Goal: Task Accomplishment & Management: Complete application form

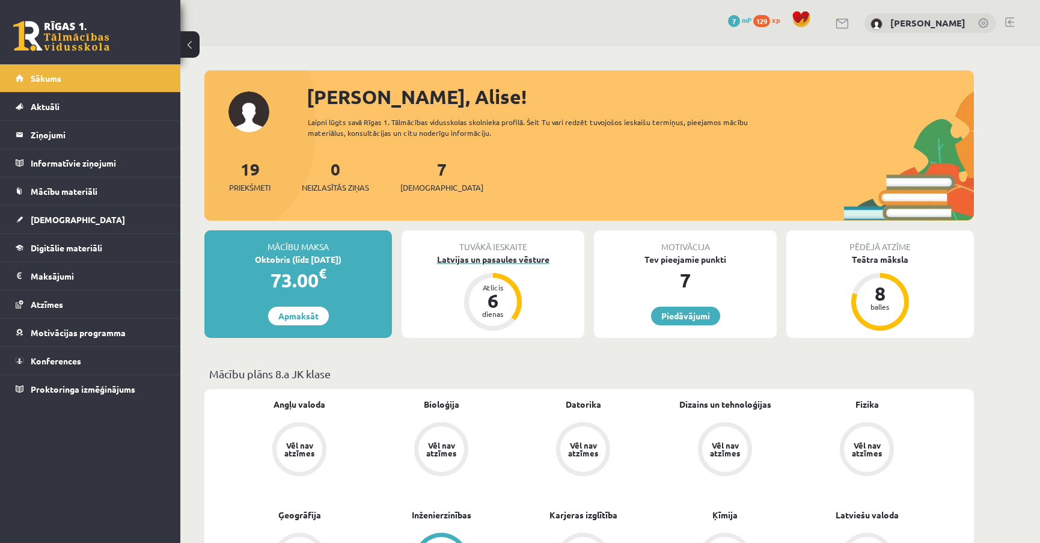
click at [534, 262] on div "Latvijas un pasaules vēsture" at bounding box center [493, 259] width 183 height 13
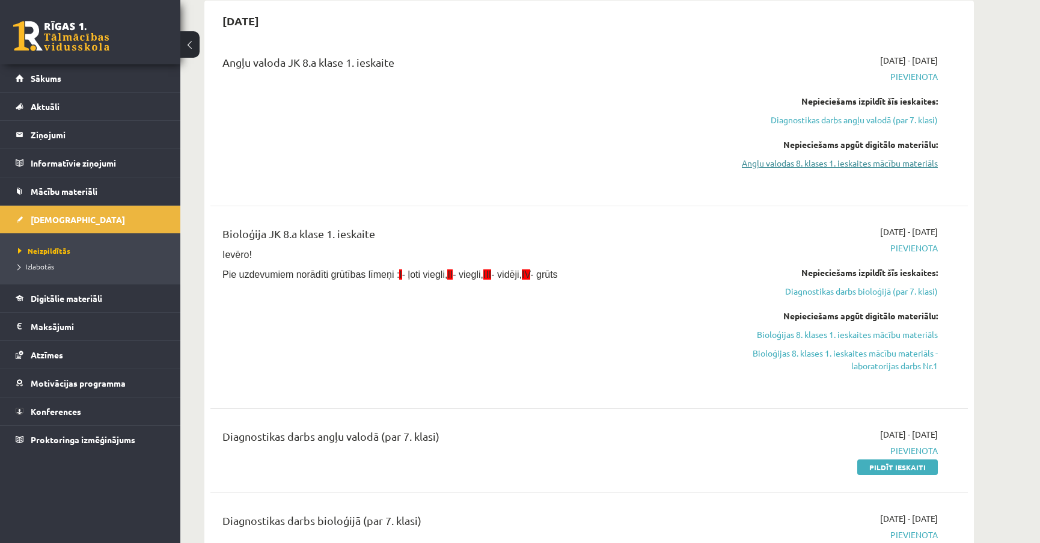
scroll to position [54, 0]
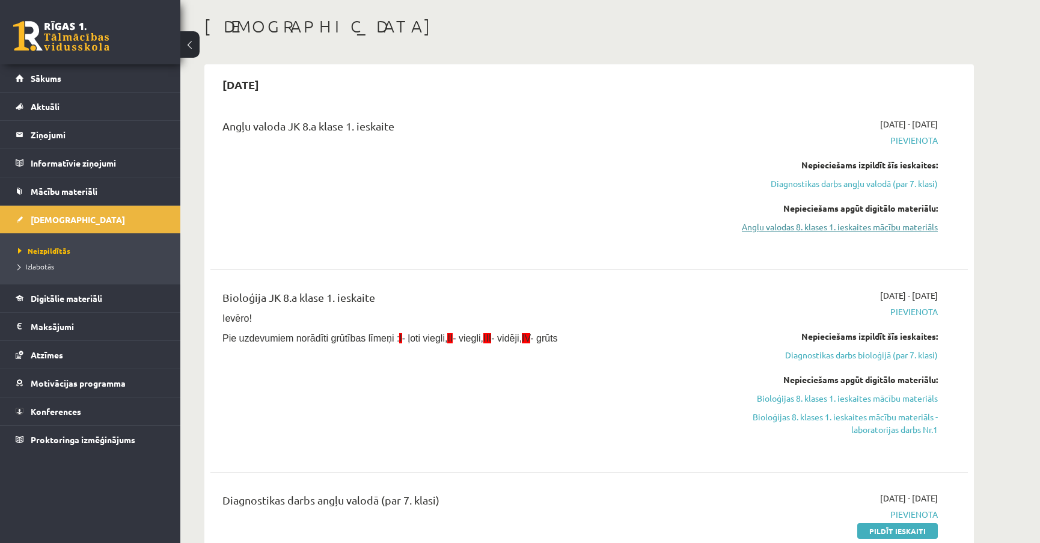
click at [918, 222] on link "Angļu valodas 8. klases 1. ieskaites mācību materiāls" at bounding box center [824, 227] width 227 height 13
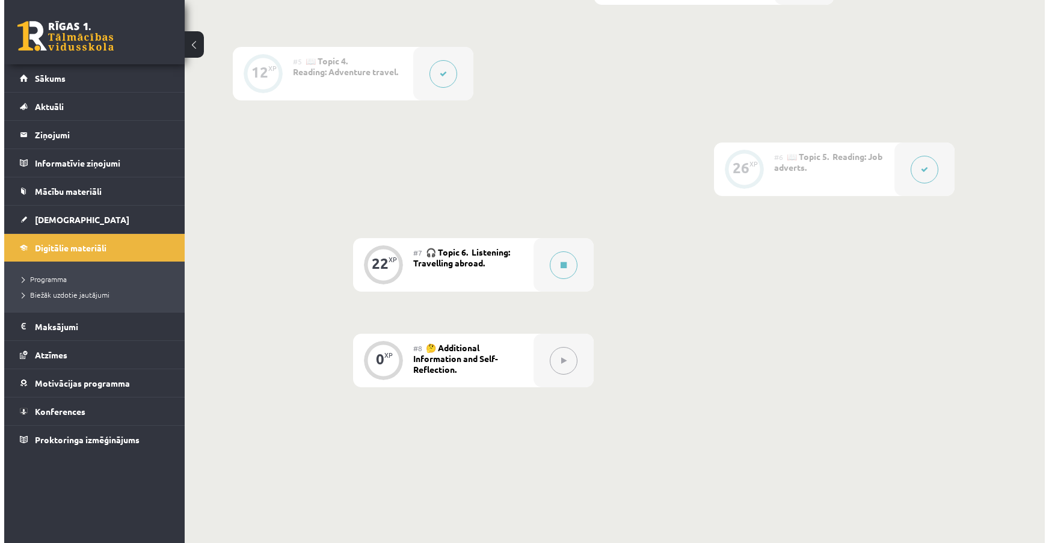
scroll to position [655, 0]
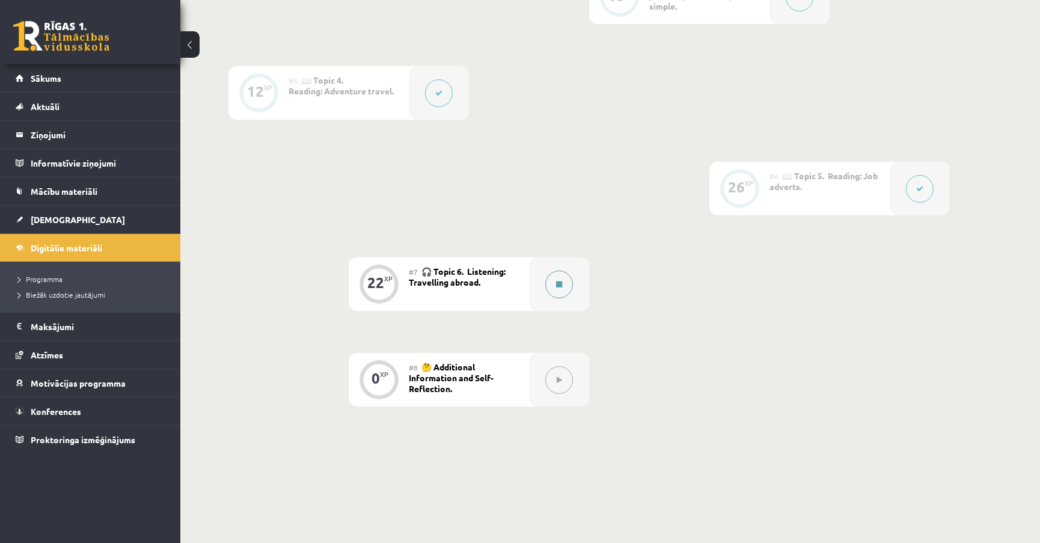
click at [556, 288] on button at bounding box center [559, 285] width 28 height 28
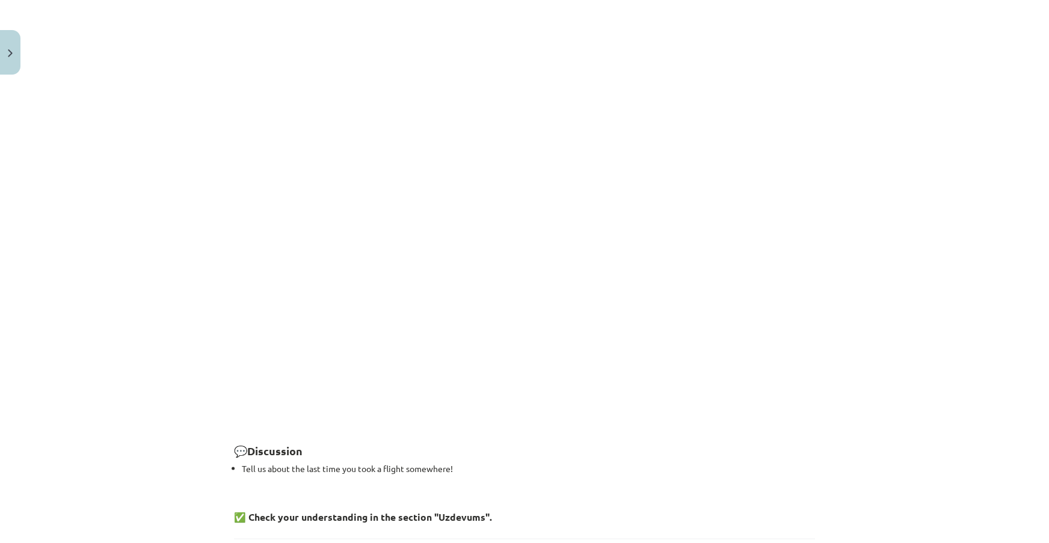
scroll to position [1085, 0]
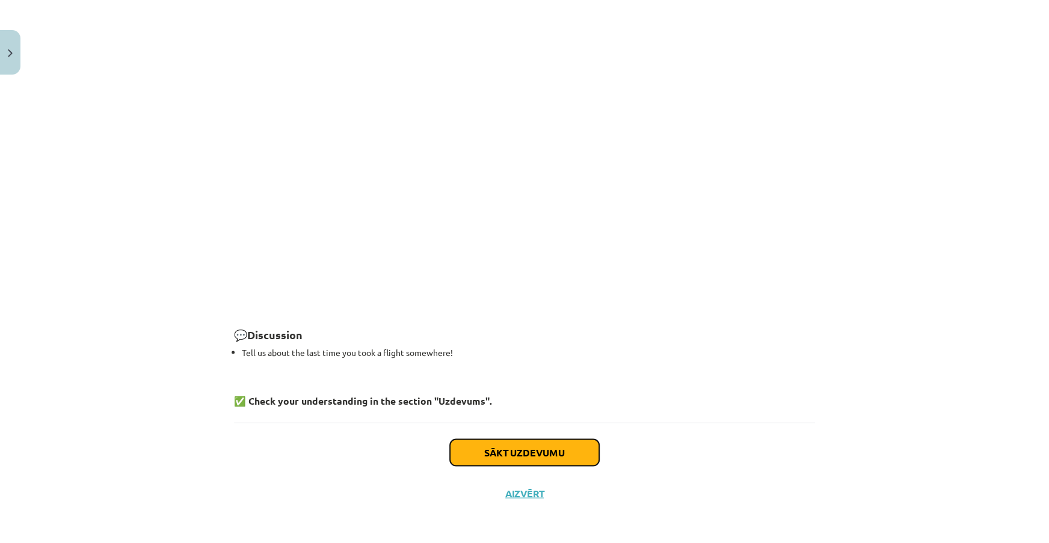
click at [565, 451] on button "Sākt uzdevumu" at bounding box center [524, 452] width 149 height 26
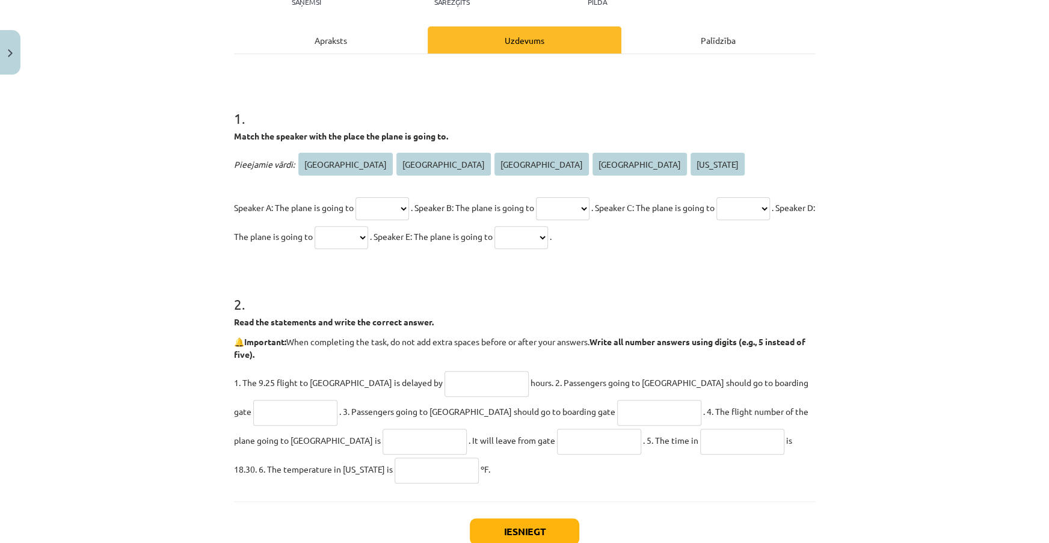
scroll to position [66, 0]
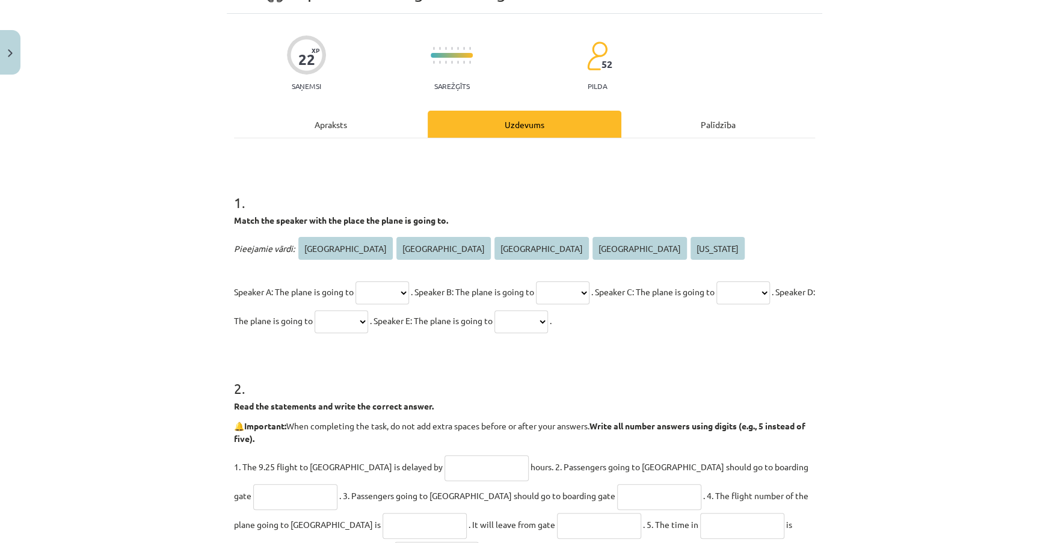
click at [342, 124] on div "Apraksts" at bounding box center [331, 124] width 194 height 27
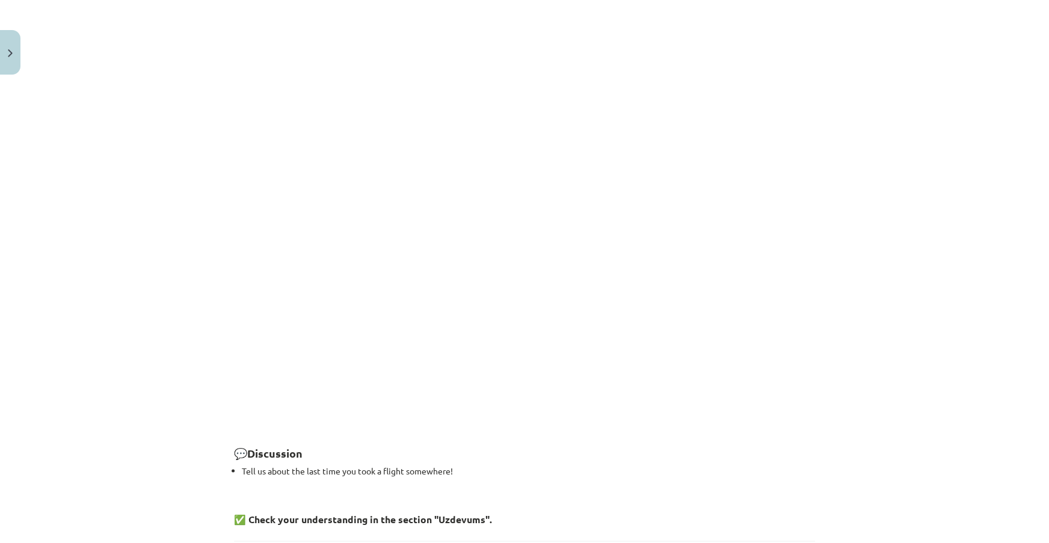
scroll to position [1002, 0]
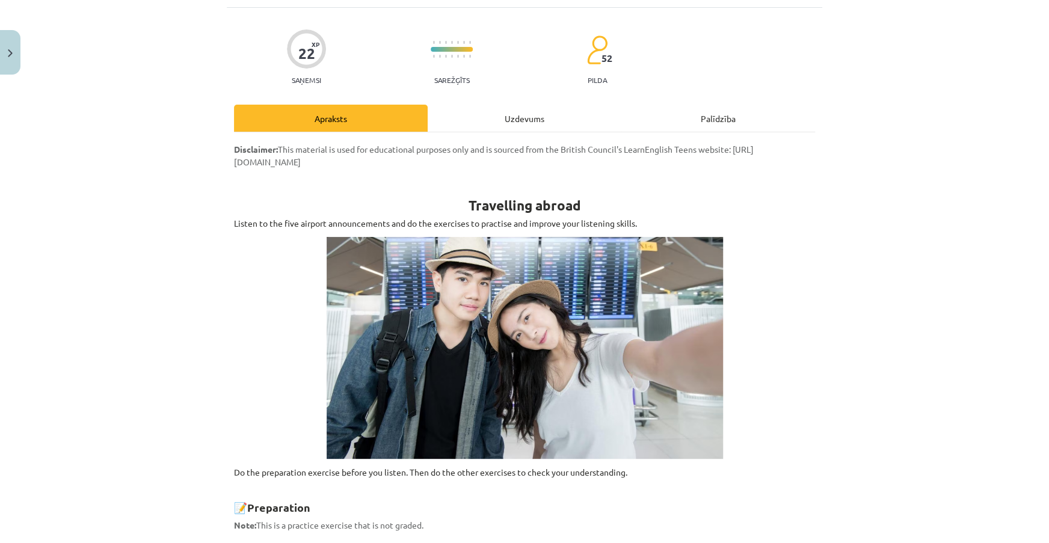
click at [513, 106] on div "Uzdevums" at bounding box center [525, 118] width 194 height 27
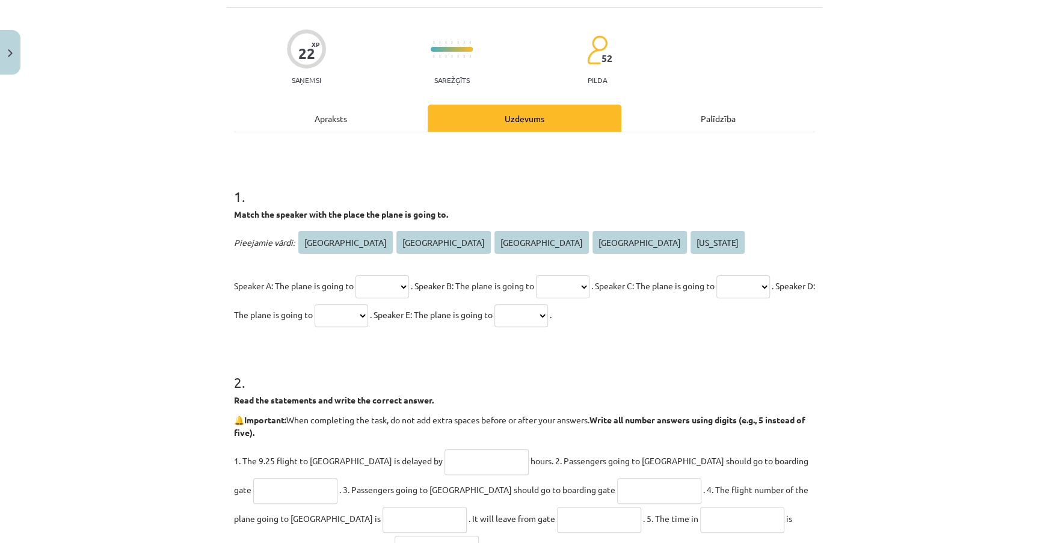
scroll to position [30, 0]
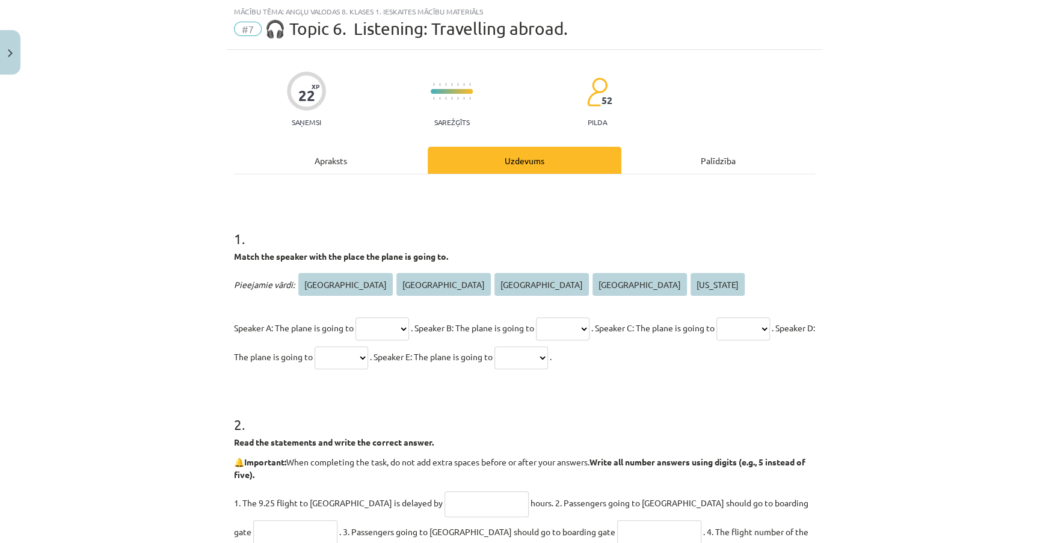
drag, startPoint x: 385, startPoint y: 337, endPoint x: 397, endPoint y: 334, distance: 12.6
click at [385, 337] on select "****** **** ********* ***** ********" at bounding box center [382, 329] width 54 height 23
select select "****"
click at [355, 318] on select "****** **** ********* ***** ********" at bounding box center [382, 329] width 54 height 23
click at [686, 397] on h1 "2 ." at bounding box center [524, 413] width 581 height 37
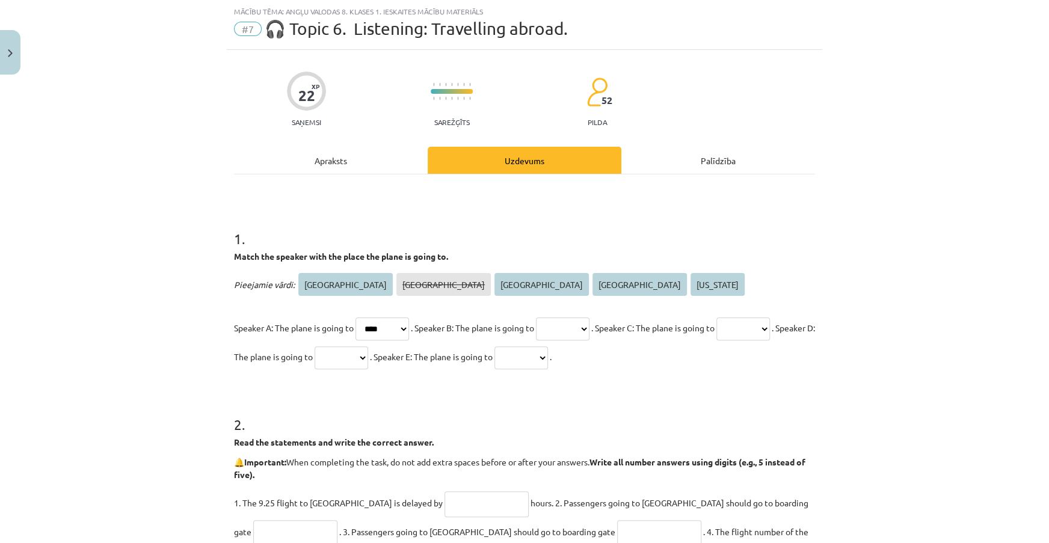
click at [589, 325] on select "****** **** ********* ***** ********" at bounding box center [563, 329] width 54 height 23
select select "*****"
click at [554, 318] on select "****** **** ********* ***** ********" at bounding box center [563, 329] width 54 height 23
click at [563, 405] on h1 "2 ." at bounding box center [524, 413] width 581 height 37
click at [716, 340] on select "****** **** ********* ***** ********" at bounding box center [743, 329] width 54 height 23
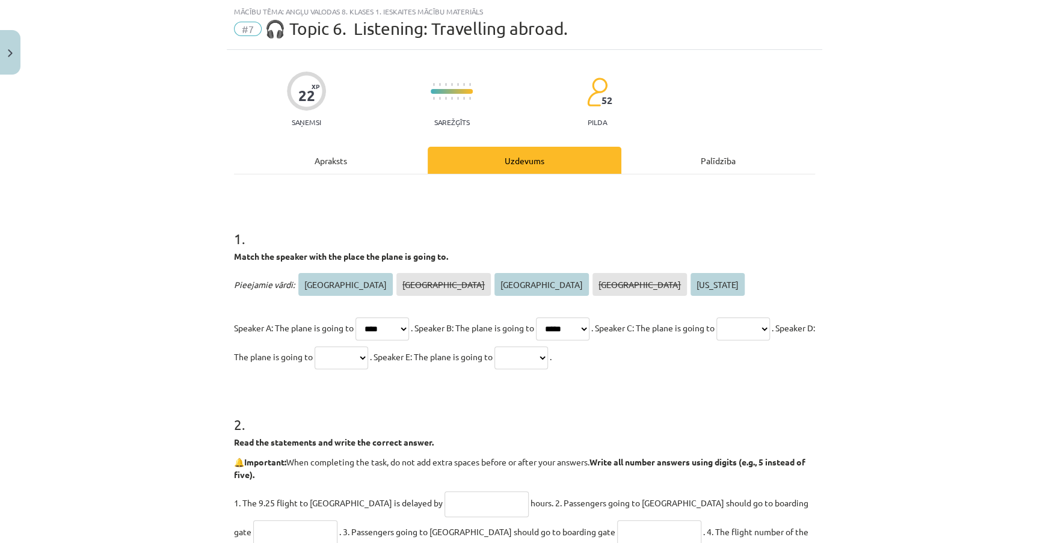
select select "******"
click at [716, 340] on select "****** **** ********* ***** ********" at bounding box center [743, 329] width 54 height 23
click at [368, 355] on select "****** **** ********* ***** ********" at bounding box center [342, 357] width 54 height 23
click at [594, 393] on form "1 . Match the speaker with the place the plane is going to. Pieejamie vārdi: At…" at bounding box center [524, 406] width 581 height 394
click at [811, 355] on div "22 XP Saņemsi Sarežģīts 52 pilda Apraksts Uzdevums Palīdzība 1 . Match the spea…" at bounding box center [524, 381] width 595 height 663
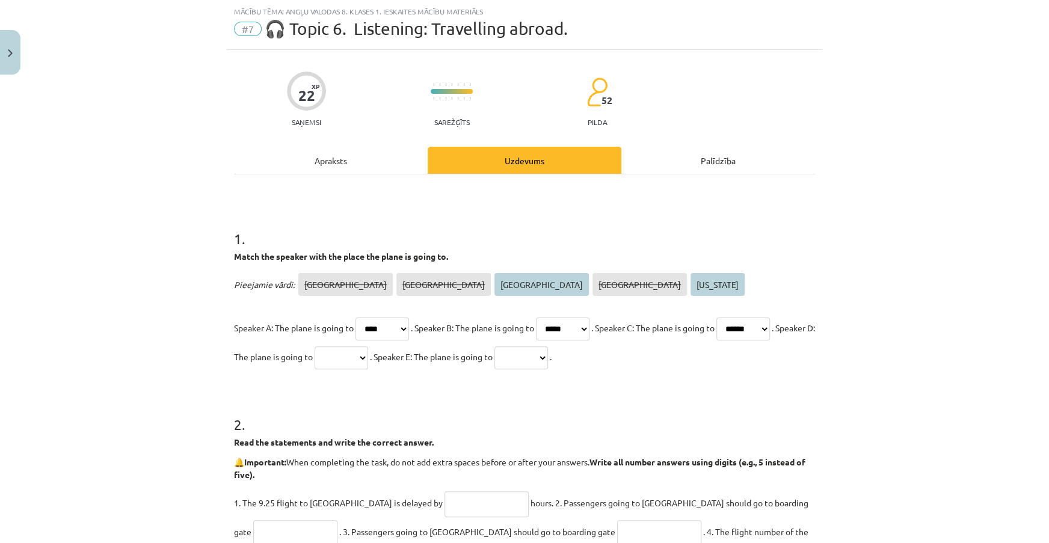
click at [368, 356] on select "****** **** ********* ***** ********" at bounding box center [342, 357] width 54 height 23
click at [368, 346] on select "****** **** ********* ***** ********" at bounding box center [342, 357] width 54 height 23
click at [368, 361] on select "****** **** ********* ***** ********" at bounding box center [342, 357] width 54 height 23
select select "*********"
click at [368, 346] on select "****** **** ********* ***** ********" at bounding box center [342, 357] width 54 height 23
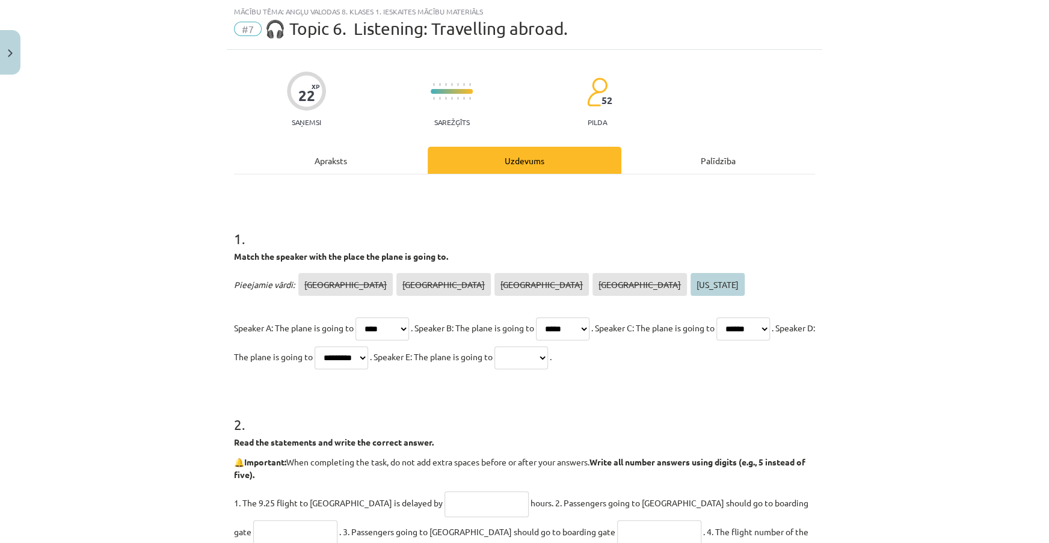
click at [548, 361] on select "****** **** ********* ***** ********" at bounding box center [521, 357] width 54 height 23
select select "********"
click at [548, 346] on select "****** **** ********* ***** ********" at bounding box center [521, 357] width 54 height 23
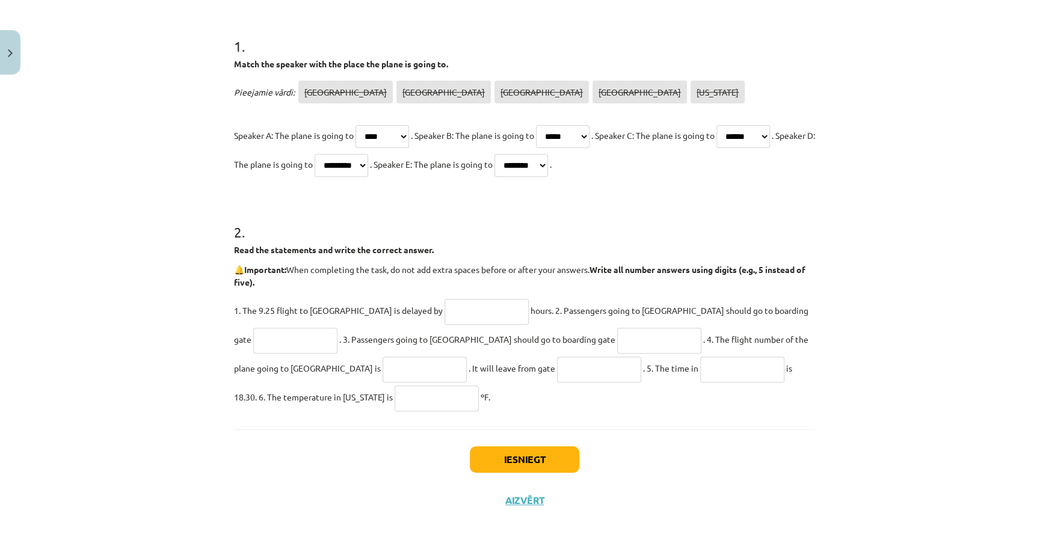
scroll to position [230, 0]
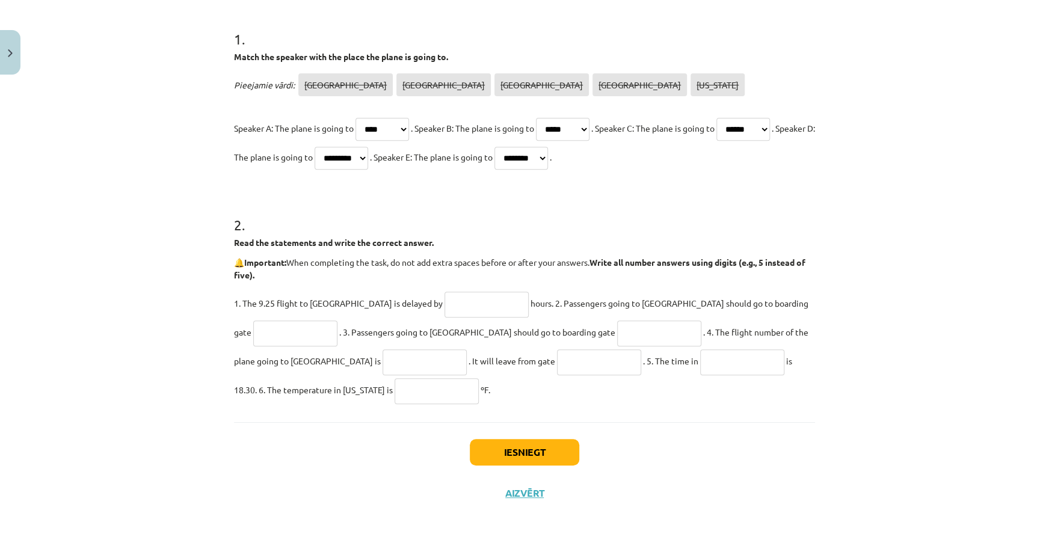
click at [444, 308] on input "text" at bounding box center [486, 305] width 84 height 26
drag, startPoint x: 701, startPoint y: 261, endPoint x: 746, endPoint y: 264, distance: 45.2
click at [746, 264] on strong "Write all number answers using digits (e.g., 5 instead of five)." at bounding box center [519, 268] width 571 height 23
copy strong "using digits"
drag, startPoint x: 423, startPoint y: 303, endPoint x: 366, endPoint y: 308, distance: 57.4
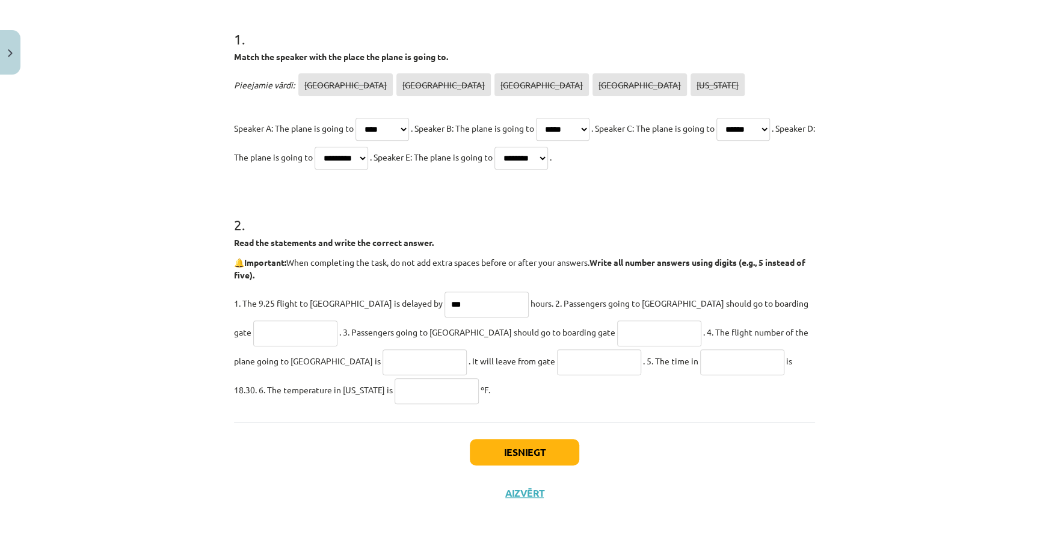
click at [366, 308] on p "1. The 9.25 flight to Rome is delayed by *** hours. 2. Passengers going to Toky…" at bounding box center [524, 346] width 581 height 115
type input "*"
click at [337, 321] on input "text" at bounding box center [295, 334] width 84 height 26
drag, startPoint x: 797, startPoint y: 379, endPoint x: 792, endPoint y: 372, distance: 8.5
click at [797, 379] on p "1. The 9.25 flight to Rome is delayed by * hours. 2. Passengers going to Tokyo …" at bounding box center [524, 346] width 581 height 115
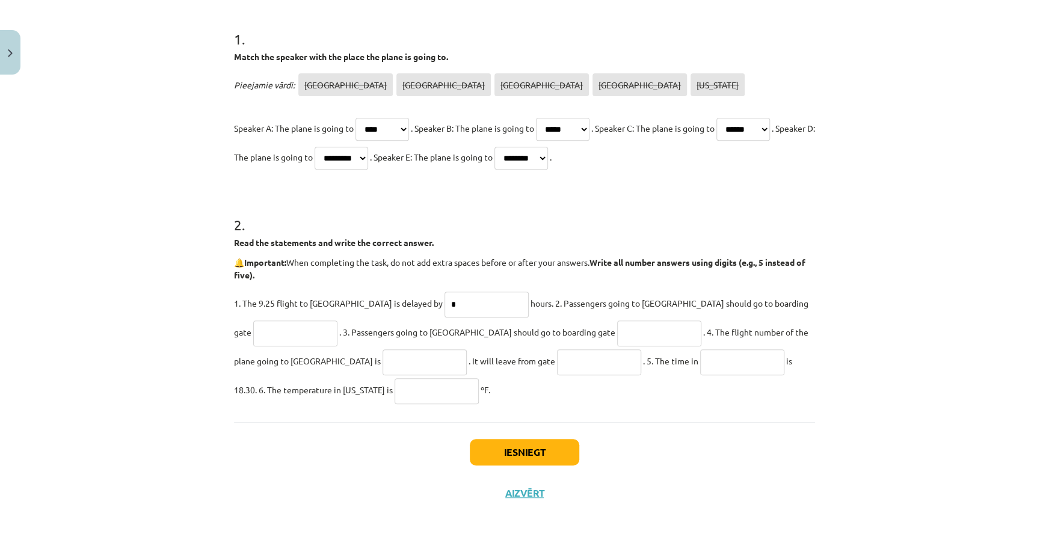
click at [337, 321] on input "text" at bounding box center [295, 334] width 84 height 26
type input "**"
click at [617, 327] on input "text" at bounding box center [659, 334] width 84 height 26
click at [617, 329] on input "text" at bounding box center [659, 334] width 84 height 26
type input "**"
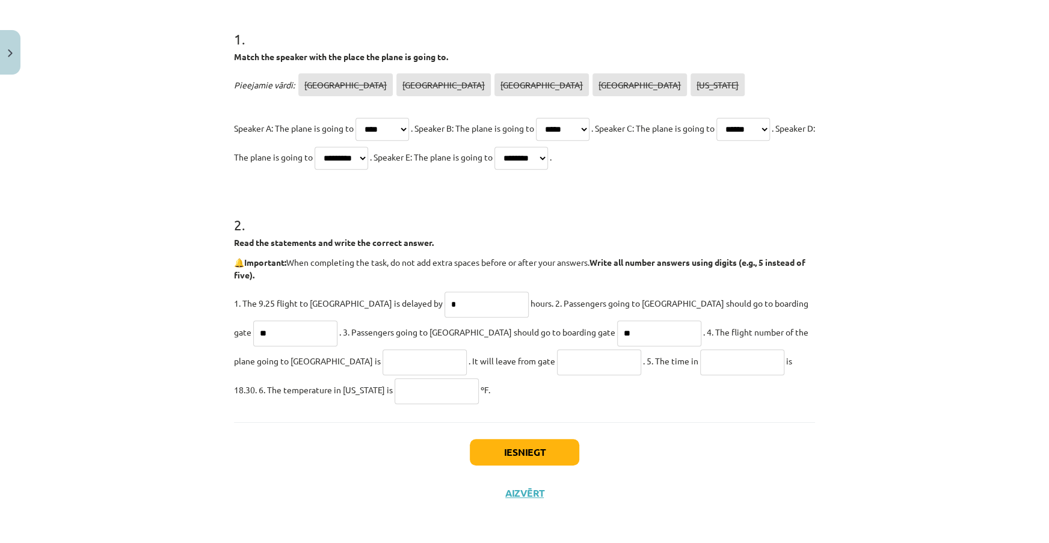
click at [382, 358] on input "text" at bounding box center [424, 362] width 84 height 26
click at [382, 366] on input "text" at bounding box center [424, 362] width 84 height 26
type input "******"
click at [557, 365] on input "text" at bounding box center [599, 362] width 84 height 26
type input "*"
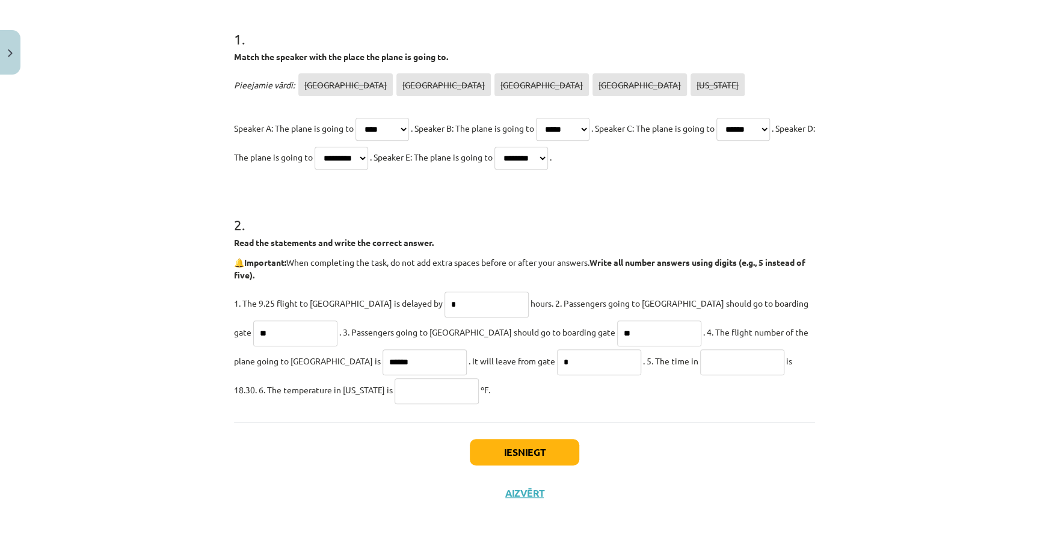
click at [700, 359] on input "text" at bounding box center [742, 362] width 84 height 26
click at [700, 360] on input "text" at bounding box center [742, 362] width 84 height 26
type input "********"
click at [394, 397] on input "text" at bounding box center [436, 391] width 84 height 26
type input "**"
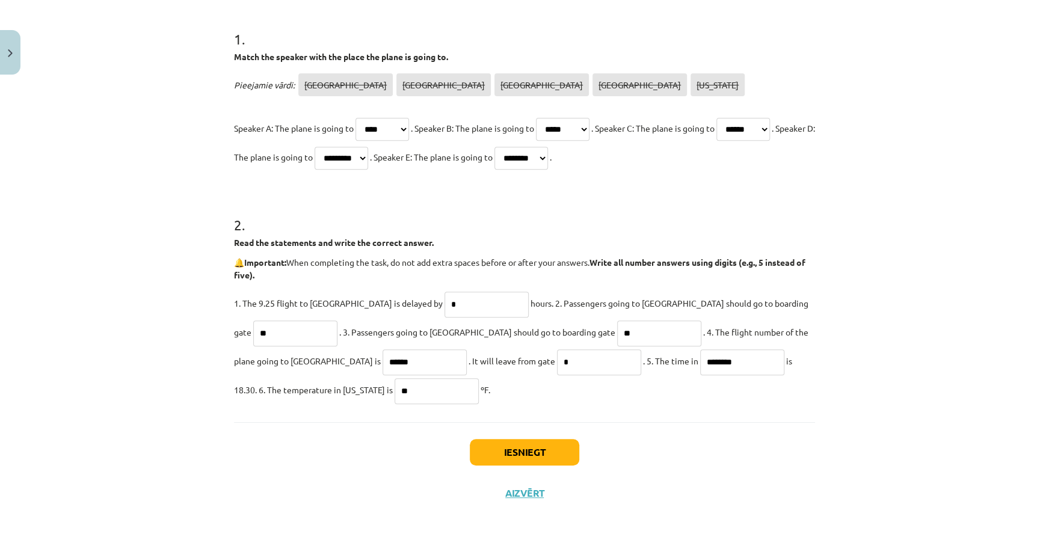
click at [746, 409] on div "1 . Match the speaker with the place the plane is going to. Pieejamie vārdi: At…" at bounding box center [524, 198] width 581 height 447
click at [535, 455] on button "Iesniegt" at bounding box center [524, 452] width 109 height 26
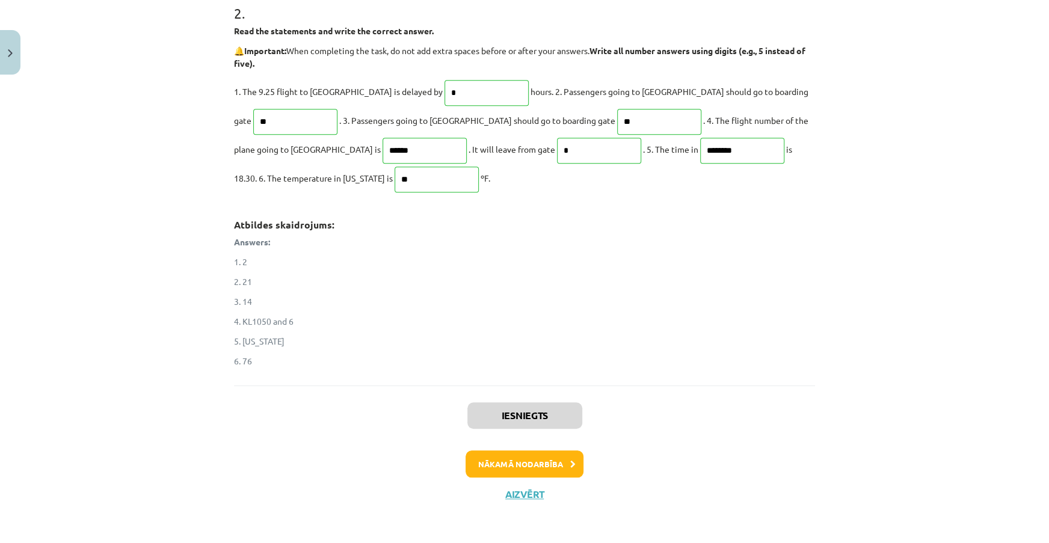
scroll to position [443, 0]
click at [570, 464] on icon at bounding box center [572, 463] width 5 height 8
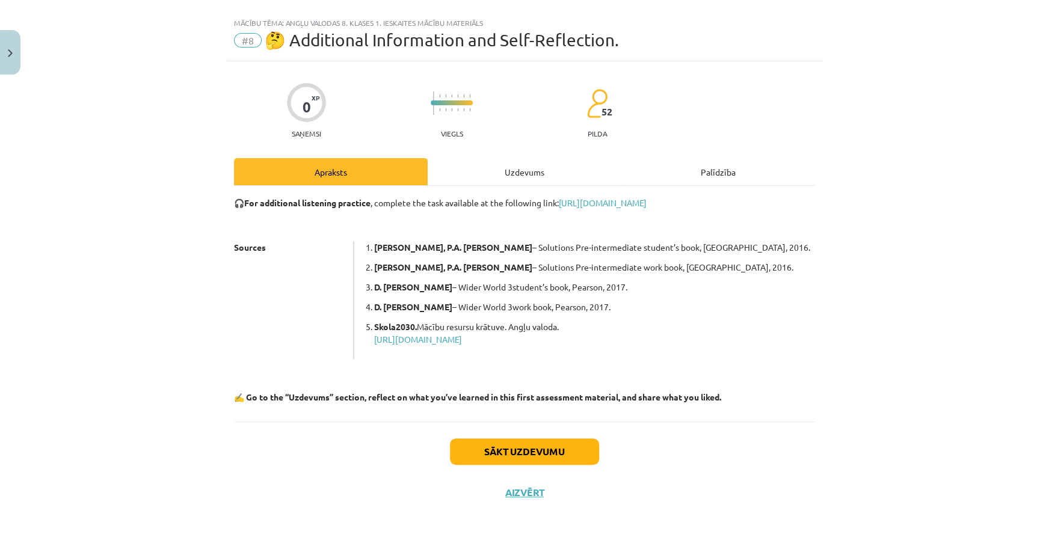
scroll to position [18, 0]
click at [566, 455] on button "Sākt uzdevumu" at bounding box center [524, 452] width 149 height 26
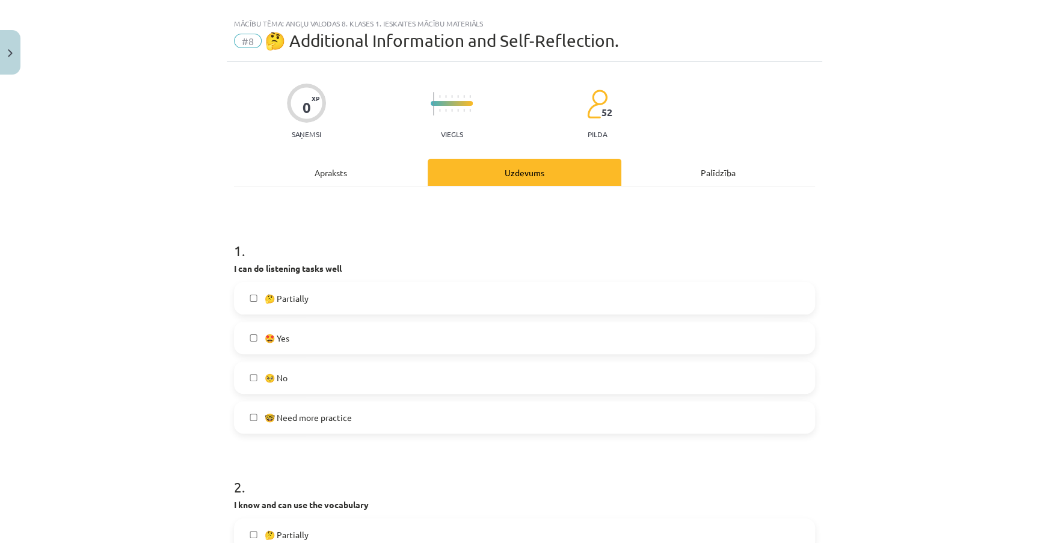
click at [393, 411] on label "🤓 Need more practice" at bounding box center [524, 417] width 578 height 30
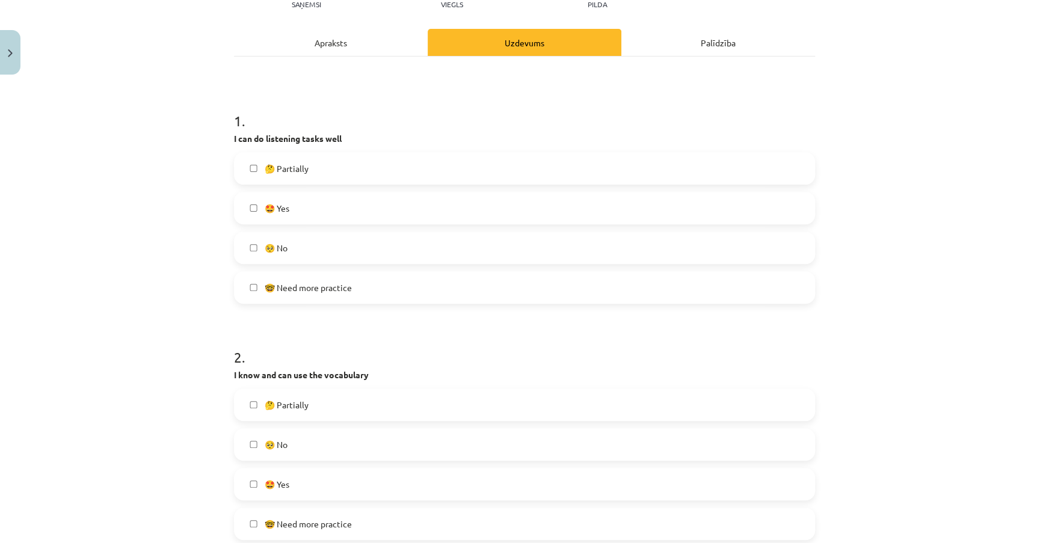
scroll to position [292, 0]
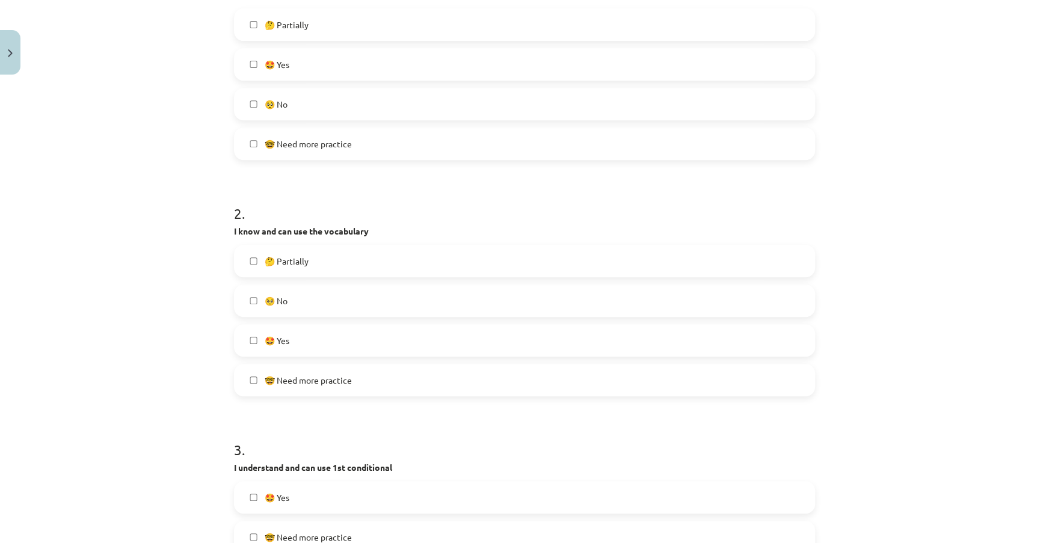
click at [309, 345] on label "🤩 Yes" at bounding box center [524, 340] width 578 height 30
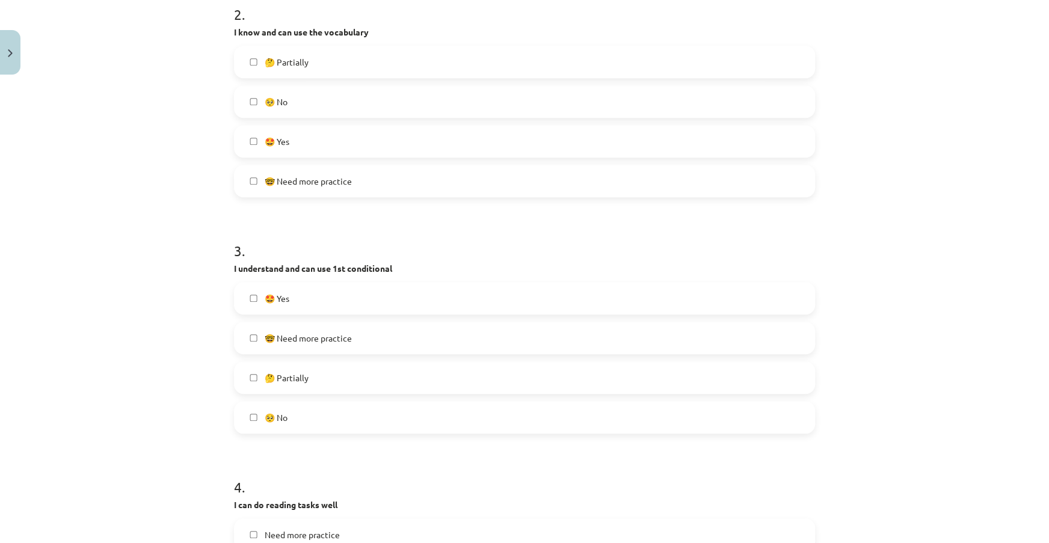
scroll to position [511, 0]
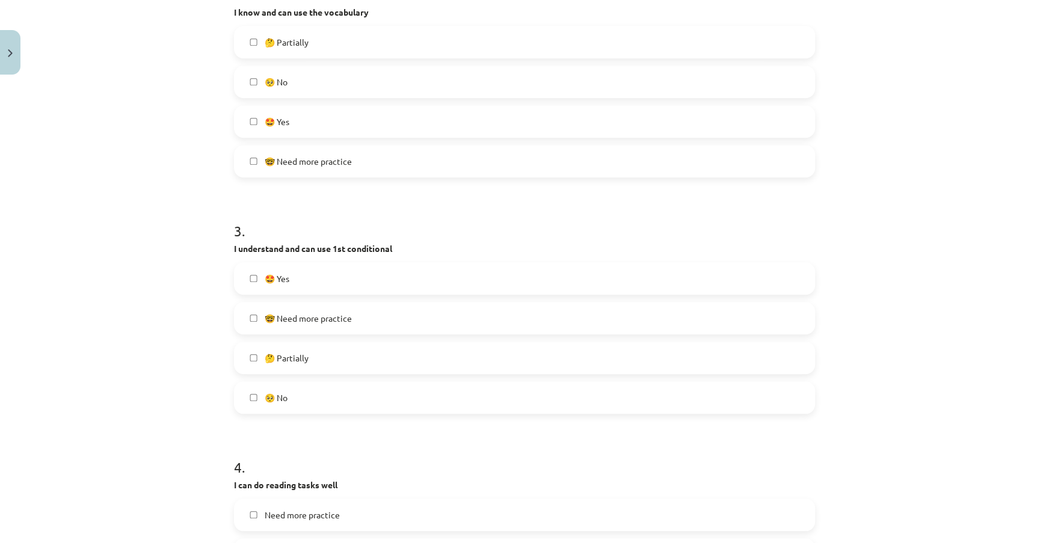
click at [346, 326] on label "🤓 Need more practice" at bounding box center [524, 318] width 578 height 30
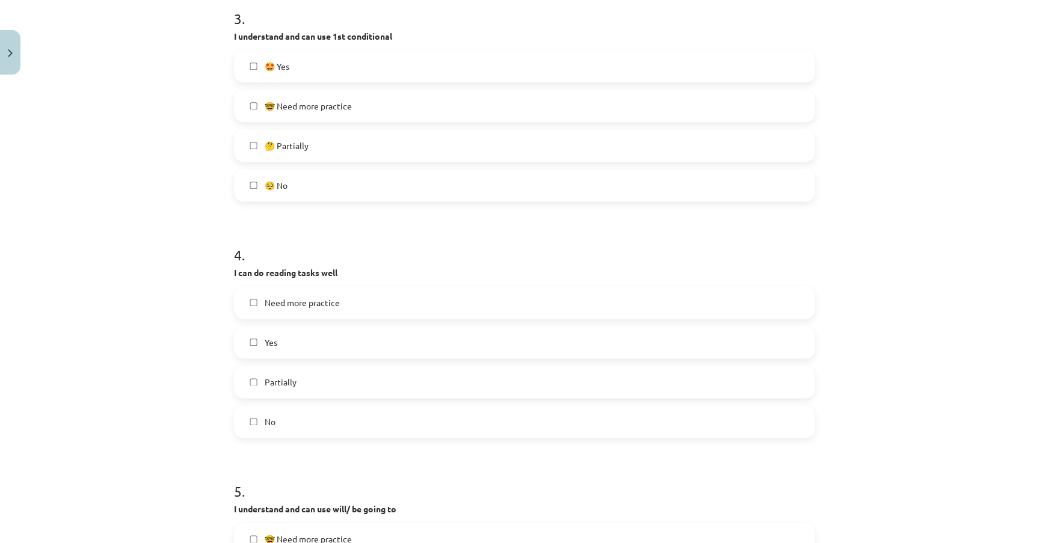
scroll to position [784, 0]
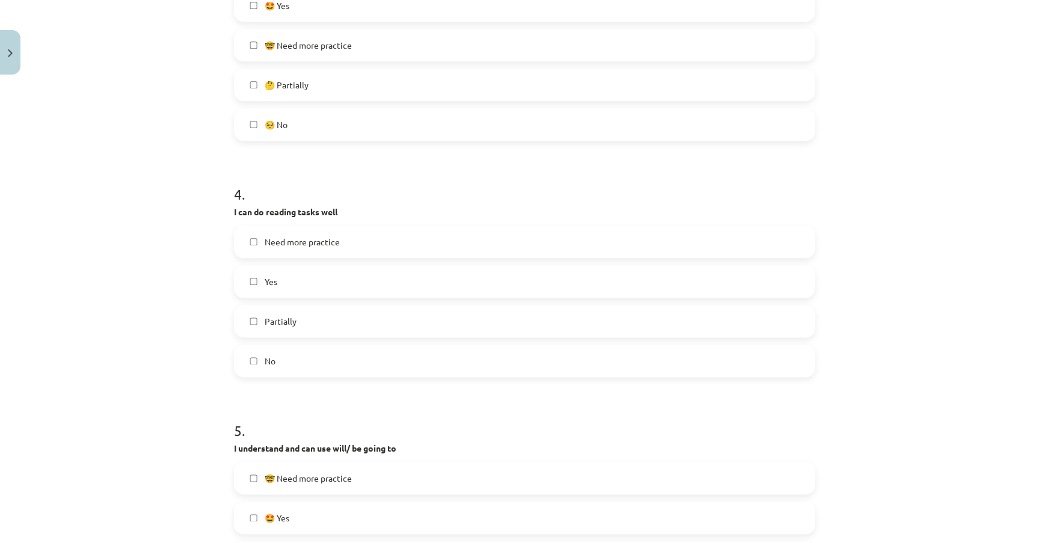
click at [347, 298] on div "Need more practice Yes Partially No" at bounding box center [524, 302] width 581 height 152
click at [350, 283] on label "Yes" at bounding box center [524, 281] width 578 height 30
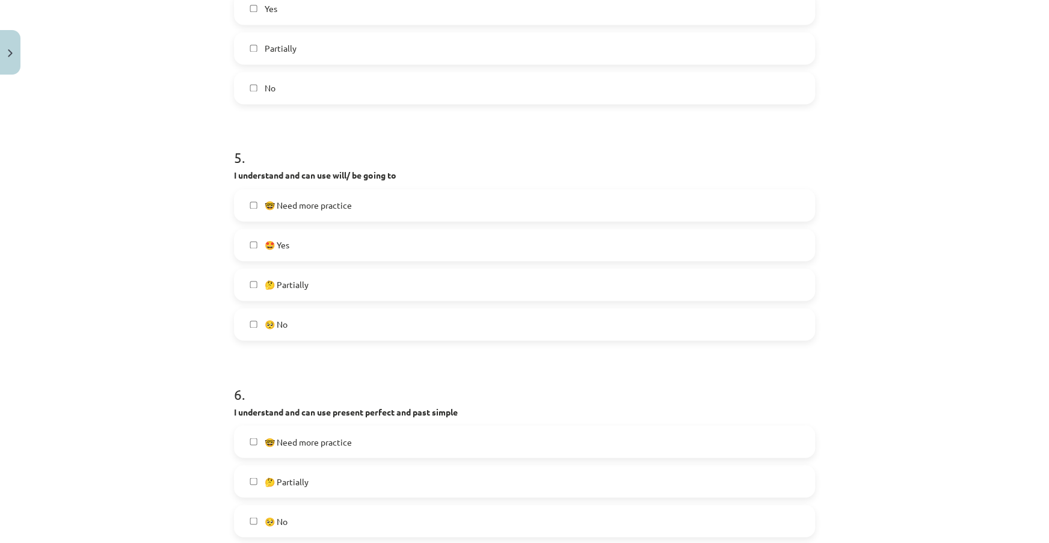
scroll to position [1057, 0]
click at [397, 331] on label "🥺 No" at bounding box center [524, 323] width 578 height 30
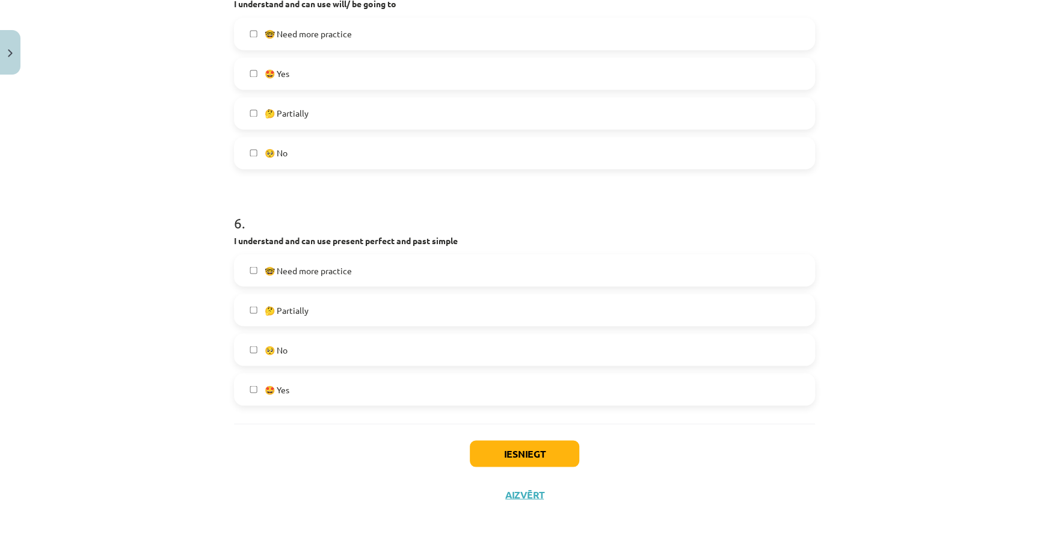
scroll to position [1229, 0]
click at [308, 355] on label "🥺 No" at bounding box center [524, 348] width 578 height 30
click at [523, 448] on button "Iesniegt" at bounding box center [524, 452] width 109 height 26
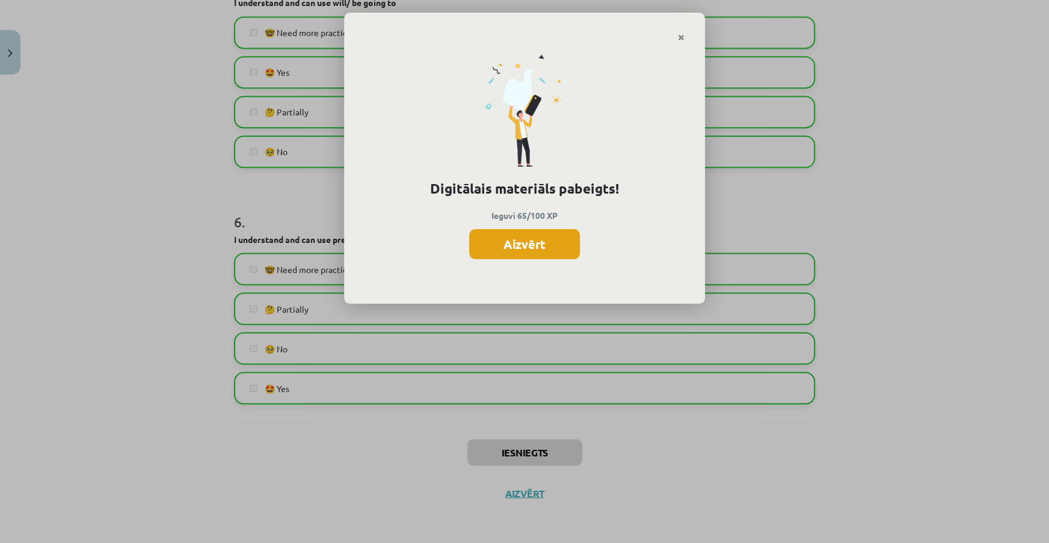
click at [535, 244] on button "Aizvērt" at bounding box center [524, 244] width 111 height 30
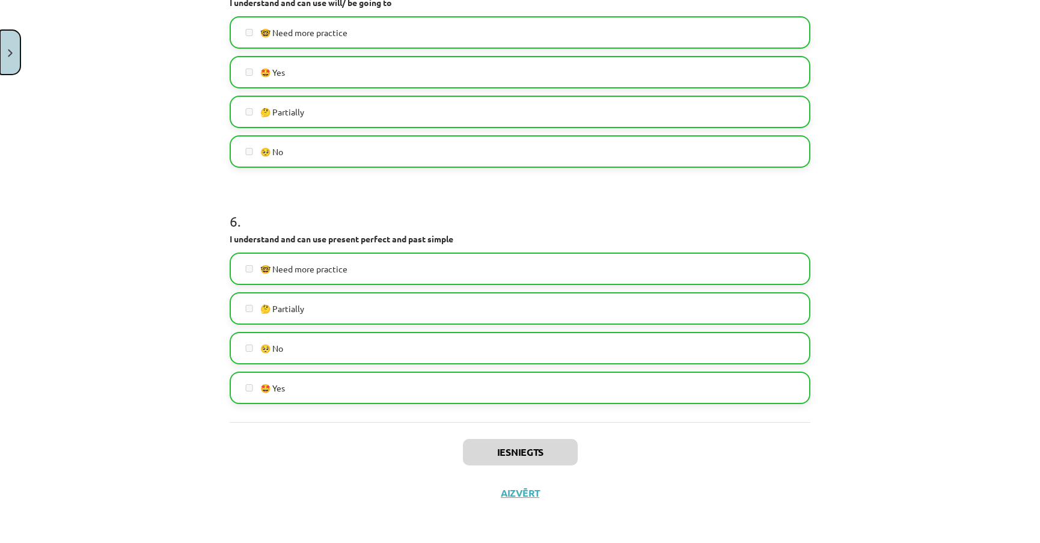
click at [14, 54] on button "Close" at bounding box center [10, 52] width 20 height 44
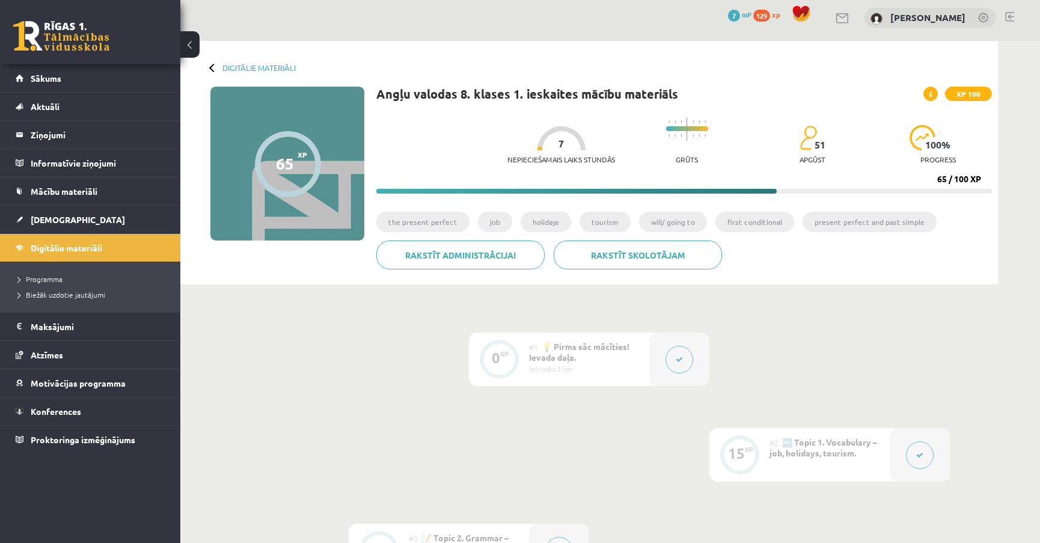
scroll to position [0, 0]
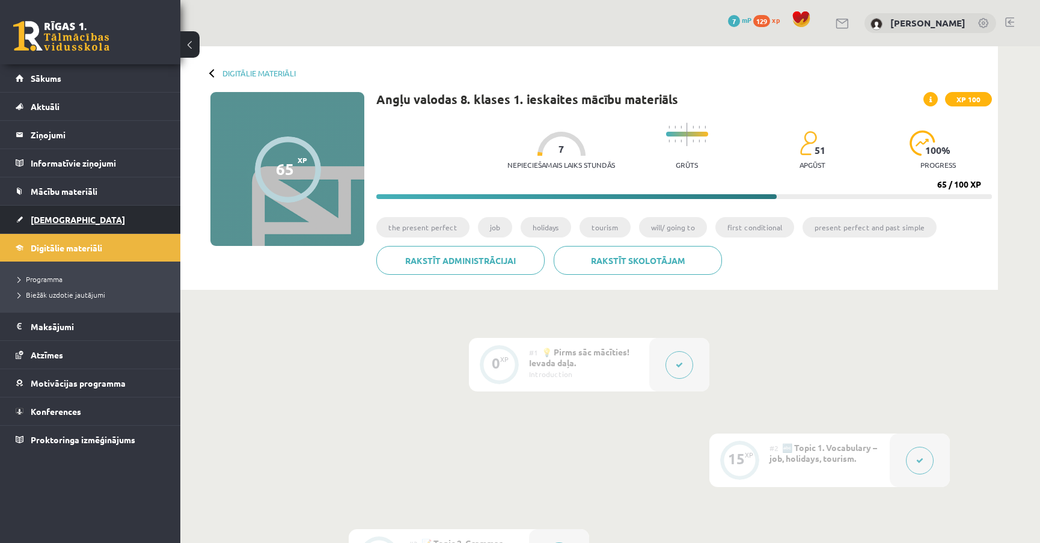
click at [55, 219] on span "[DEMOGRAPHIC_DATA]" at bounding box center [78, 219] width 94 height 11
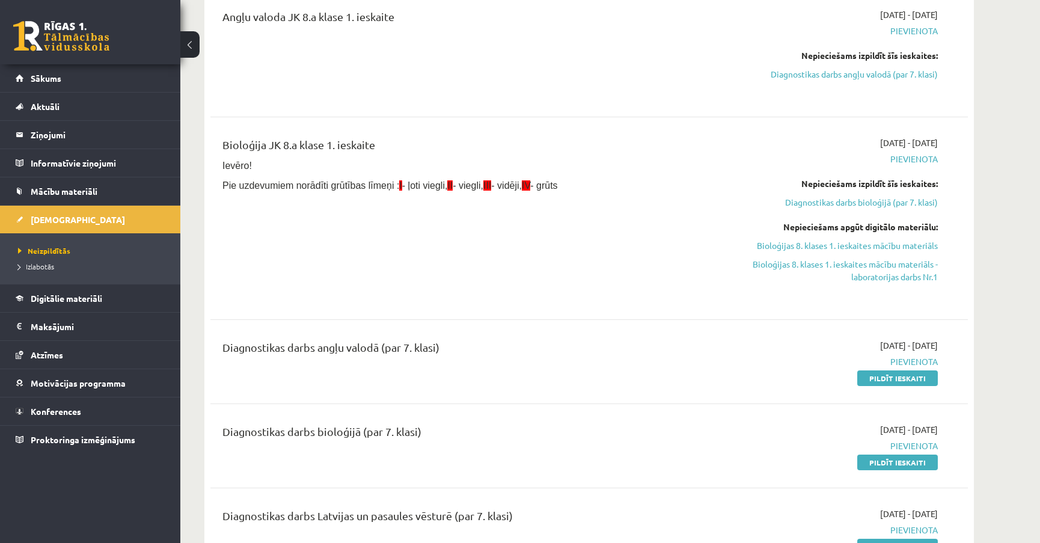
scroll to position [54, 0]
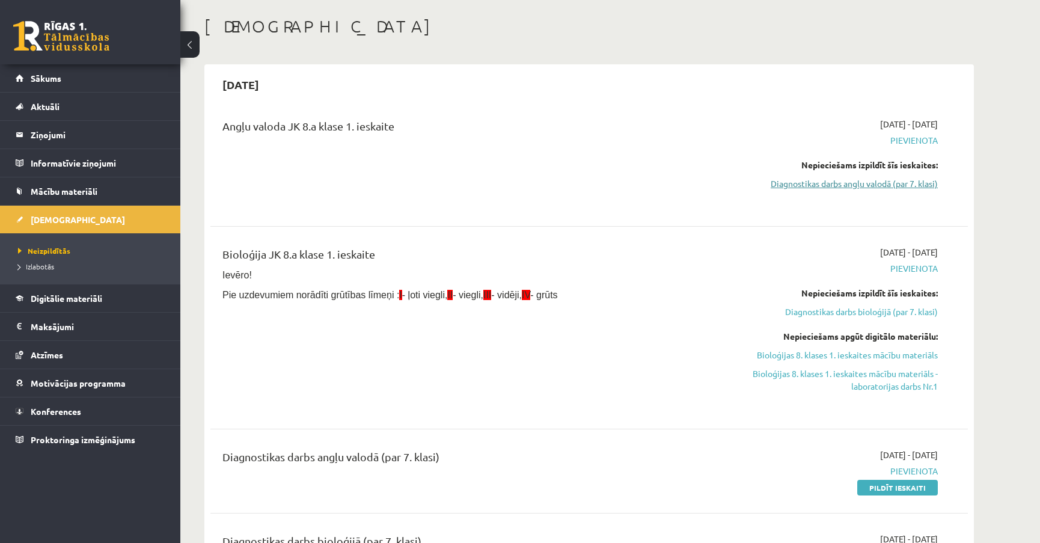
click at [921, 186] on link "Diagnostikas darbs angļu valodā (par 7. klasi)" at bounding box center [824, 183] width 227 height 13
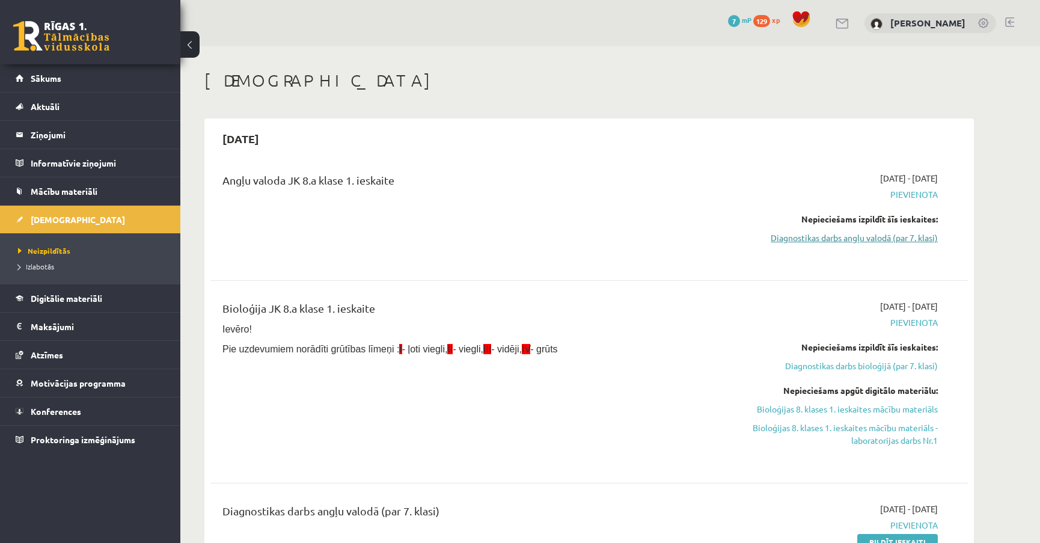
click at [912, 241] on link "Diagnostikas darbs angļu valodā (par 7. klasi)" at bounding box center [824, 238] width 227 height 13
click at [908, 236] on link "Diagnostikas darbs angļu valodā (par 7. klasi)" at bounding box center [824, 238] width 227 height 13
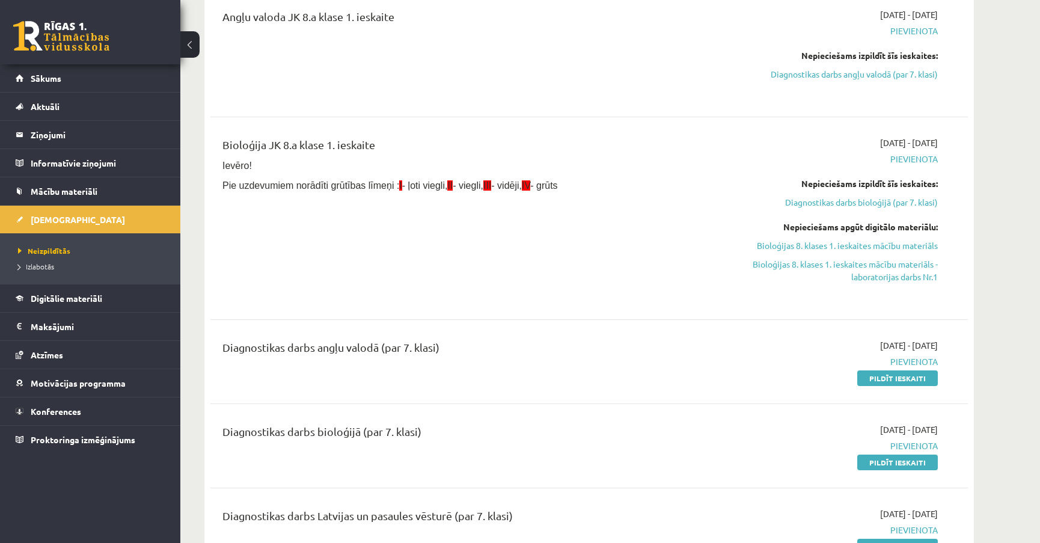
scroll to position [218, 0]
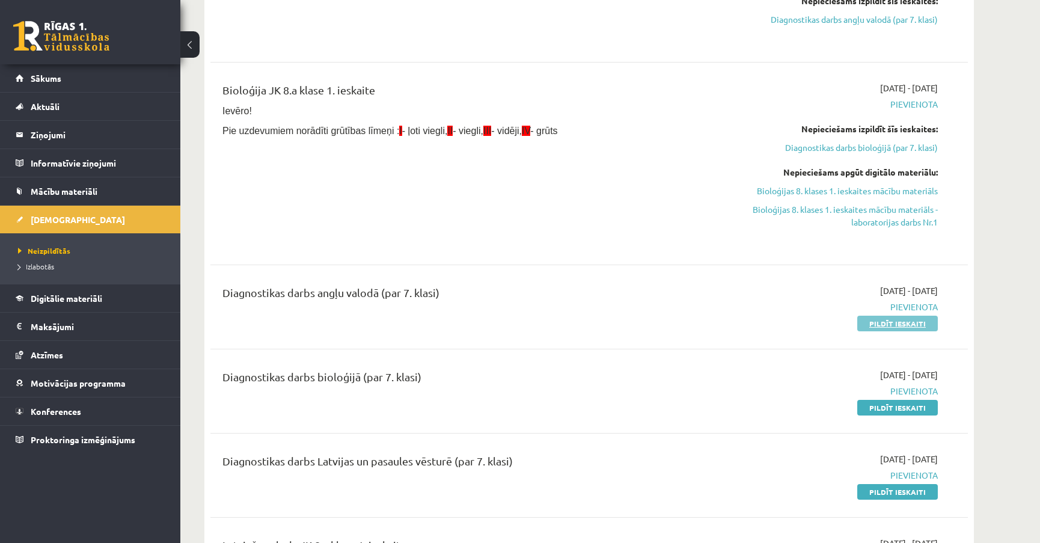
click at [900, 329] on link "Pildīt ieskaiti" at bounding box center [898, 324] width 81 height 16
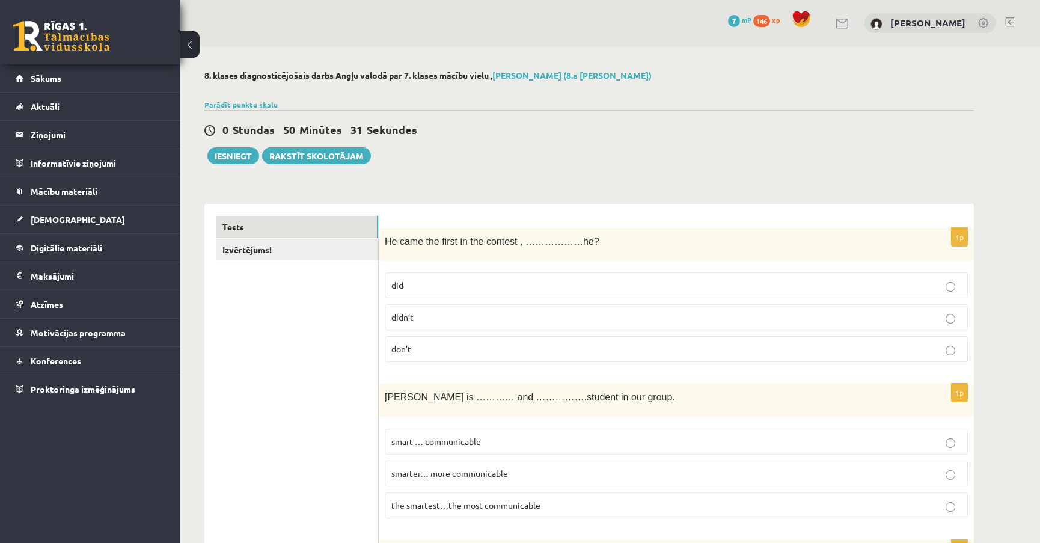
scroll to position [54, 0]
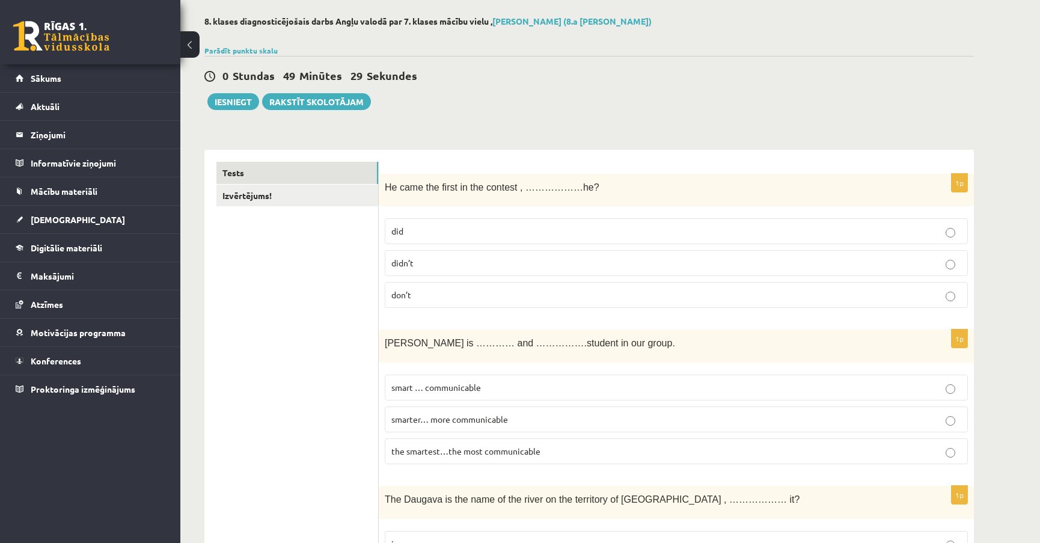
click at [426, 230] on p "did" at bounding box center [676, 231] width 570 height 13
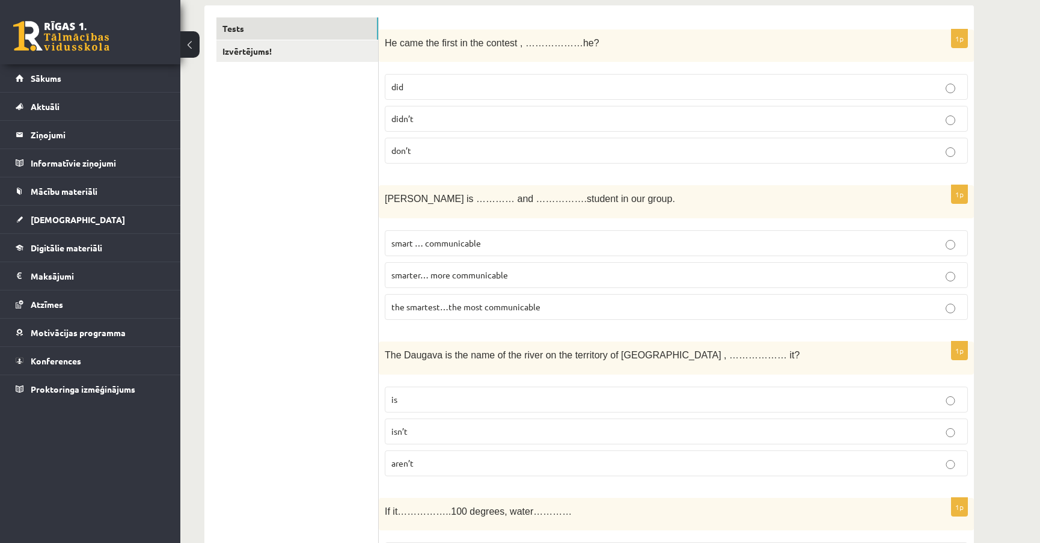
scroll to position [218, 0]
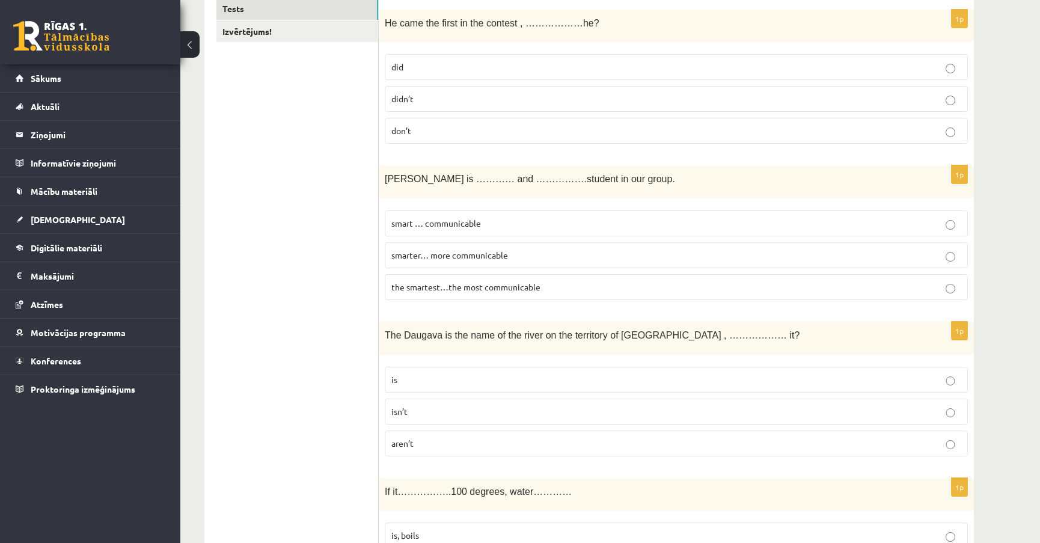
click at [495, 217] on p "smart … communicable" at bounding box center [676, 223] width 570 height 13
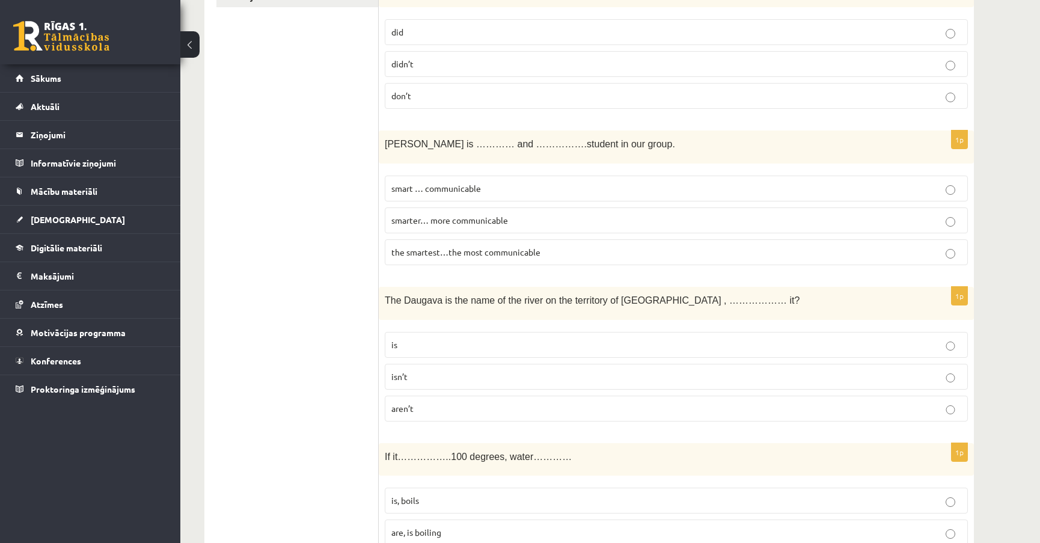
scroll to position [273, 0]
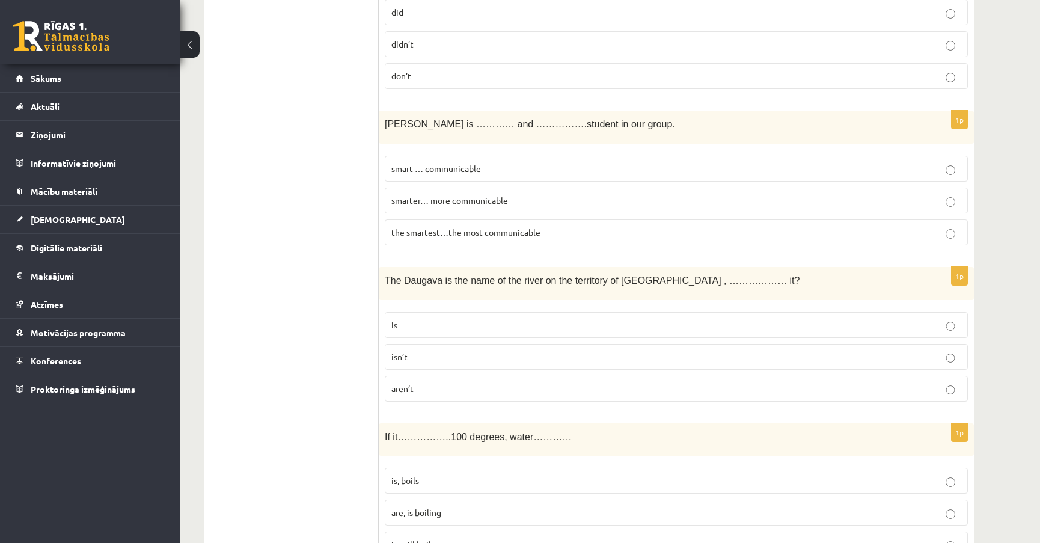
click at [563, 227] on p "the smartest…the most communicable" at bounding box center [676, 232] width 570 height 13
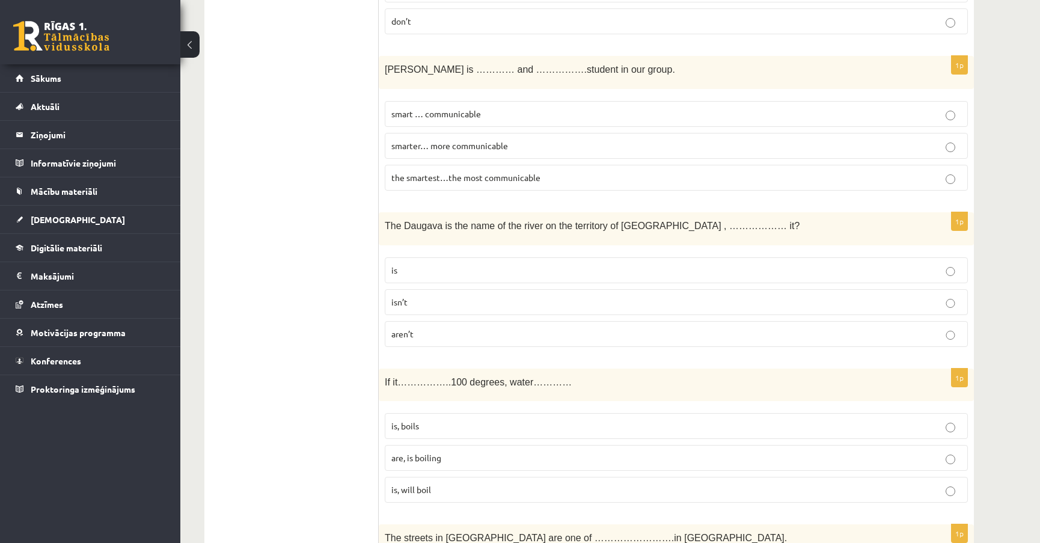
scroll to position [382, 0]
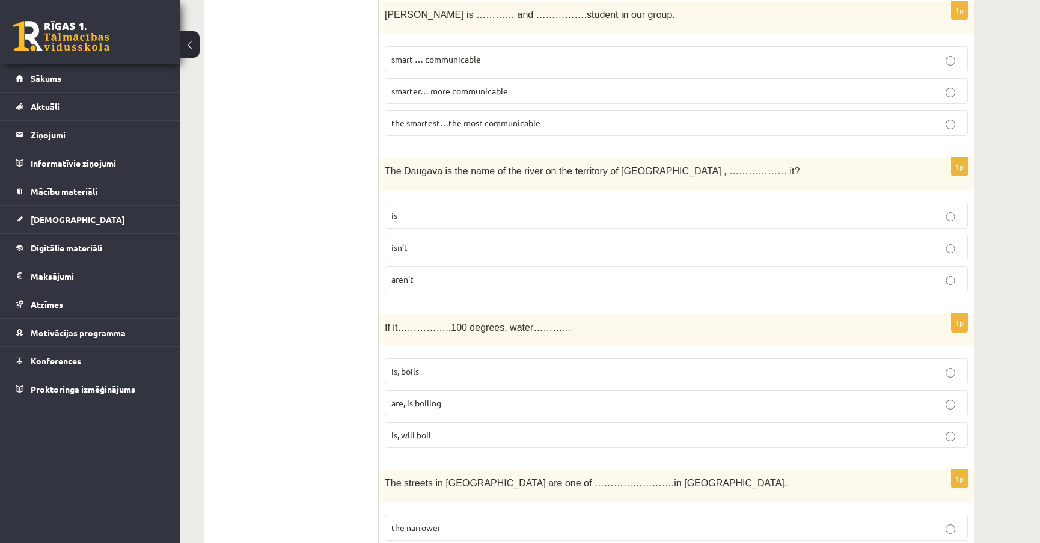
click at [422, 219] on p "is" at bounding box center [676, 215] width 570 height 13
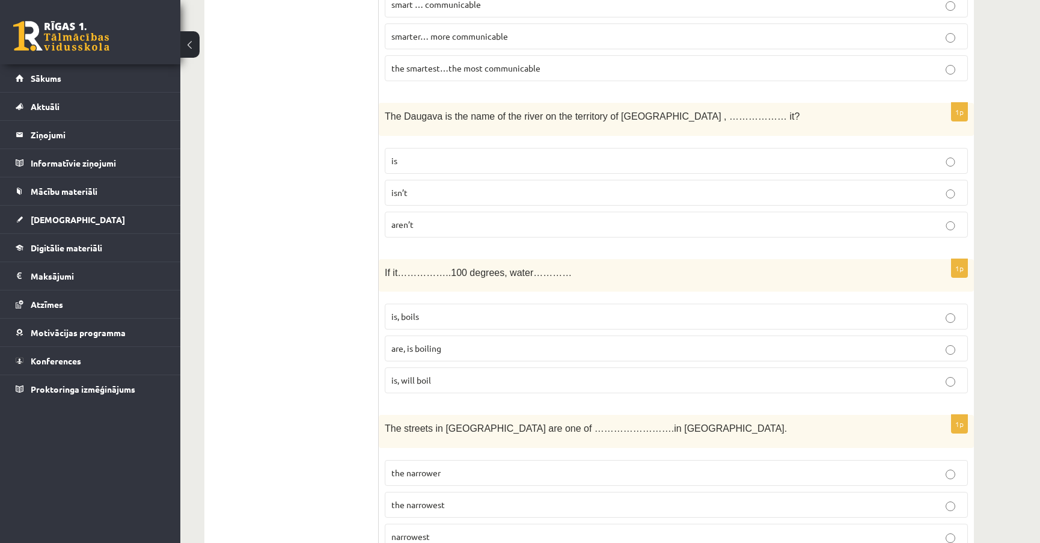
click at [457, 316] on p "is, boils" at bounding box center [676, 316] width 570 height 13
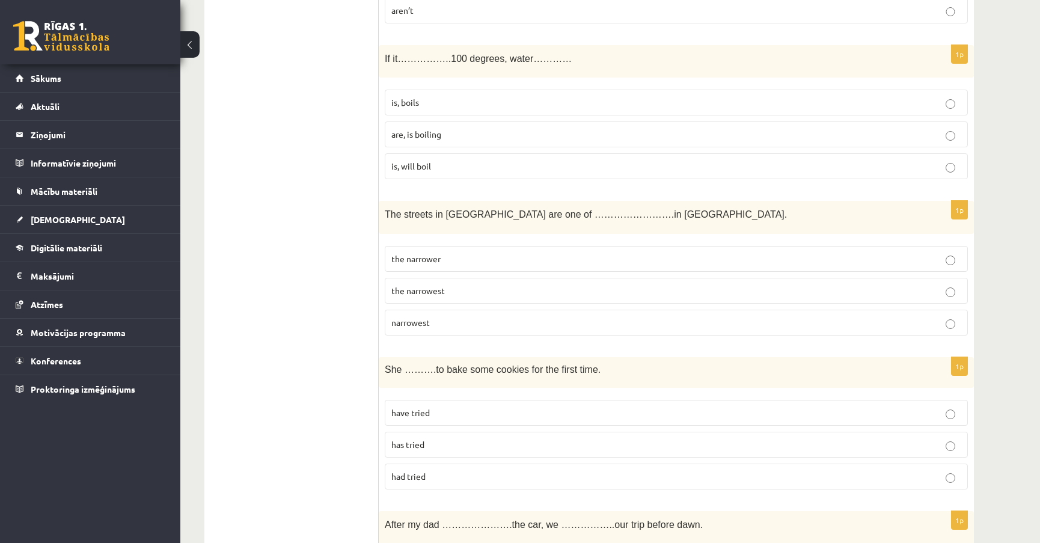
scroll to position [655, 0]
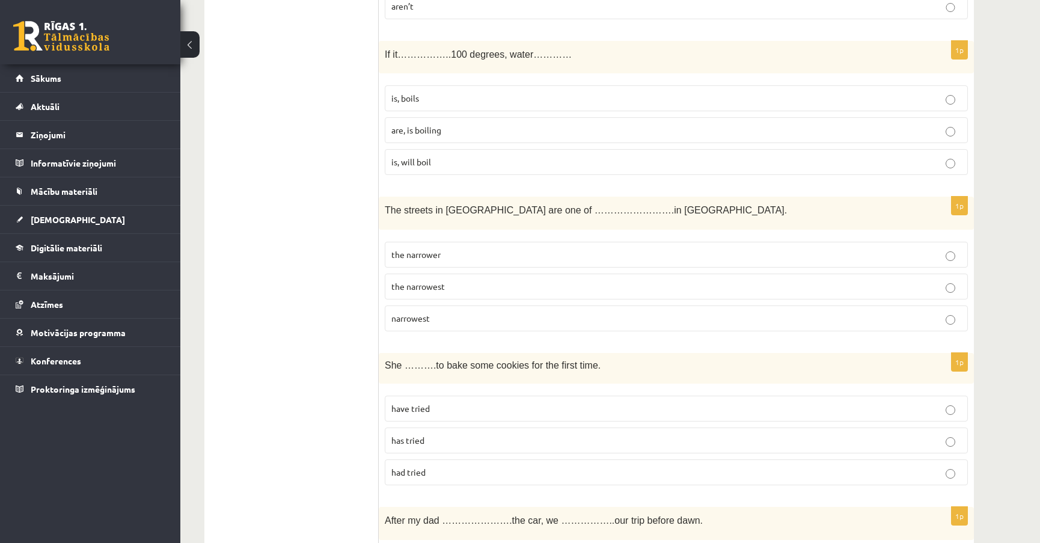
click at [471, 280] on p "the narrowest" at bounding box center [676, 286] width 570 height 13
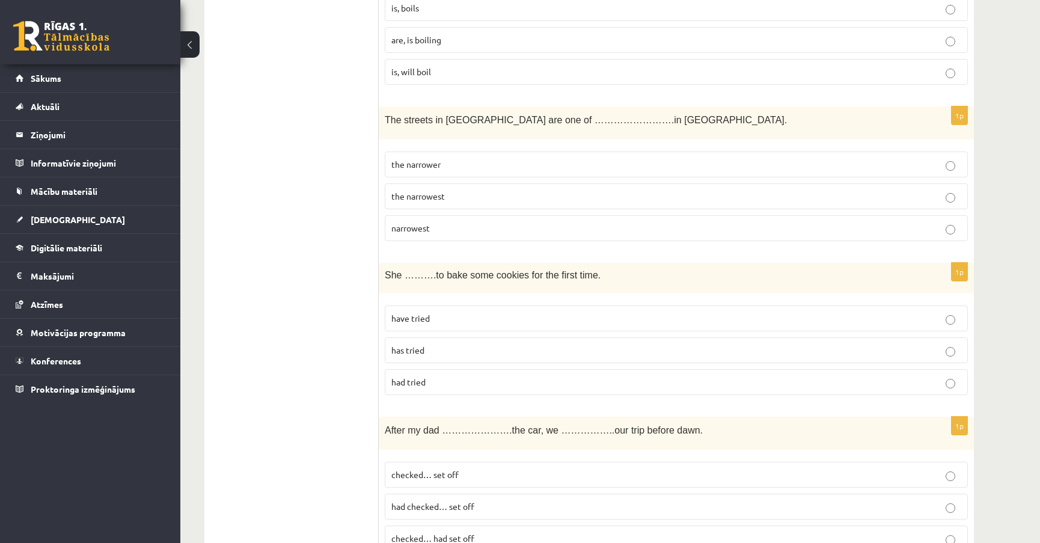
scroll to position [765, 0]
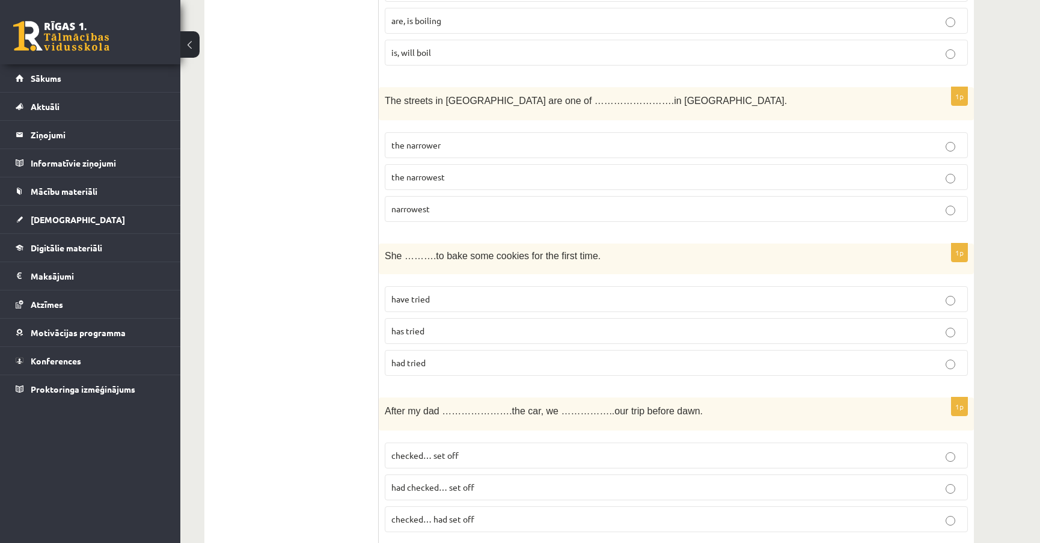
click at [462, 329] on p "has tried" at bounding box center [676, 331] width 570 height 13
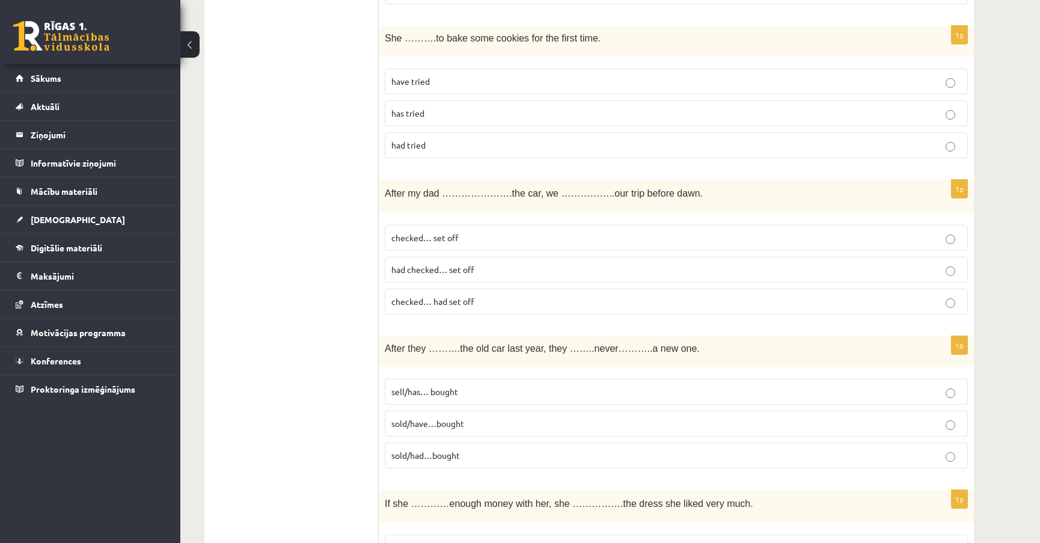
scroll to position [984, 0]
click at [440, 300] on span "checked… had set off" at bounding box center [432, 300] width 83 height 11
click at [450, 236] on span "checked… set off" at bounding box center [424, 236] width 67 height 11
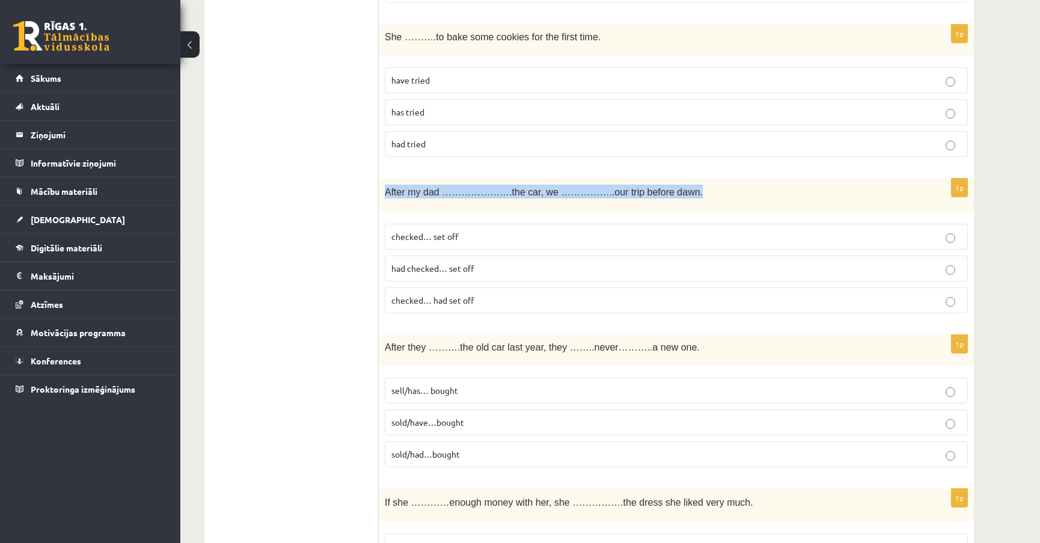
drag, startPoint x: 383, startPoint y: 187, endPoint x: 660, endPoint y: 190, distance: 277.2
click at [660, 190] on div "After my dad ………………….the car, we ……………..our trip before dawn." at bounding box center [676, 195] width 595 height 33
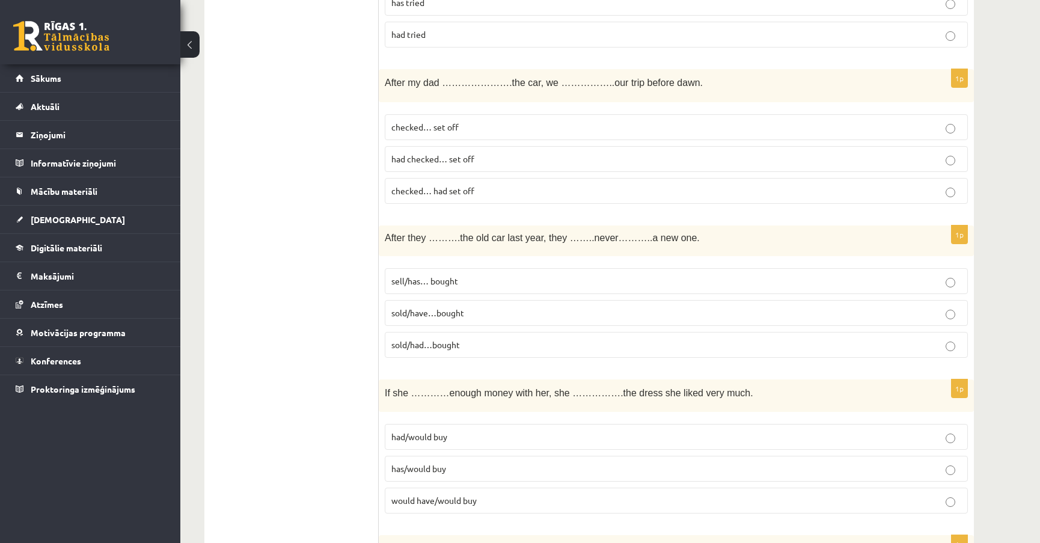
scroll to position [1039, 0]
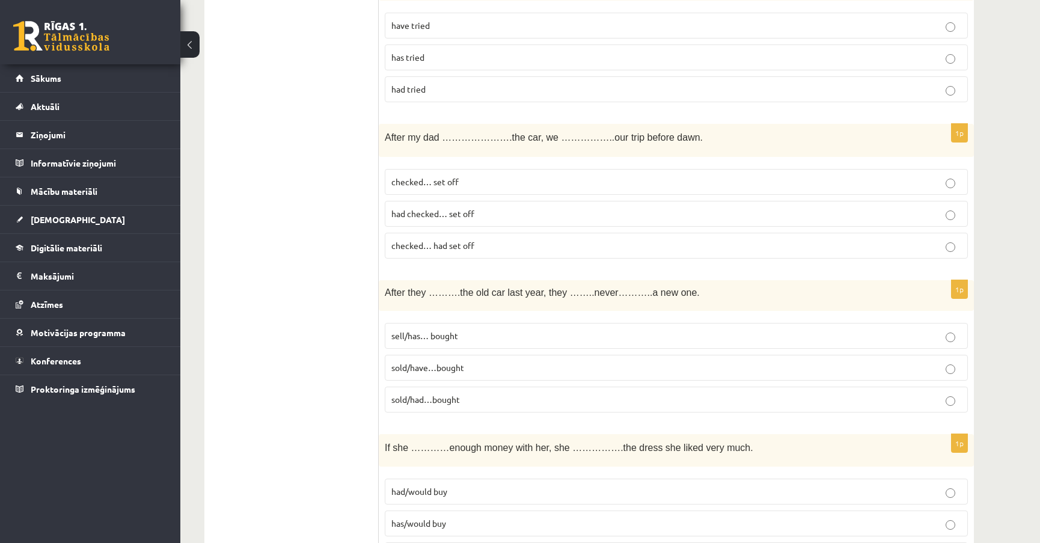
click at [501, 212] on p "had checked… set off" at bounding box center [676, 213] width 570 height 13
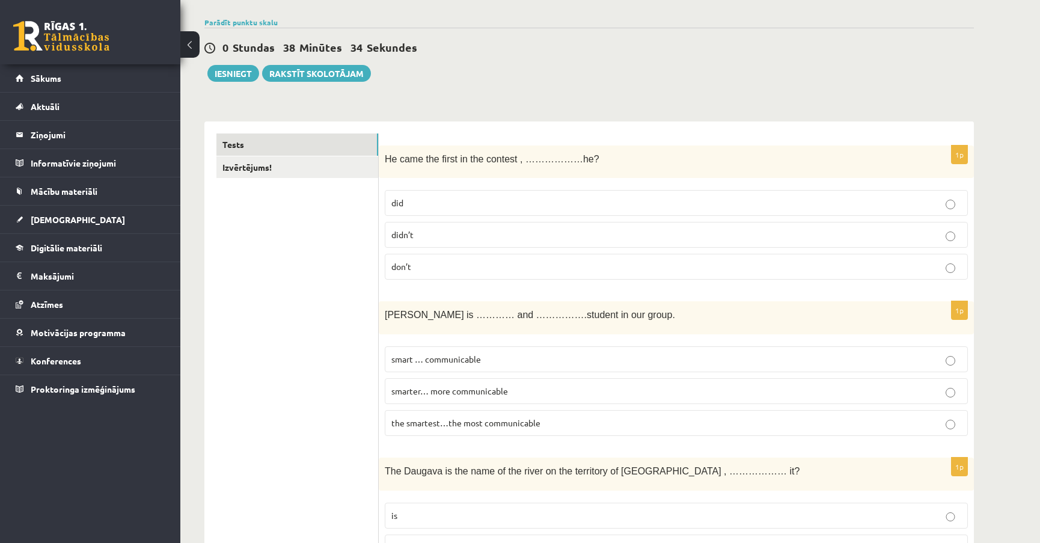
scroll to position [0, 0]
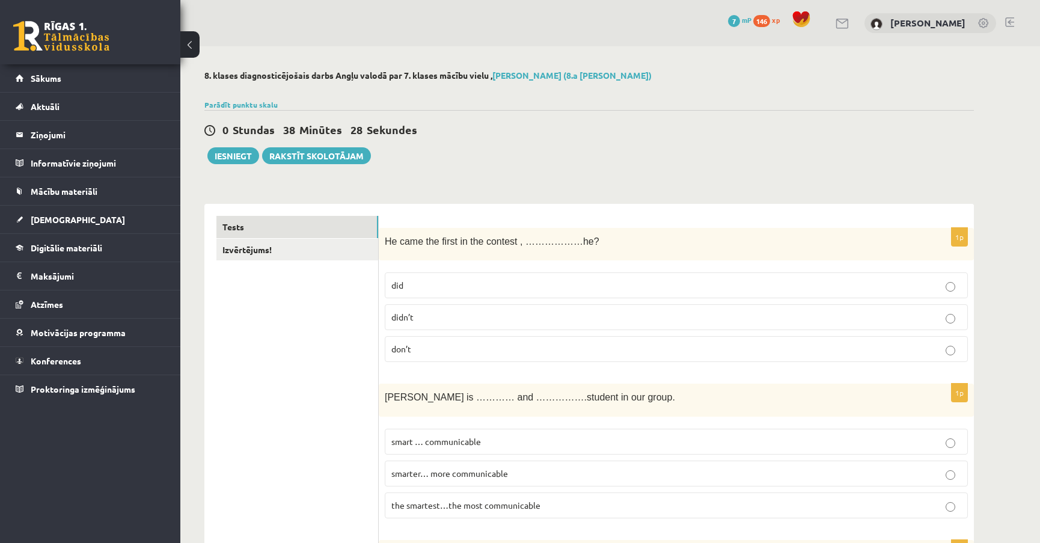
click at [468, 317] on p "didn’t" at bounding box center [676, 317] width 570 height 13
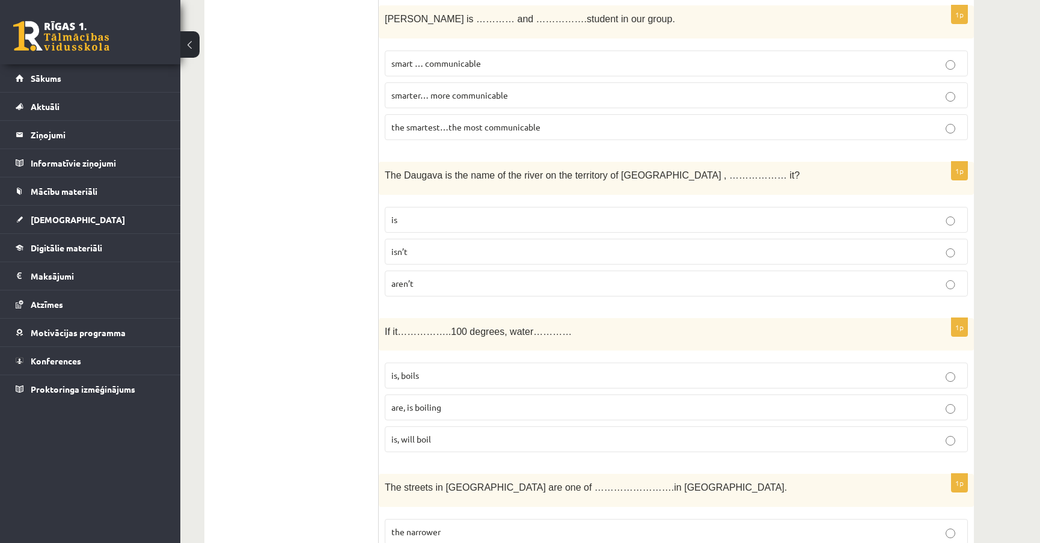
scroll to position [382, 0]
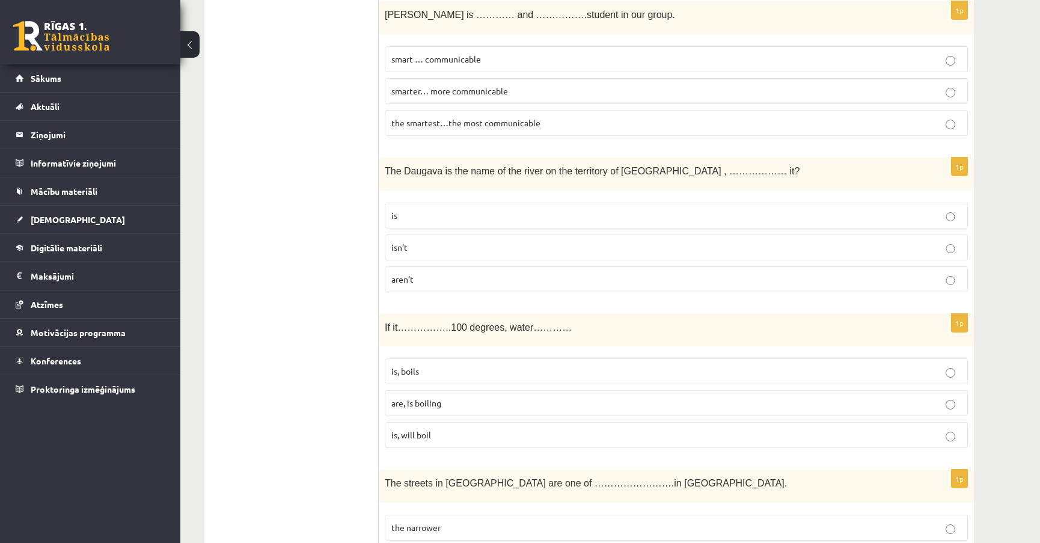
click at [426, 244] on p "isn’t" at bounding box center [676, 247] width 570 height 13
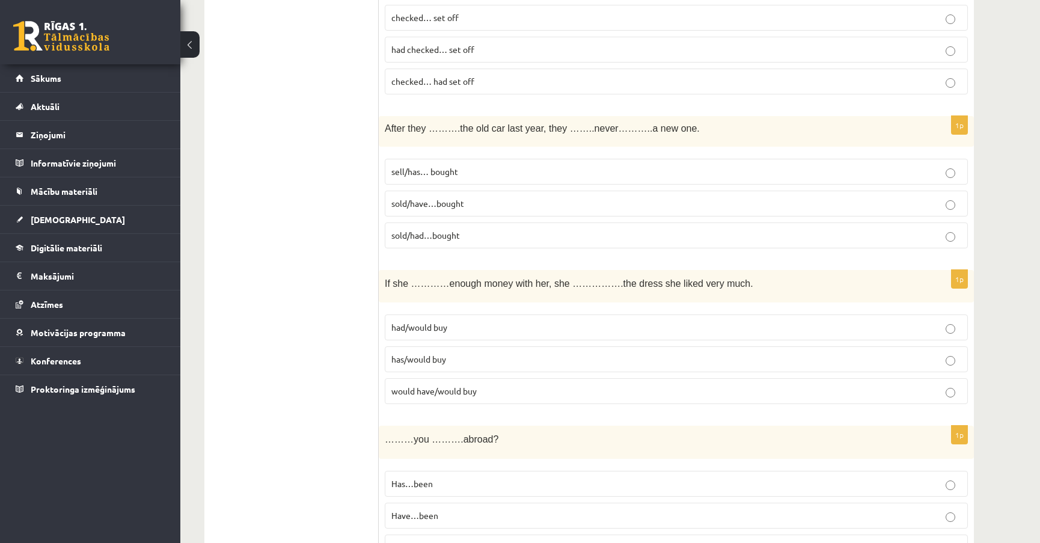
scroll to position [1257, 0]
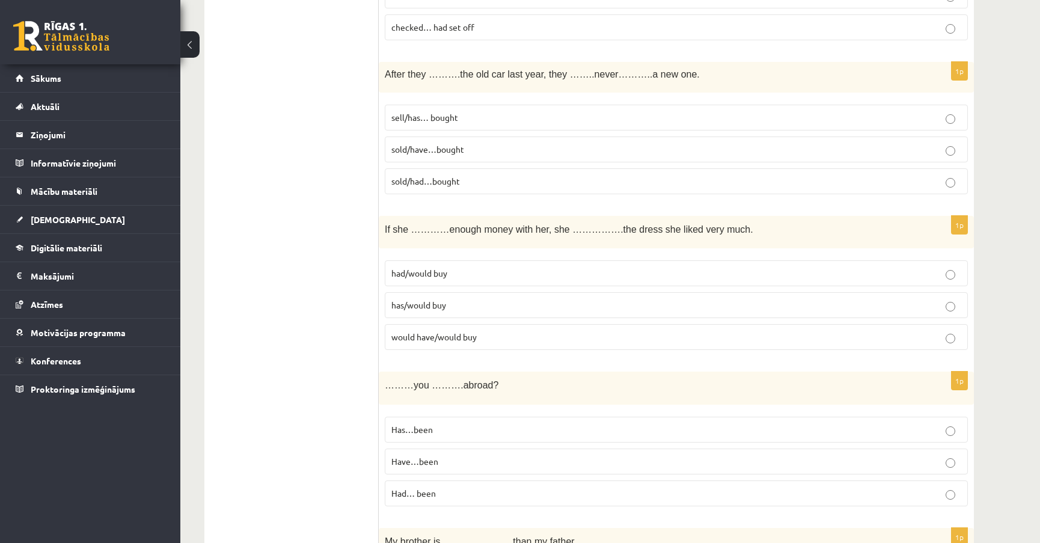
click at [413, 334] on span "would have/would buy" at bounding box center [433, 336] width 85 height 11
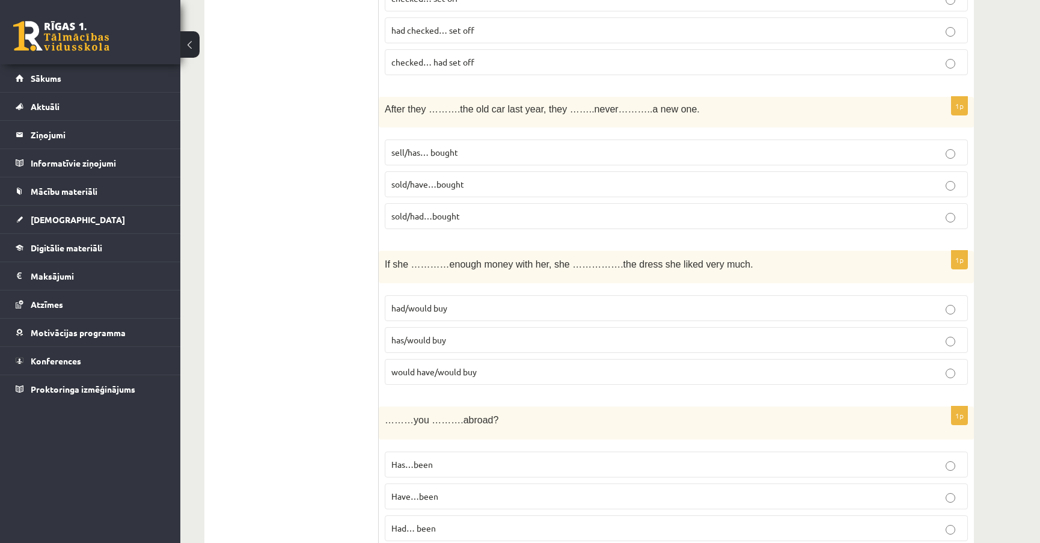
scroll to position [1203, 0]
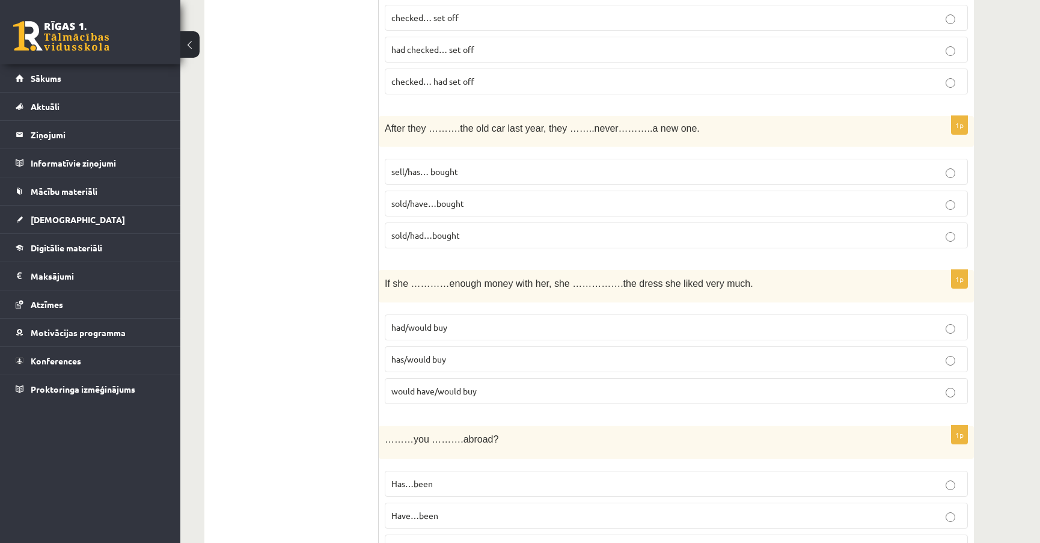
click at [420, 210] on label "sold/have…bought" at bounding box center [676, 204] width 583 height 26
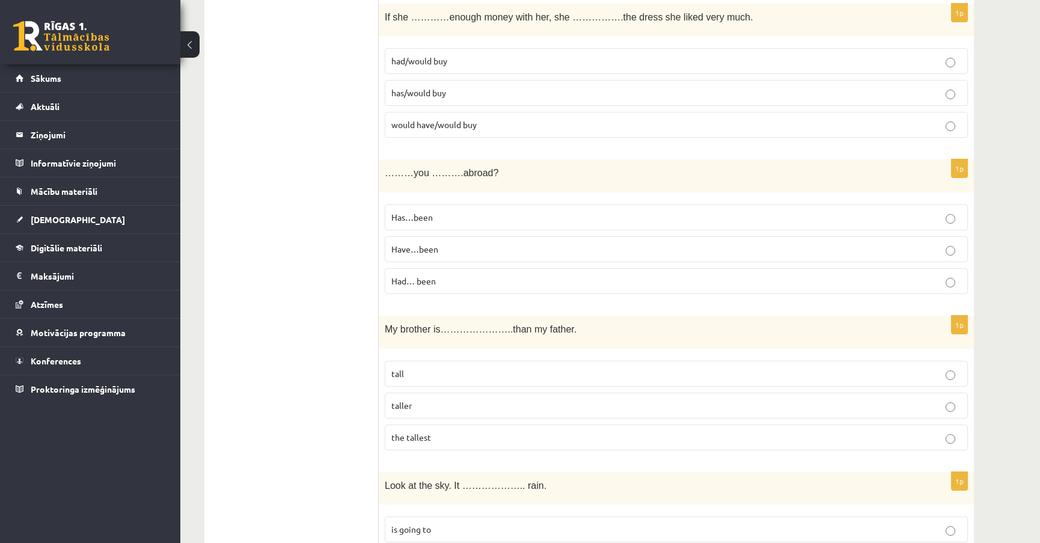
scroll to position [1476, 0]
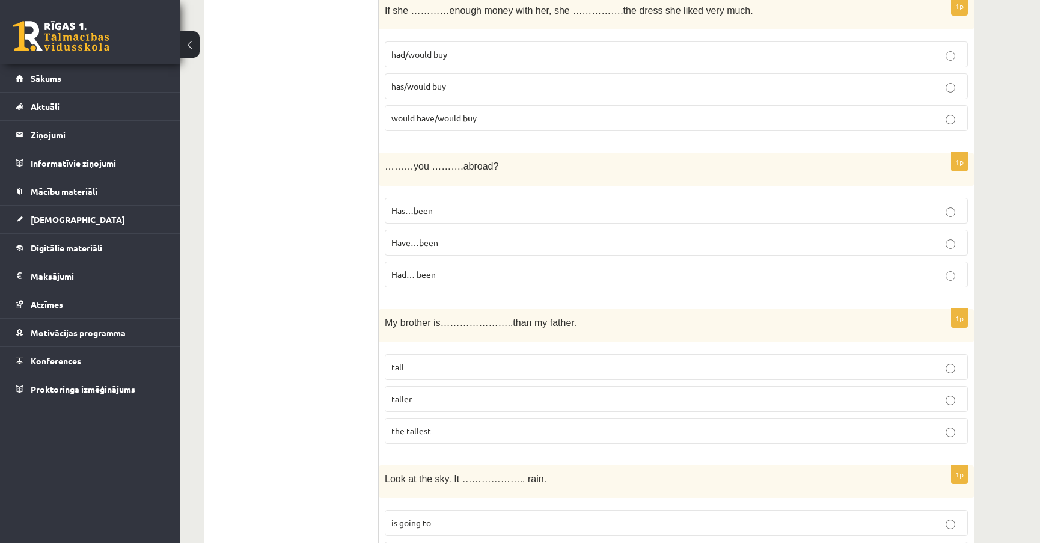
click at [453, 238] on p "Have…been" at bounding box center [676, 242] width 570 height 13
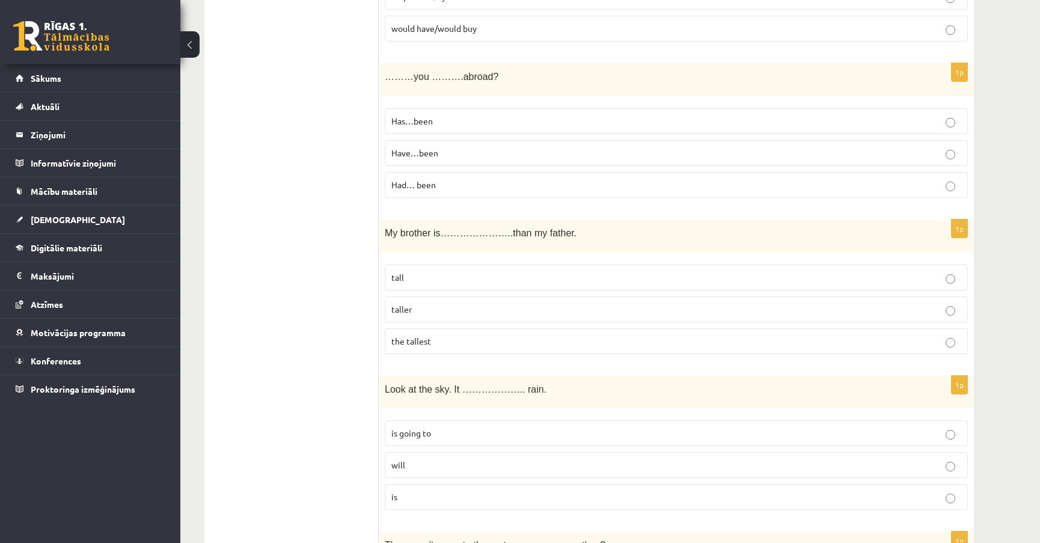
scroll to position [1585, 0]
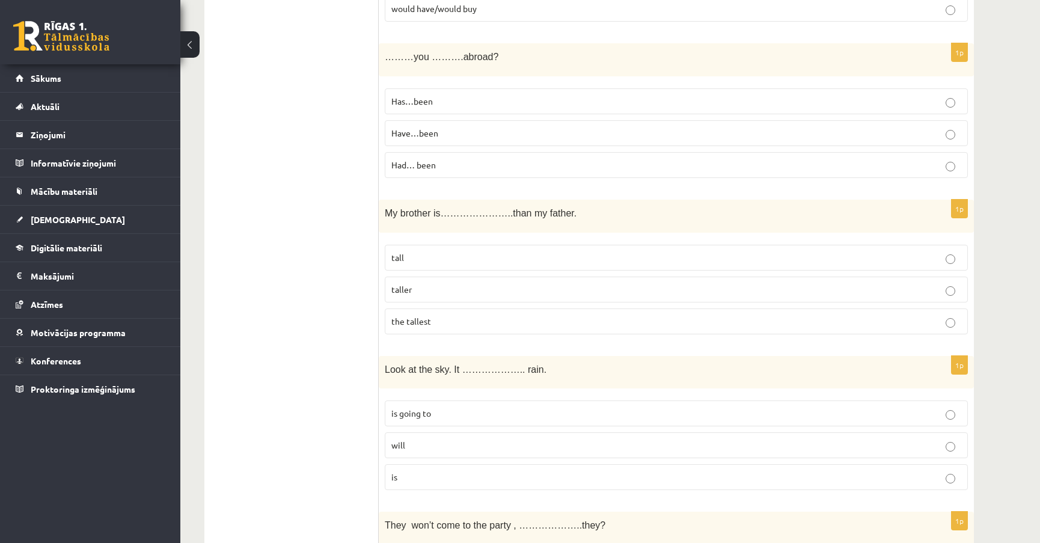
click at [446, 283] on p "taller" at bounding box center [676, 289] width 570 height 13
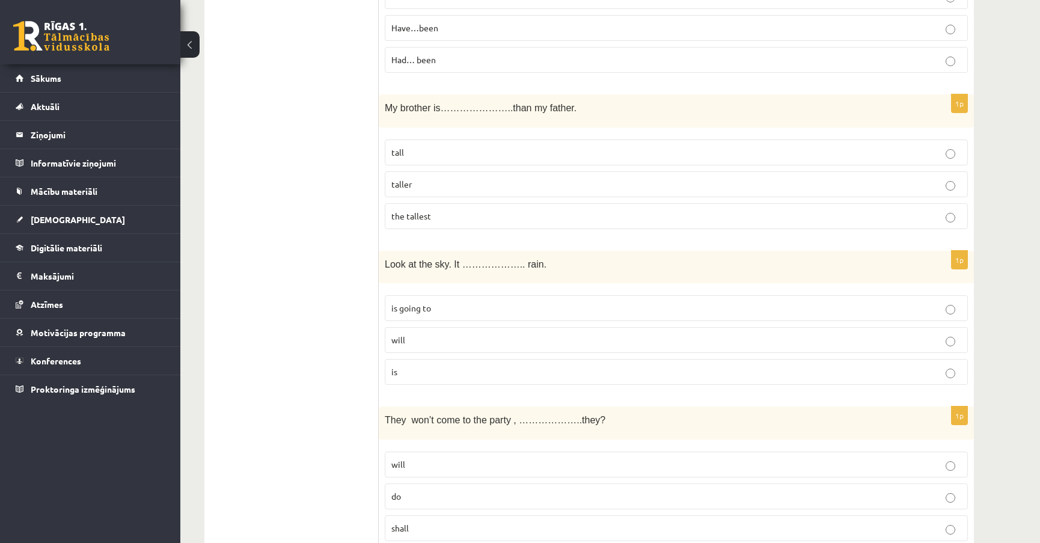
scroll to position [1695, 0]
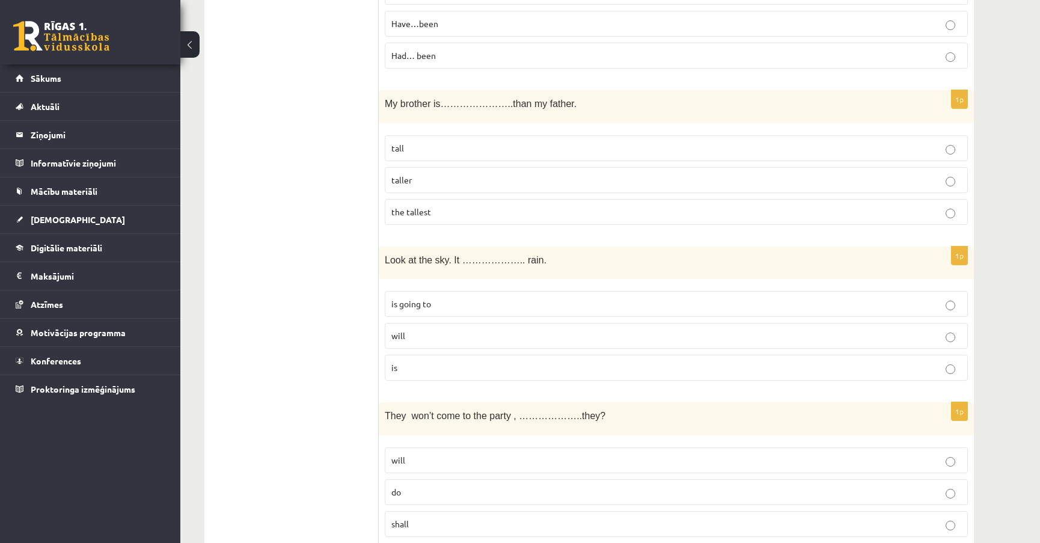
click at [458, 301] on p "is going to" at bounding box center [676, 304] width 570 height 13
click at [454, 330] on p "will" at bounding box center [676, 336] width 570 height 13
click at [457, 307] on label "is going to" at bounding box center [676, 304] width 583 height 26
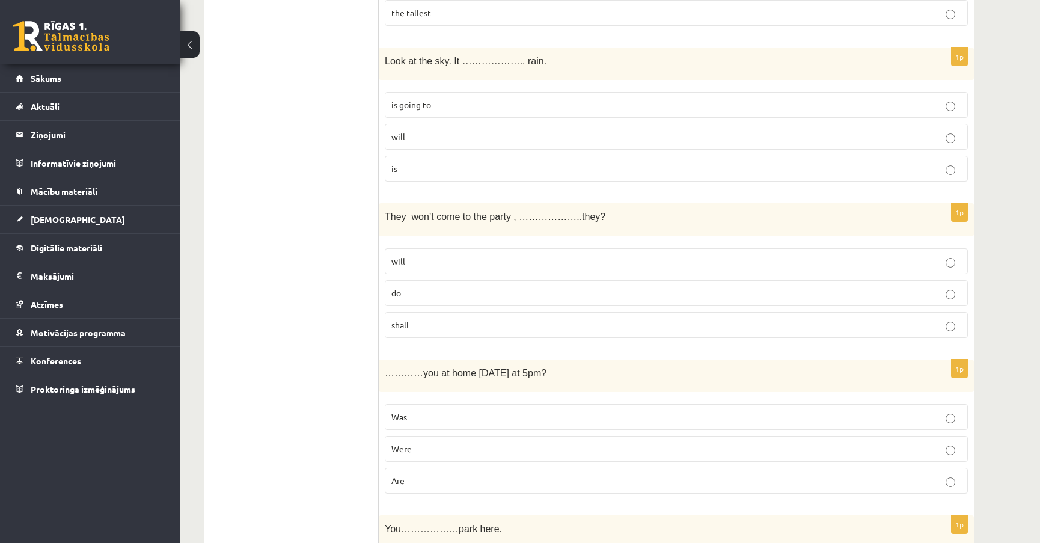
scroll to position [1913, 0]
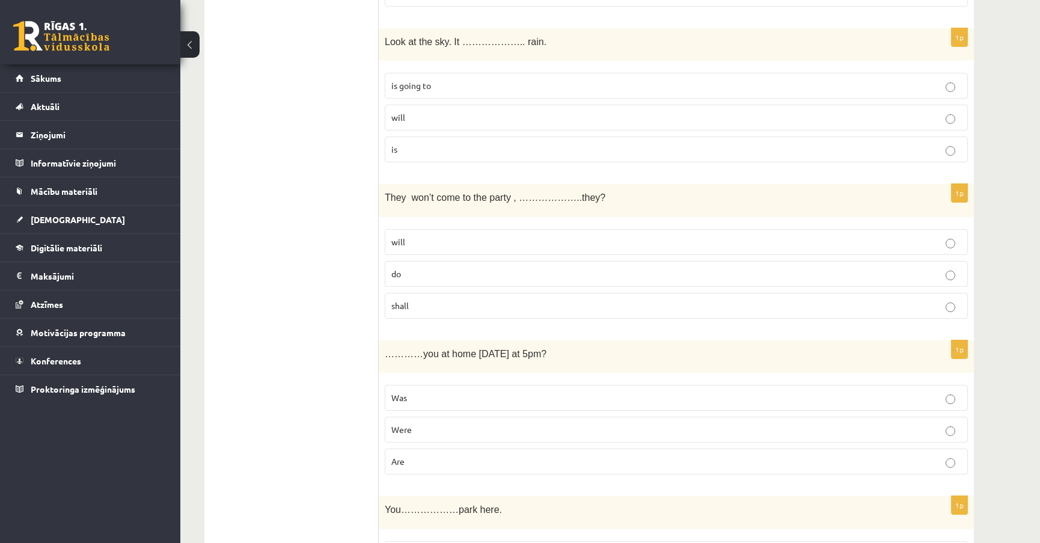
click at [499, 240] on p "will" at bounding box center [676, 242] width 570 height 13
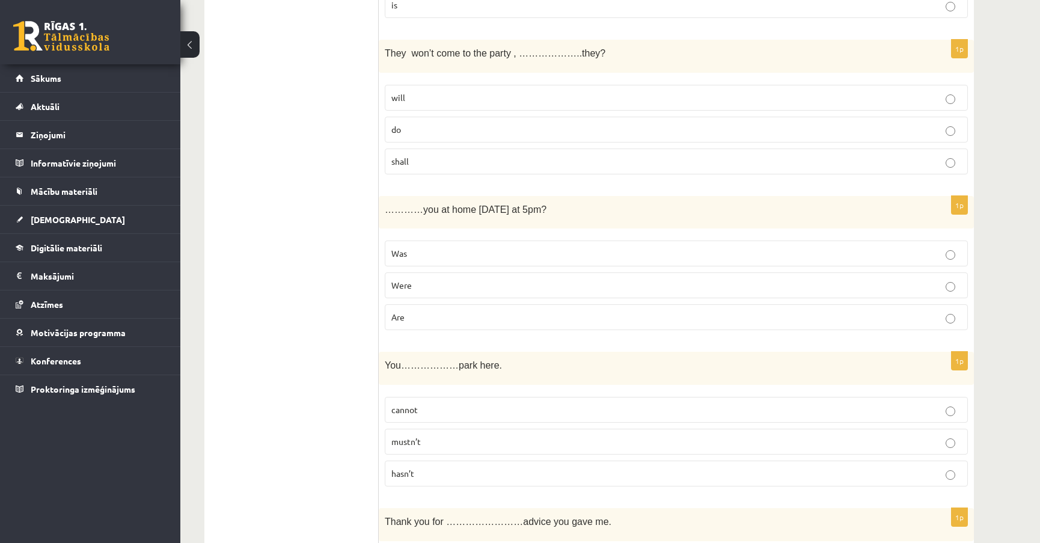
scroll to position [2077, 0]
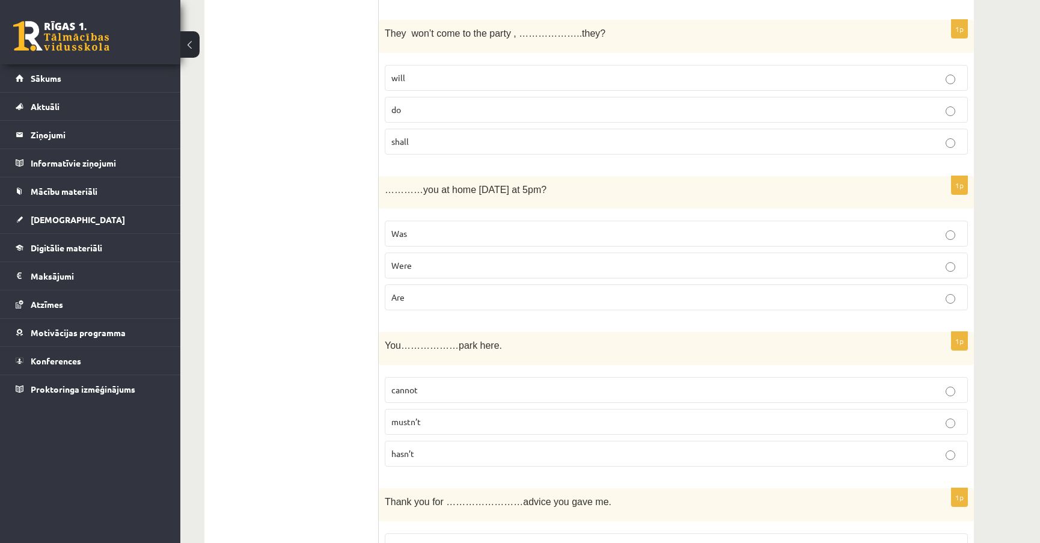
click at [439, 264] on p "Were" at bounding box center [676, 265] width 570 height 13
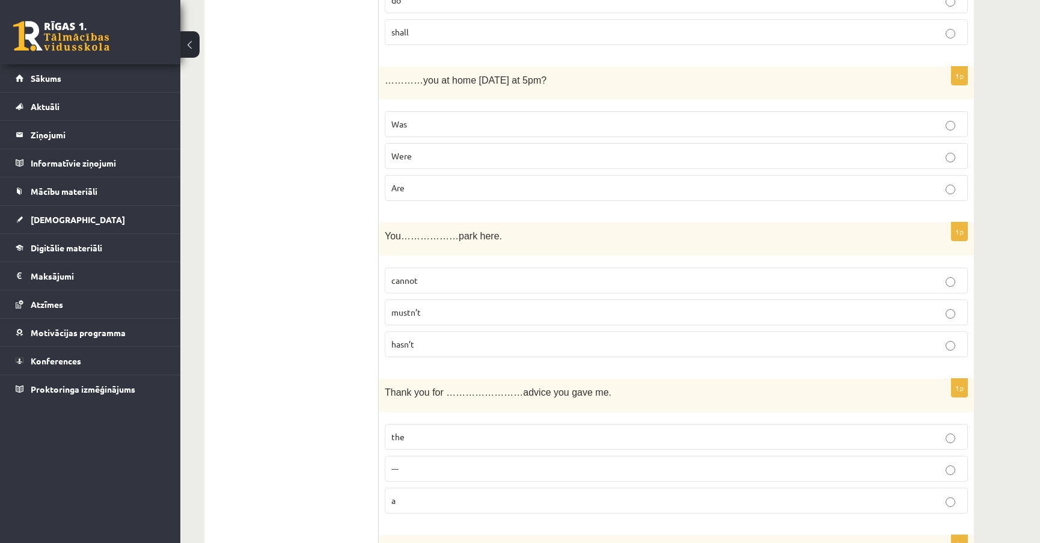
scroll to position [2241, 0]
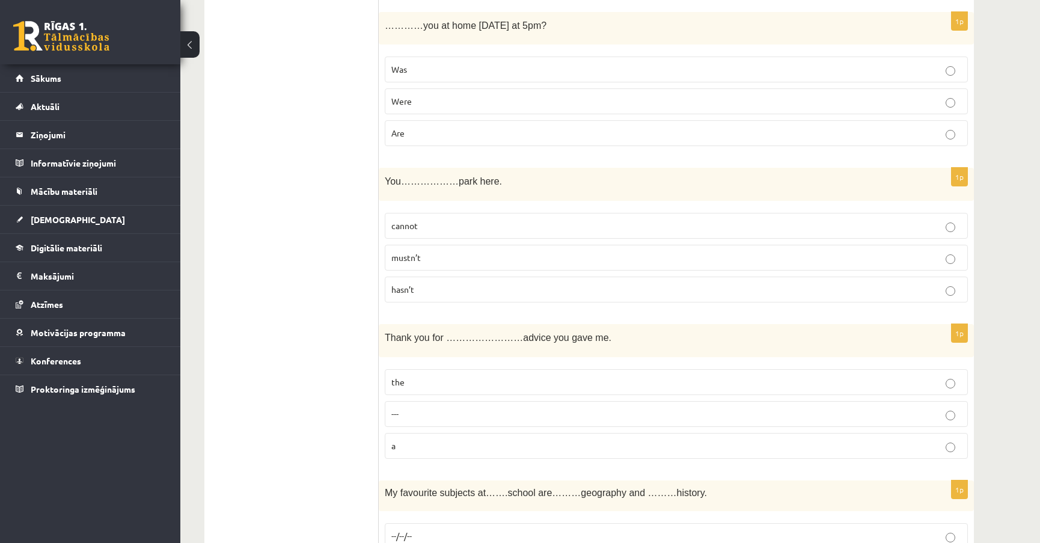
click at [456, 219] on p "cannot" at bounding box center [676, 225] width 570 height 13
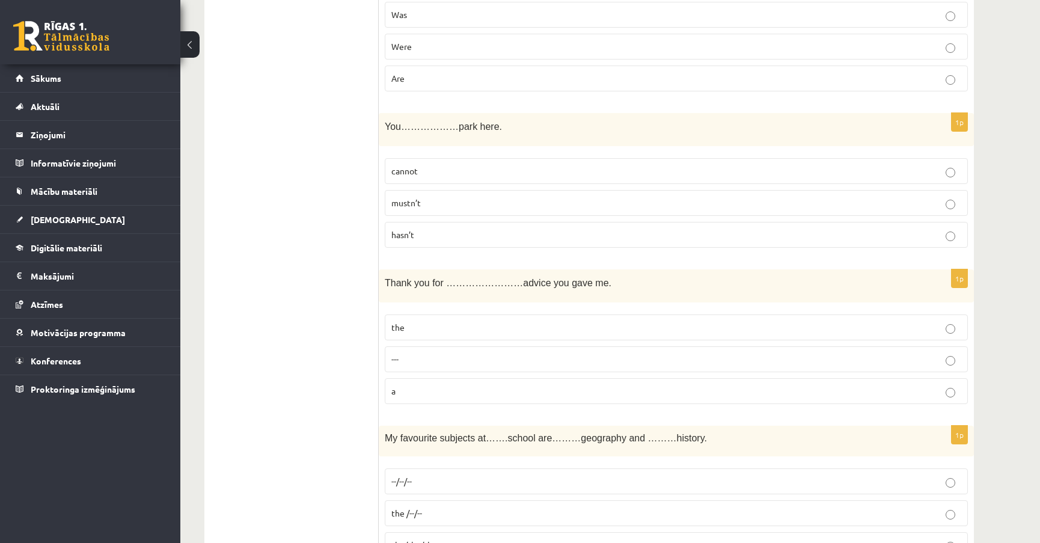
scroll to position [2351, 0]
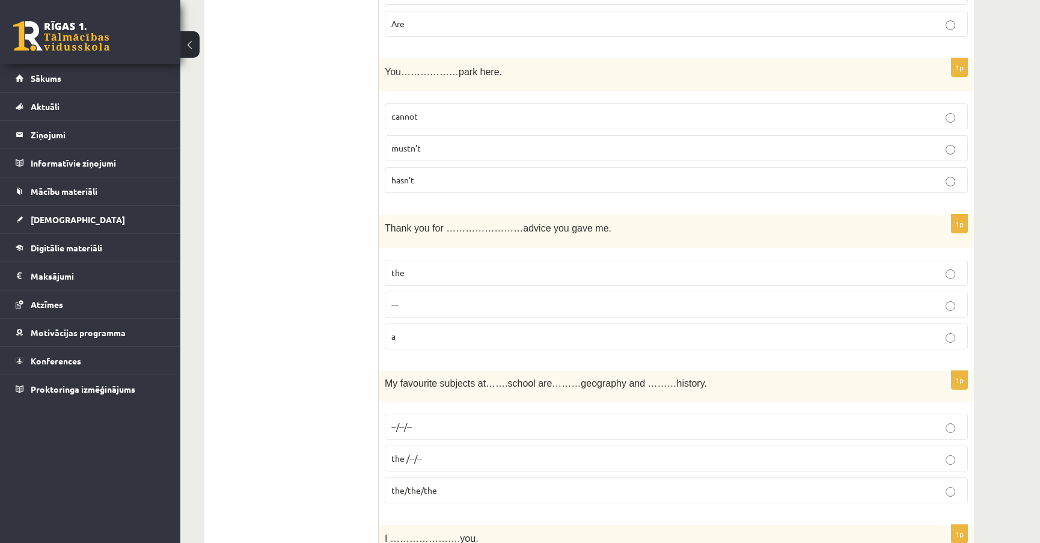
click at [437, 266] on p "the" at bounding box center [676, 272] width 570 height 13
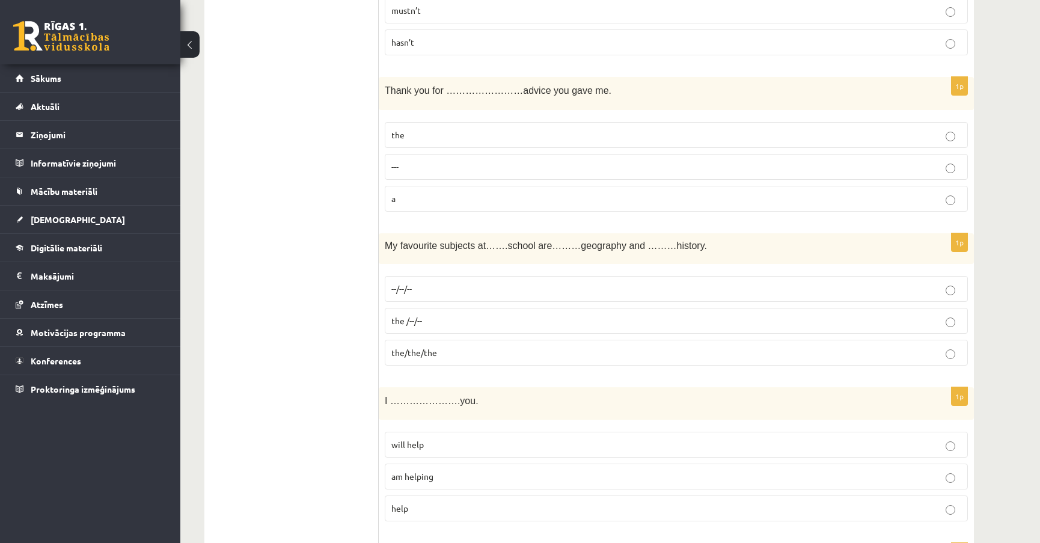
scroll to position [2514, 0]
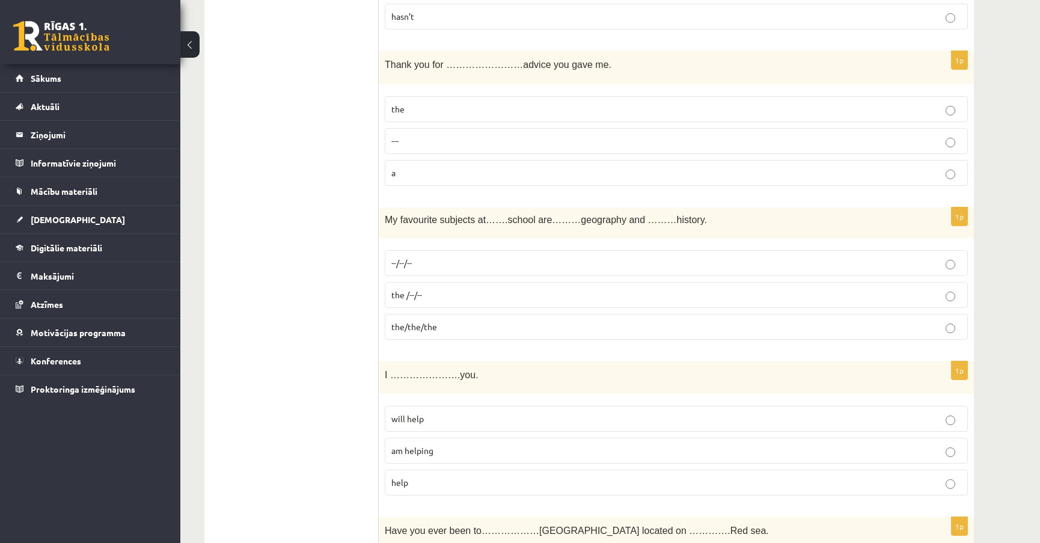
click at [426, 257] on p "--/--/--" at bounding box center [676, 263] width 570 height 13
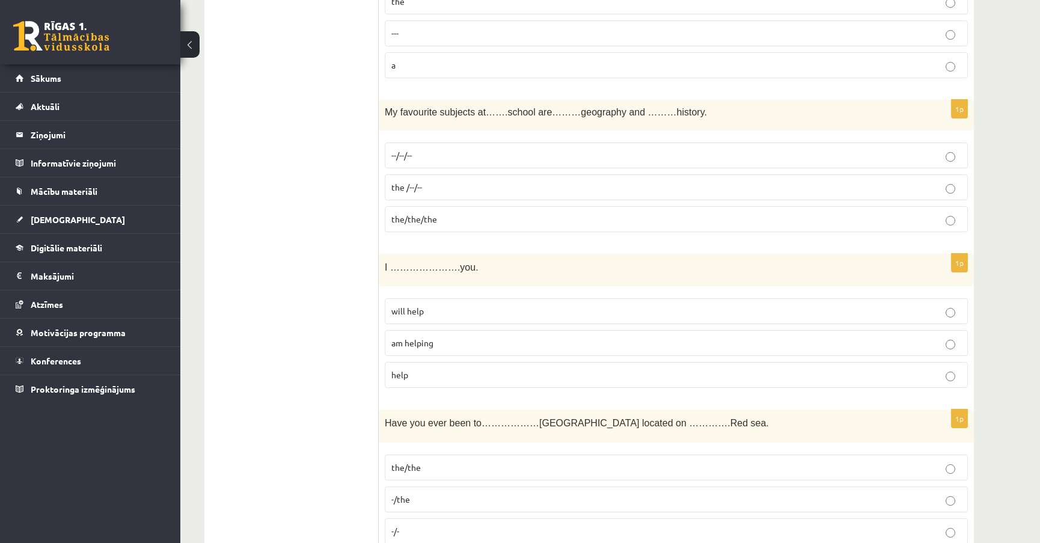
scroll to position [2624, 0]
click at [485, 303] on p "will help" at bounding box center [676, 309] width 570 height 13
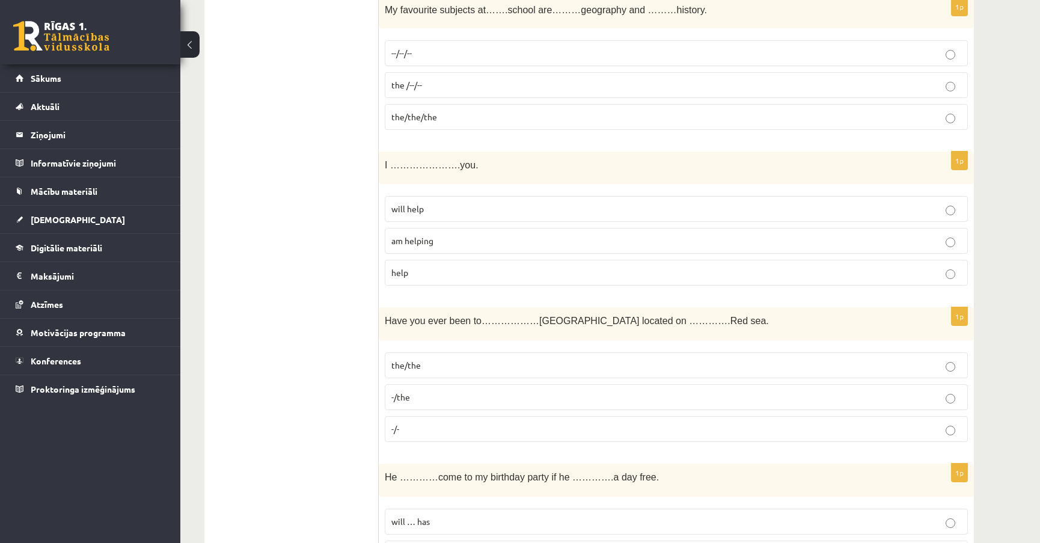
scroll to position [2788, 0]
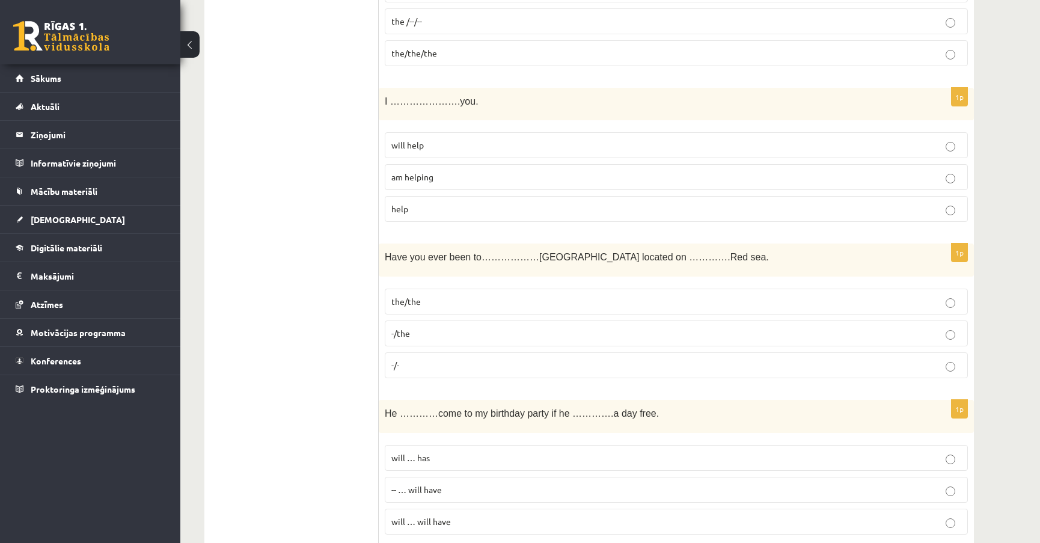
click at [530, 252] on span "Have you ever been to………………[GEOGRAPHIC_DATA] located on ………….Red sea." at bounding box center [577, 257] width 384 height 10
click at [422, 327] on p "-/the" at bounding box center [676, 333] width 570 height 13
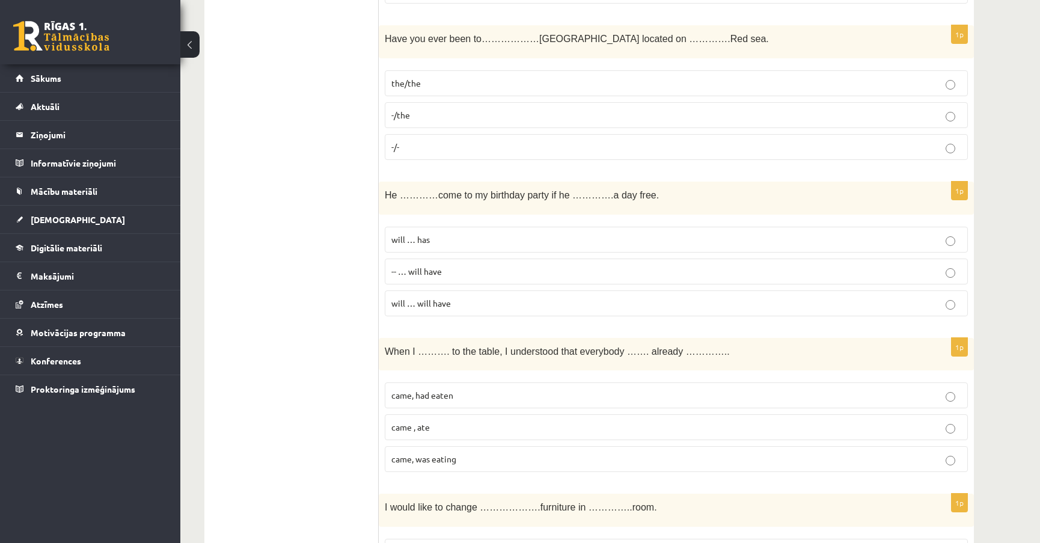
scroll to position [3007, 0]
drag, startPoint x: 547, startPoint y: 188, endPoint x: 542, endPoint y: 195, distance: 8.4
click at [542, 195] on div "He …………come to my birthday party if he ………….a day free." at bounding box center [676, 197] width 595 height 33
click at [559, 203] on div "He …………come to my birthday party if he ………….a day free." at bounding box center [676, 197] width 595 height 33
click at [439, 233] on p "will … has" at bounding box center [676, 239] width 570 height 13
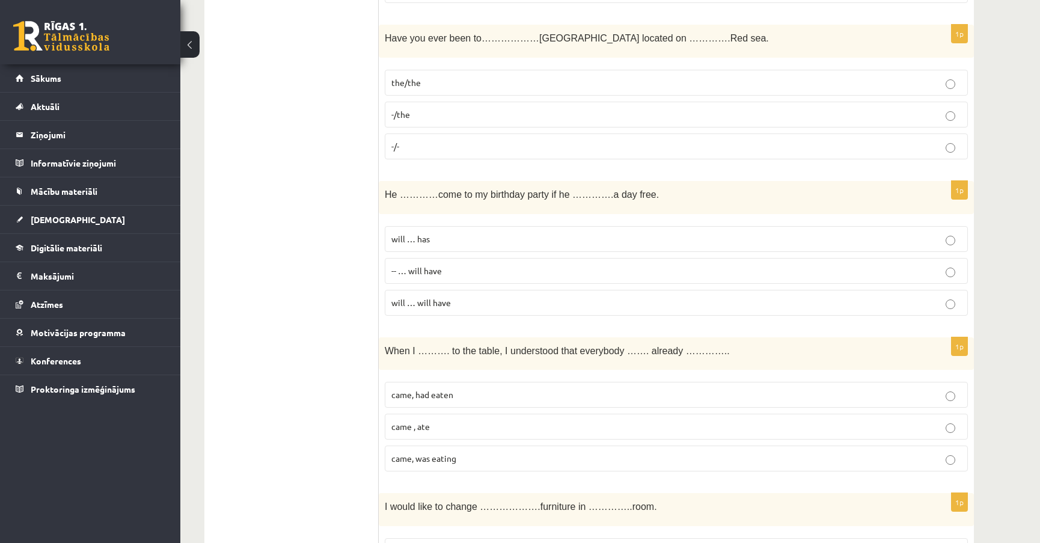
click at [467, 296] on p "will … will have" at bounding box center [676, 302] width 570 height 13
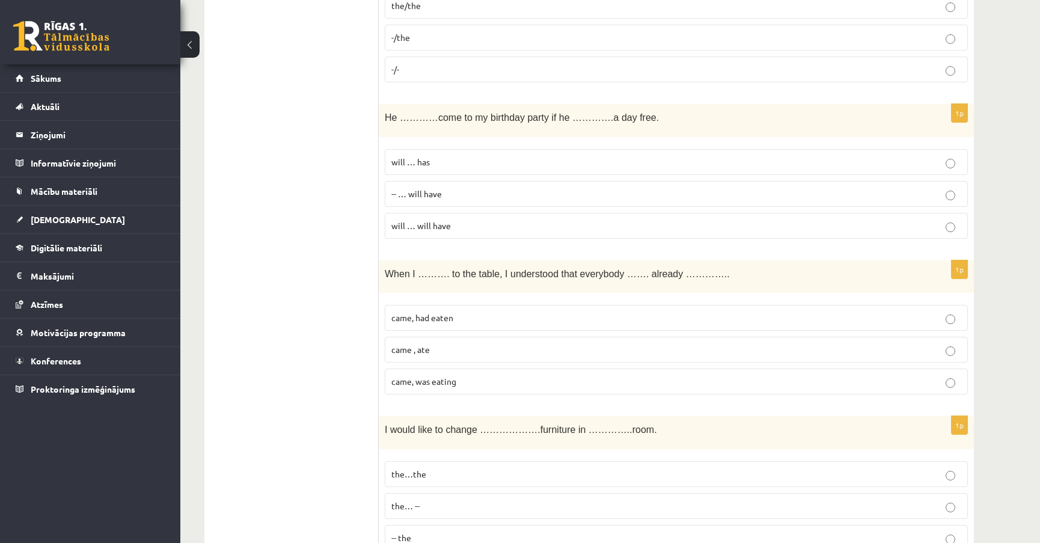
scroll to position [3116, 0]
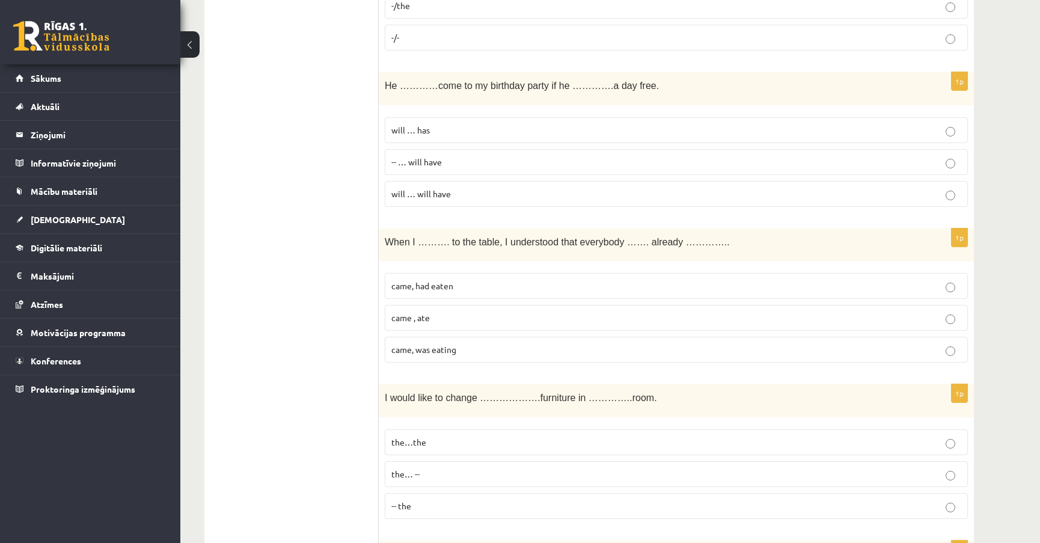
click at [473, 281] on p "came, had eaten" at bounding box center [676, 286] width 570 height 13
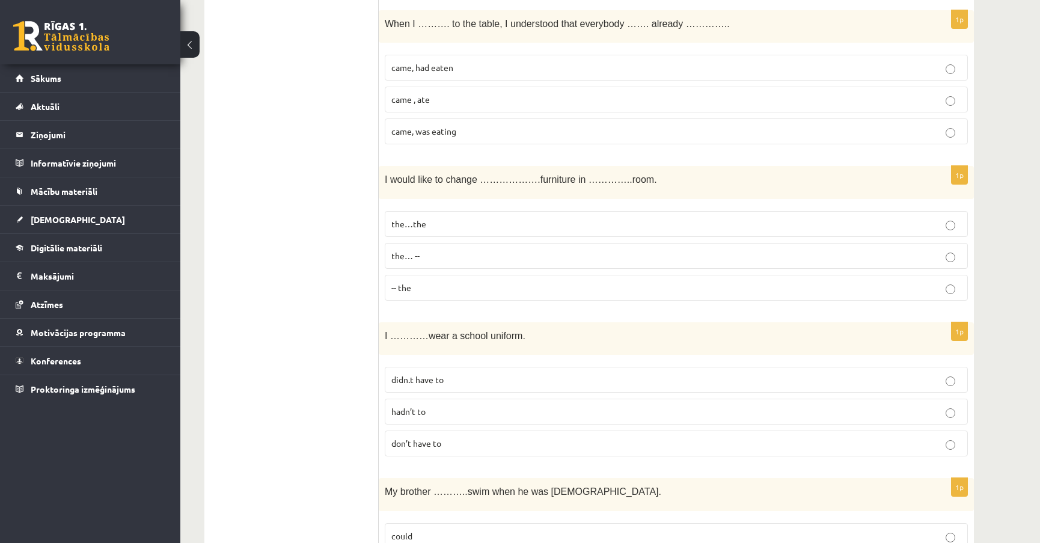
scroll to position [3334, 0]
click at [435, 281] on p "-- the" at bounding box center [676, 287] width 570 height 13
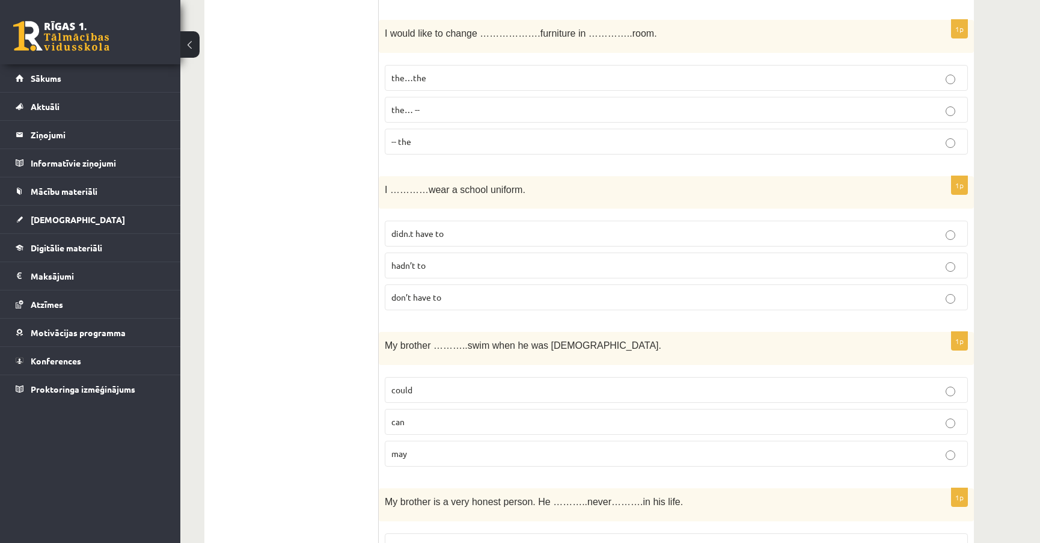
scroll to position [3499, 0]
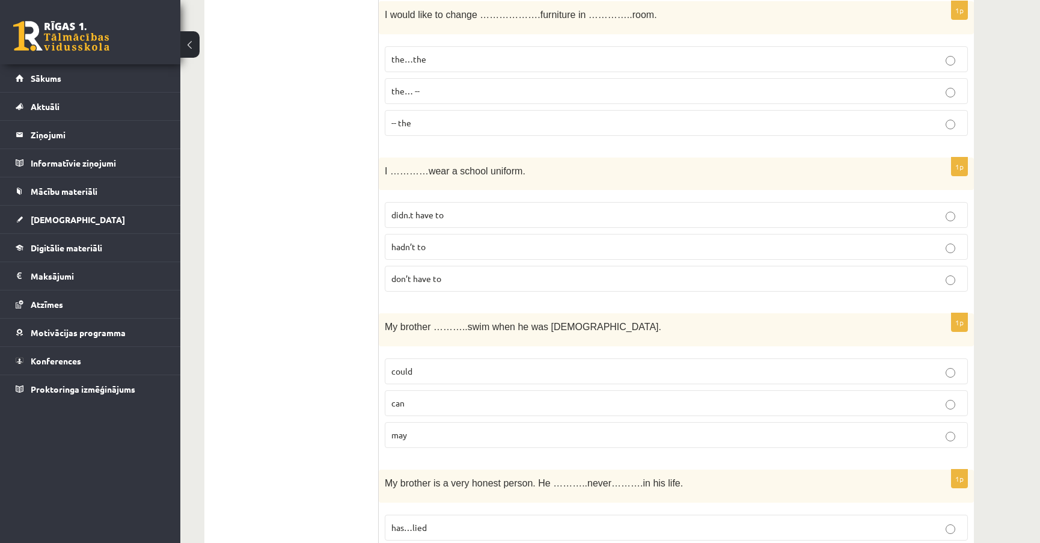
click at [457, 272] on p "don’t have to" at bounding box center [676, 278] width 570 height 13
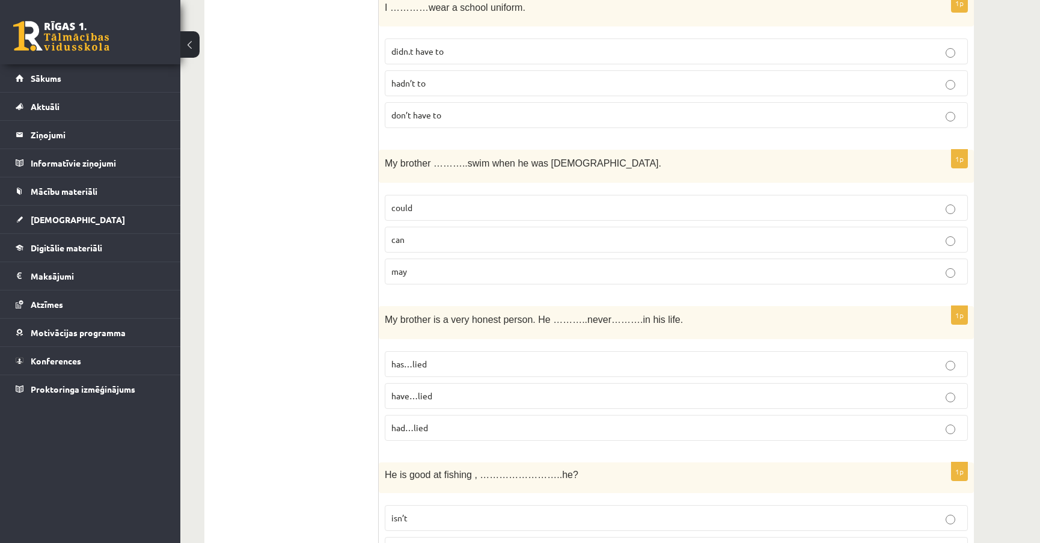
scroll to position [3772, 0]
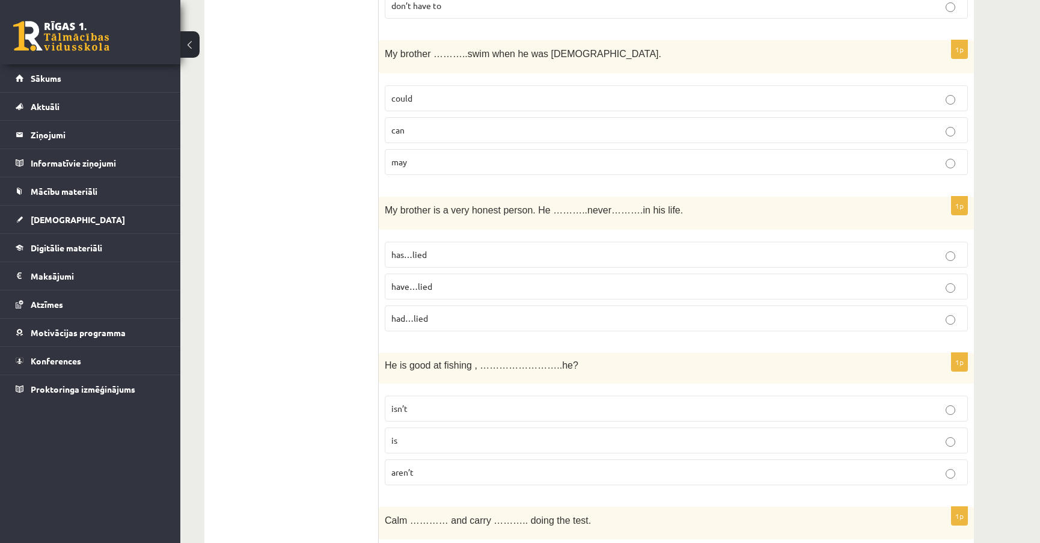
click at [425, 126] on label "can" at bounding box center [676, 130] width 583 height 26
click at [413, 92] on p "could" at bounding box center [676, 98] width 570 height 13
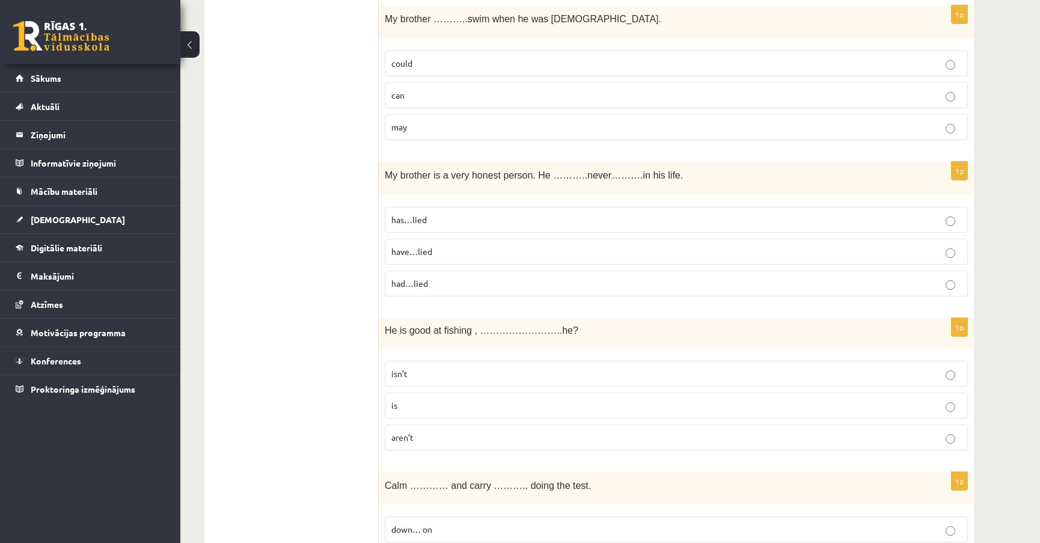
scroll to position [3826, 0]
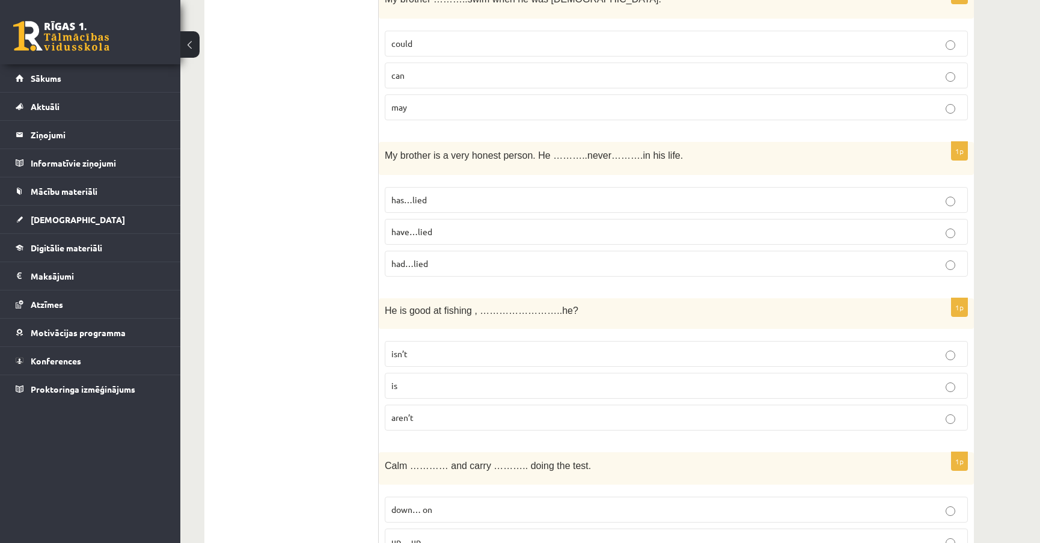
click at [468, 194] on p "has…lied" at bounding box center [676, 200] width 570 height 13
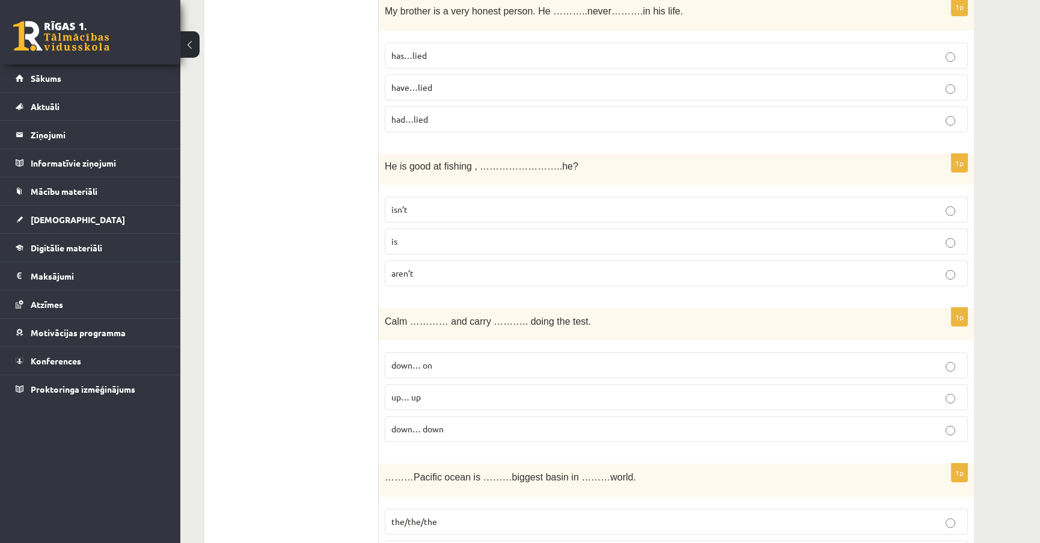
scroll to position [3991, 0]
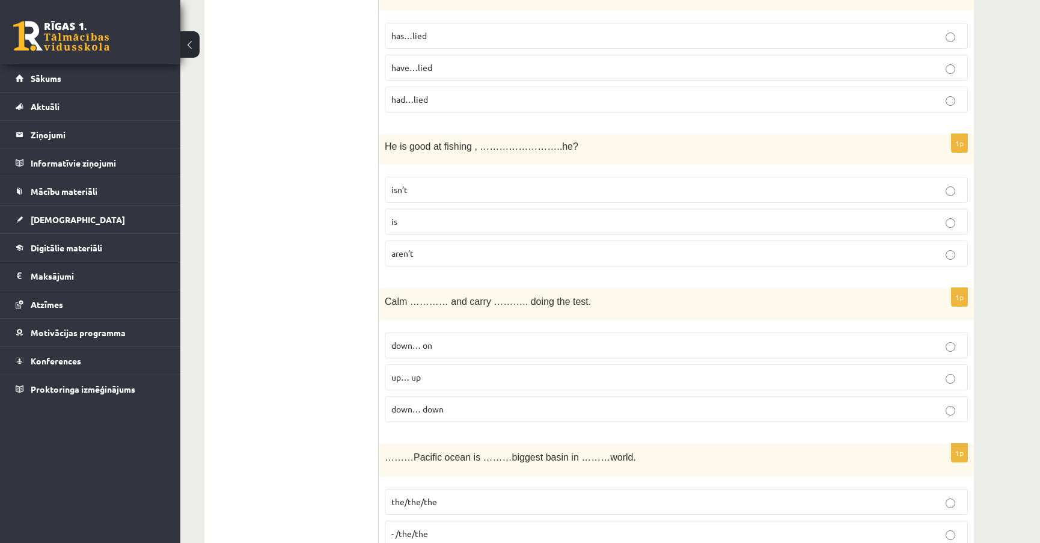
click at [454, 183] on p "isn’t" at bounding box center [676, 189] width 570 height 13
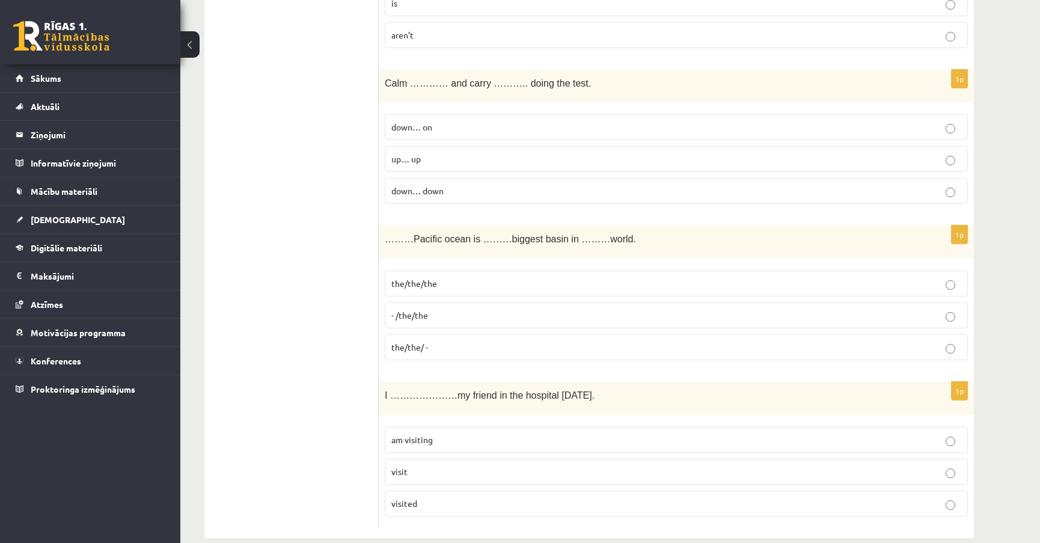
scroll to position [4209, 0]
click at [491, 120] on p "down… on" at bounding box center [676, 126] width 570 height 13
click at [470, 277] on p "the/the/the" at bounding box center [676, 283] width 570 height 13
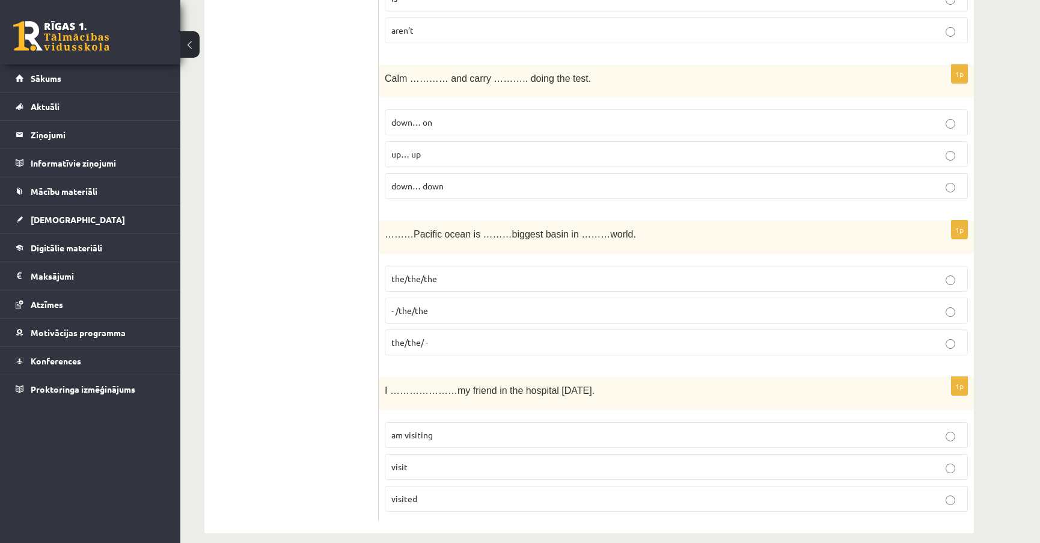
scroll to position [4215, 0]
click at [427, 459] on p "visit" at bounding box center [676, 465] width 570 height 13
click at [426, 491] on p "visited" at bounding box center [676, 497] width 570 height 13
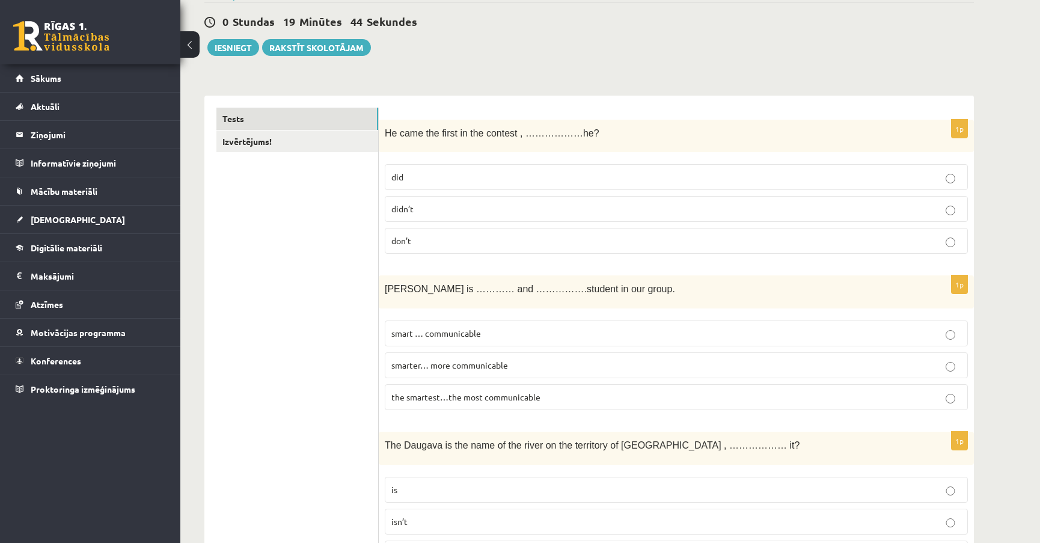
scroll to position [0, 0]
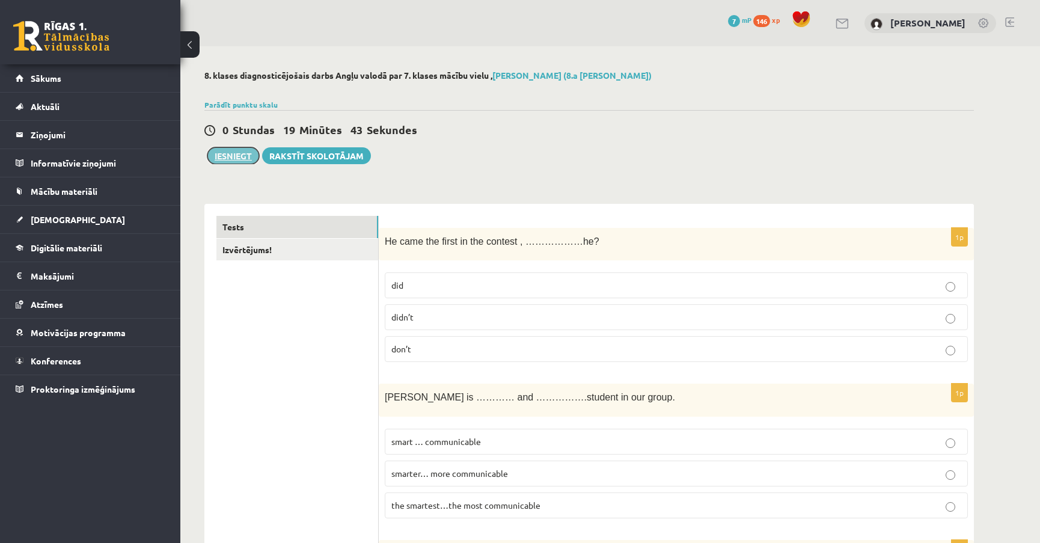
click at [227, 154] on button "Iesniegt" at bounding box center [233, 155] width 52 height 17
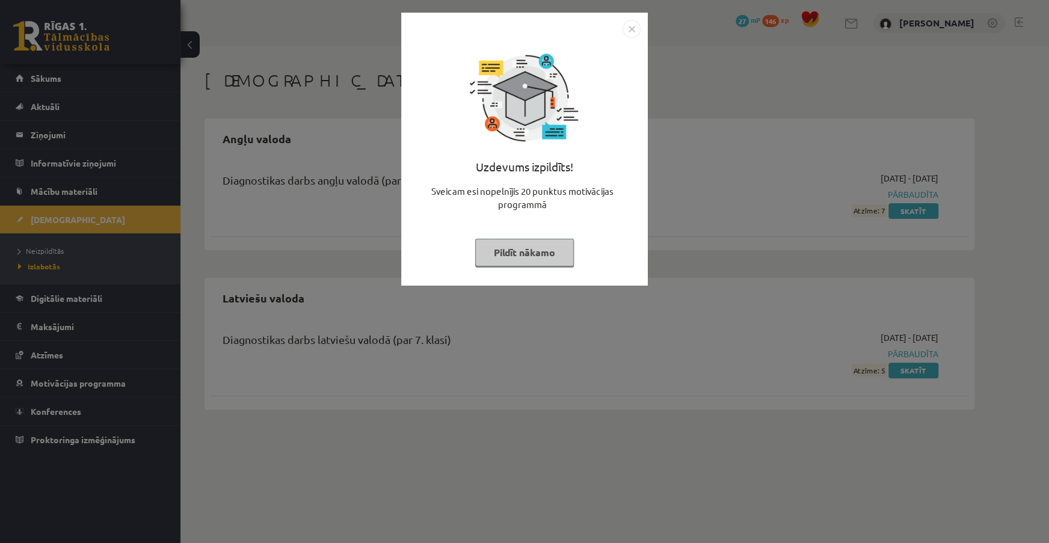
click at [635, 29] on img "Close" at bounding box center [631, 29] width 18 height 18
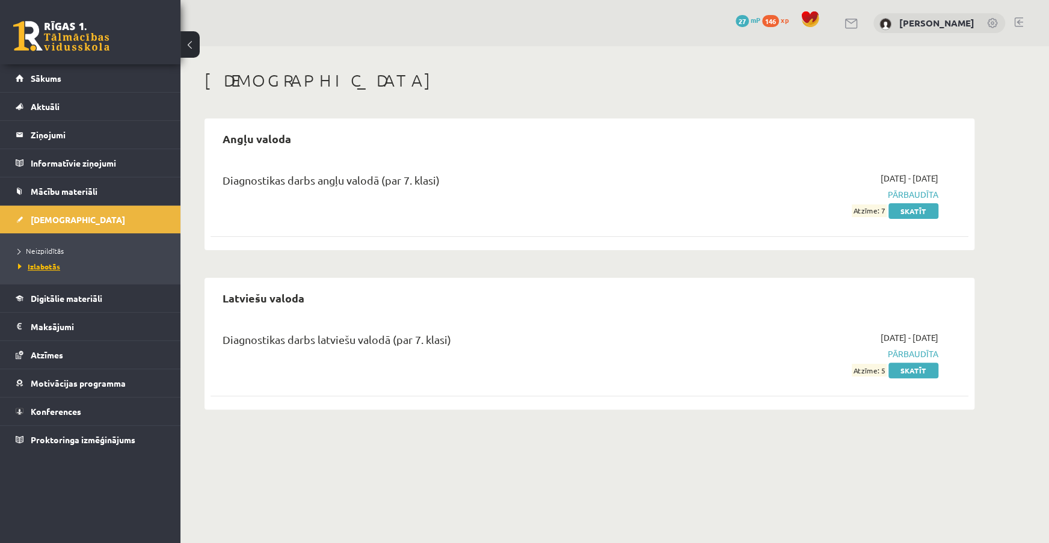
click at [51, 264] on span "Izlabotās" at bounding box center [39, 267] width 42 height 10
click at [903, 210] on link "Skatīt" at bounding box center [913, 211] width 50 height 16
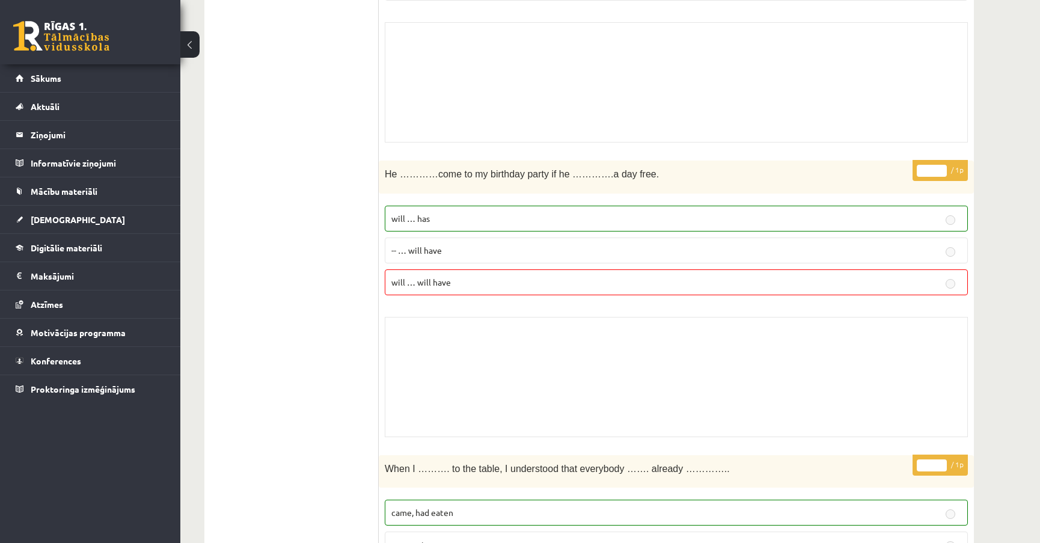
scroll to position [5685, 0]
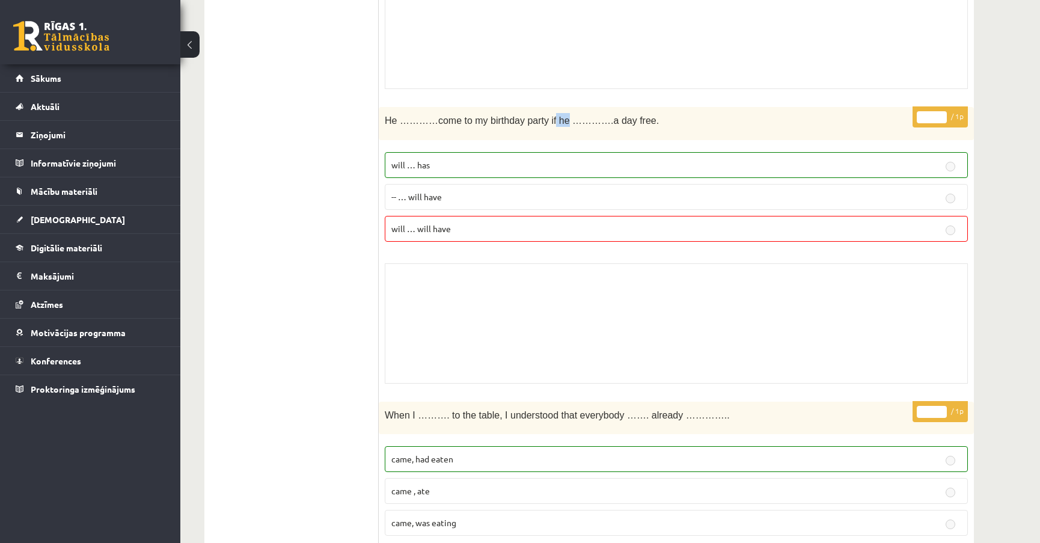
drag, startPoint x: 545, startPoint y: 114, endPoint x: 535, endPoint y: 120, distance: 12.4
click at [535, 120] on div "He …………come to my birthday party if he ………….a day free." at bounding box center [676, 123] width 595 height 33
click at [600, 244] on div "* / 1p He …………come to my birthday party if he ………….a day free. will … has -- … …" at bounding box center [676, 248] width 595 height 283
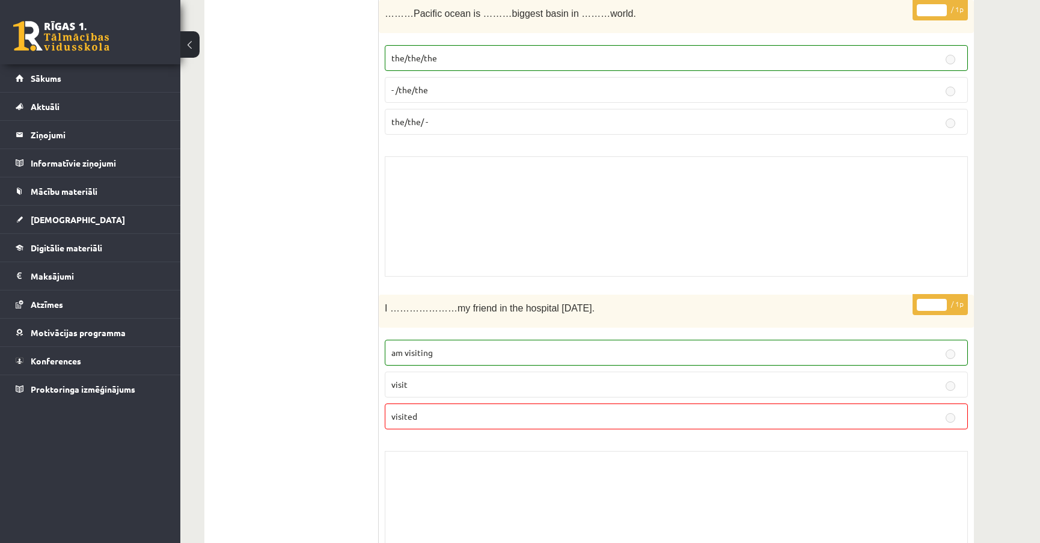
scroll to position [8202, 0]
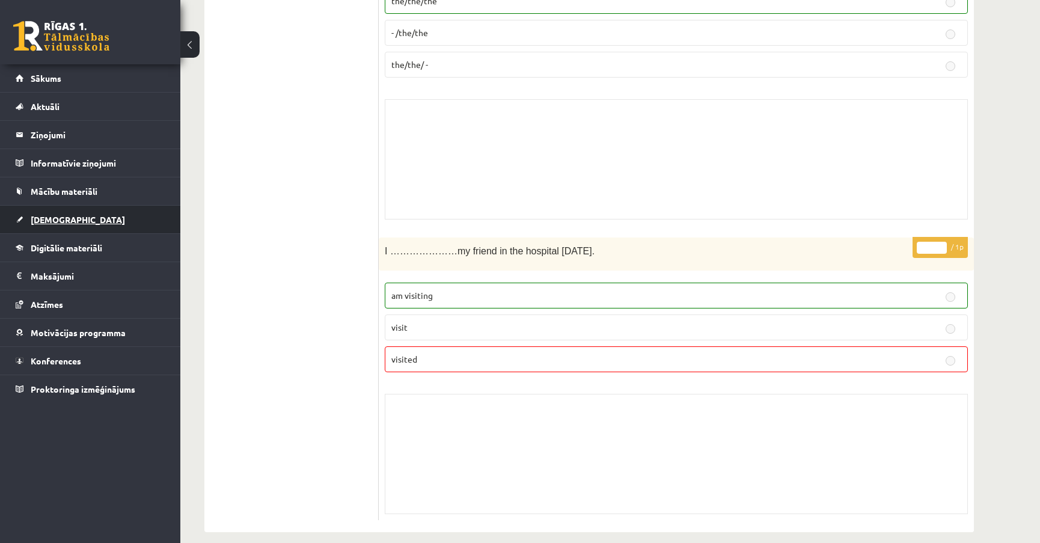
click at [63, 217] on span "[DEMOGRAPHIC_DATA]" at bounding box center [78, 219] width 94 height 11
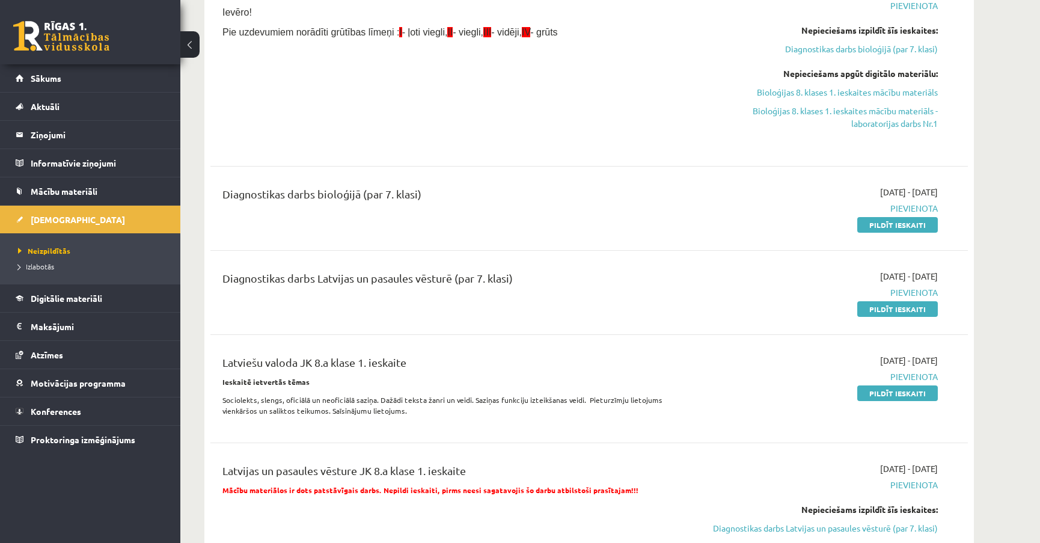
scroll to position [328, 0]
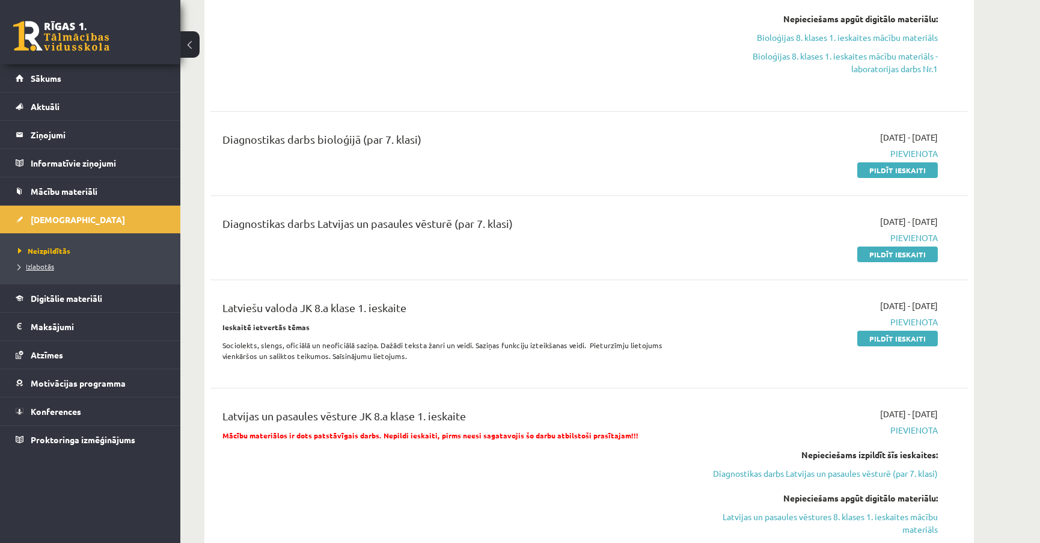
click at [29, 264] on span "Izlabotās" at bounding box center [36, 267] width 36 height 10
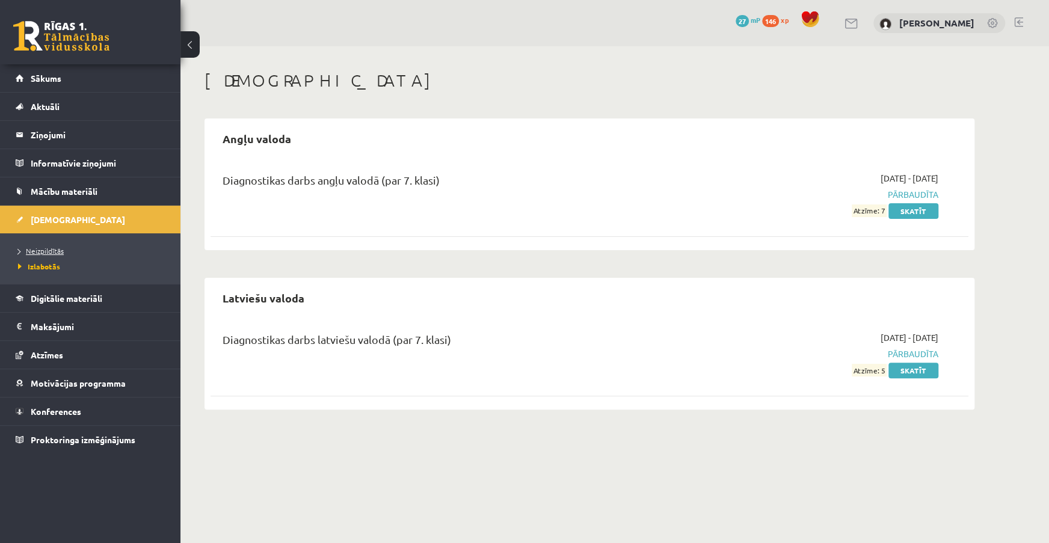
click at [52, 248] on span "Neizpildītās" at bounding box center [41, 251] width 46 height 10
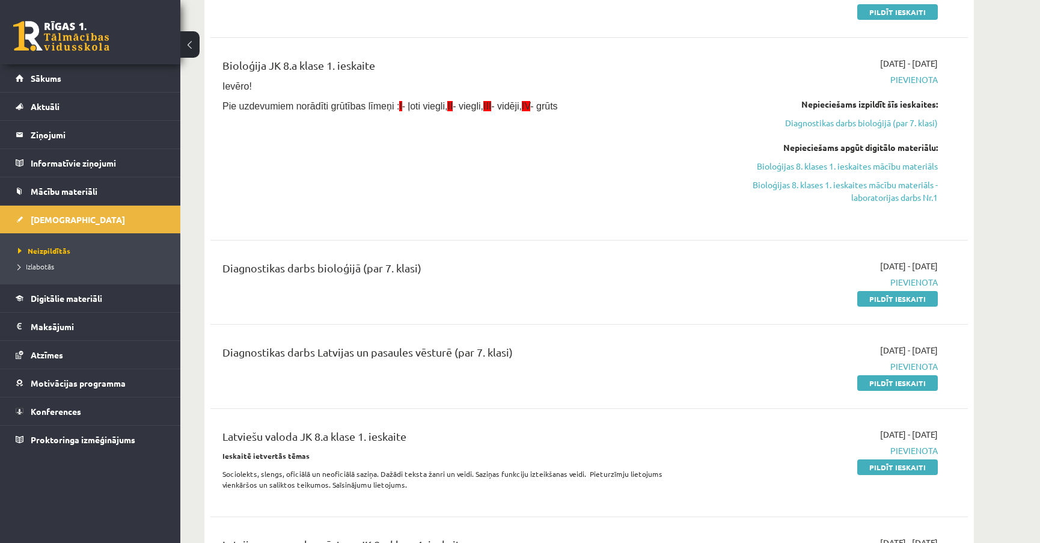
scroll to position [273, 0]
